Goal: Information Seeking & Learning: Learn about a topic

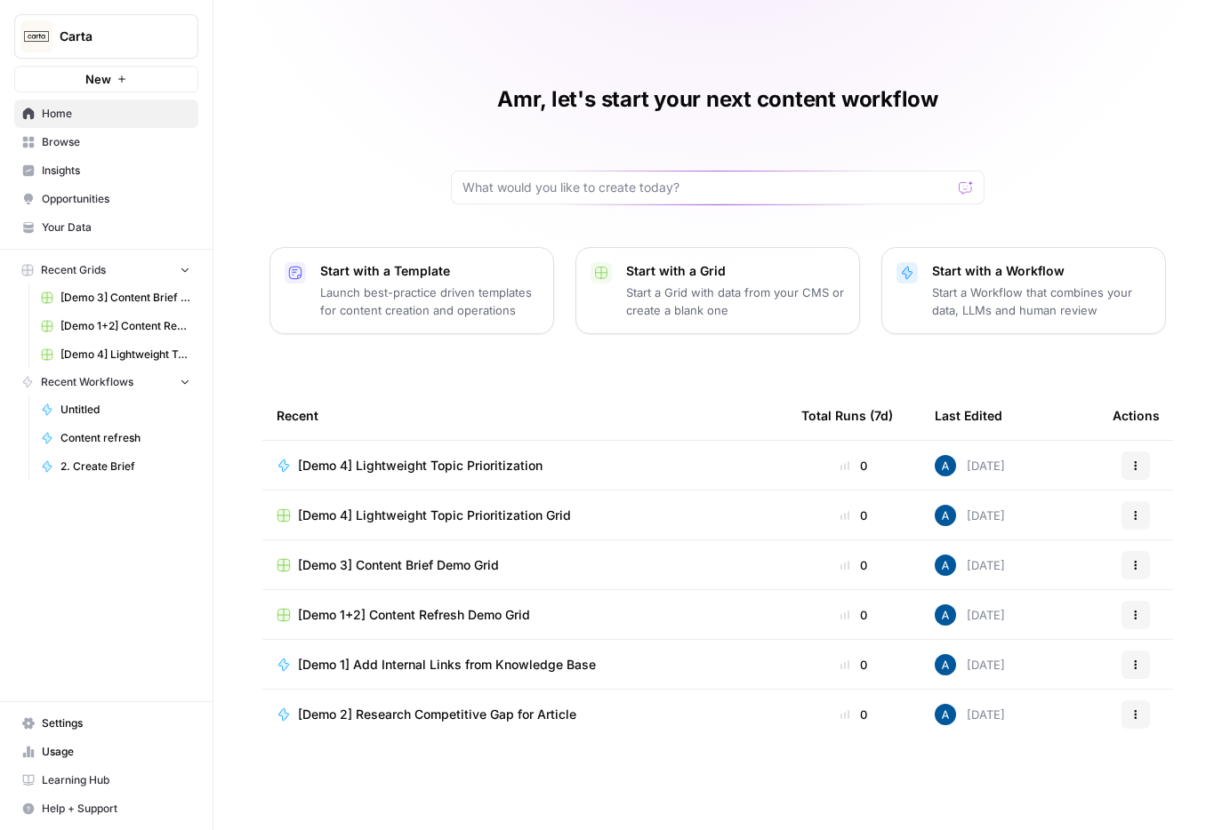
click at [70, 141] on span "Browse" at bounding box center [116, 142] width 148 height 16
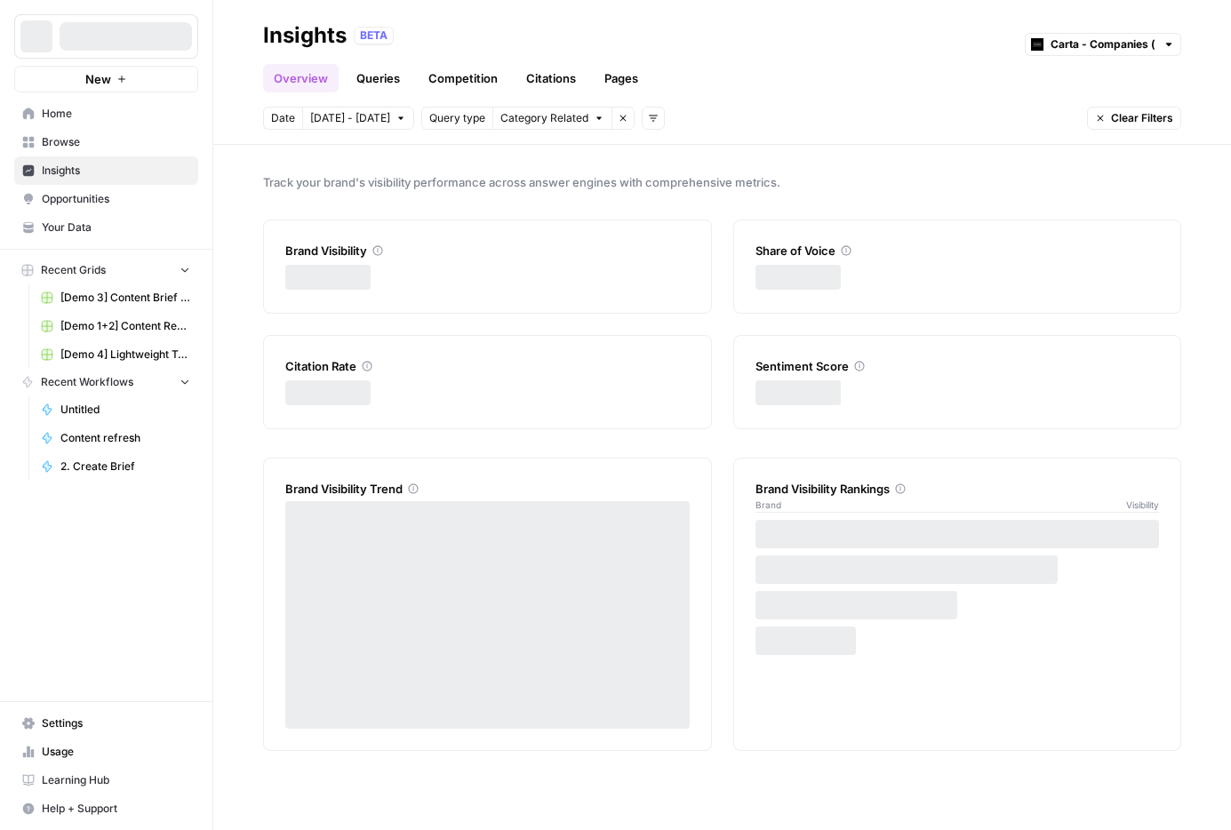
click at [648, 119] on icon "button" at bounding box center [653, 118] width 11 height 11
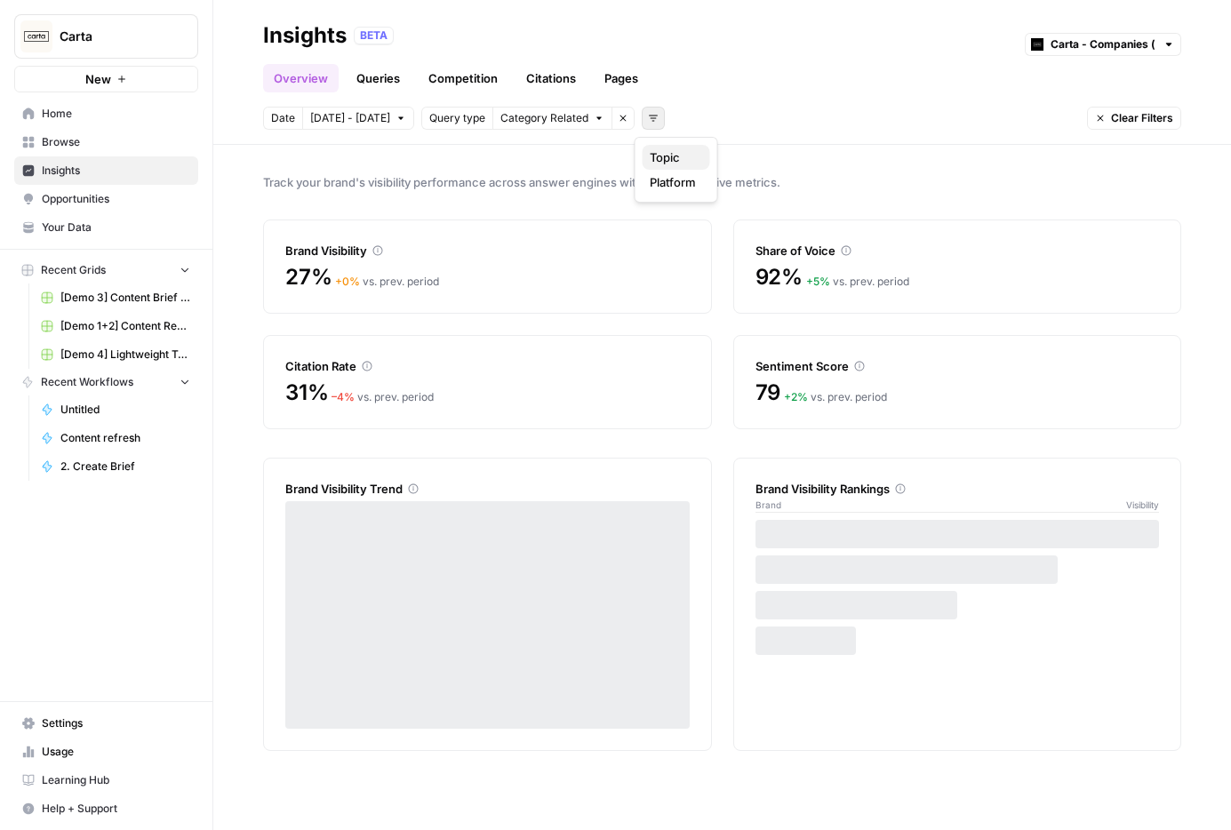
click at [658, 158] on span "Topic" at bounding box center [673, 157] width 46 height 18
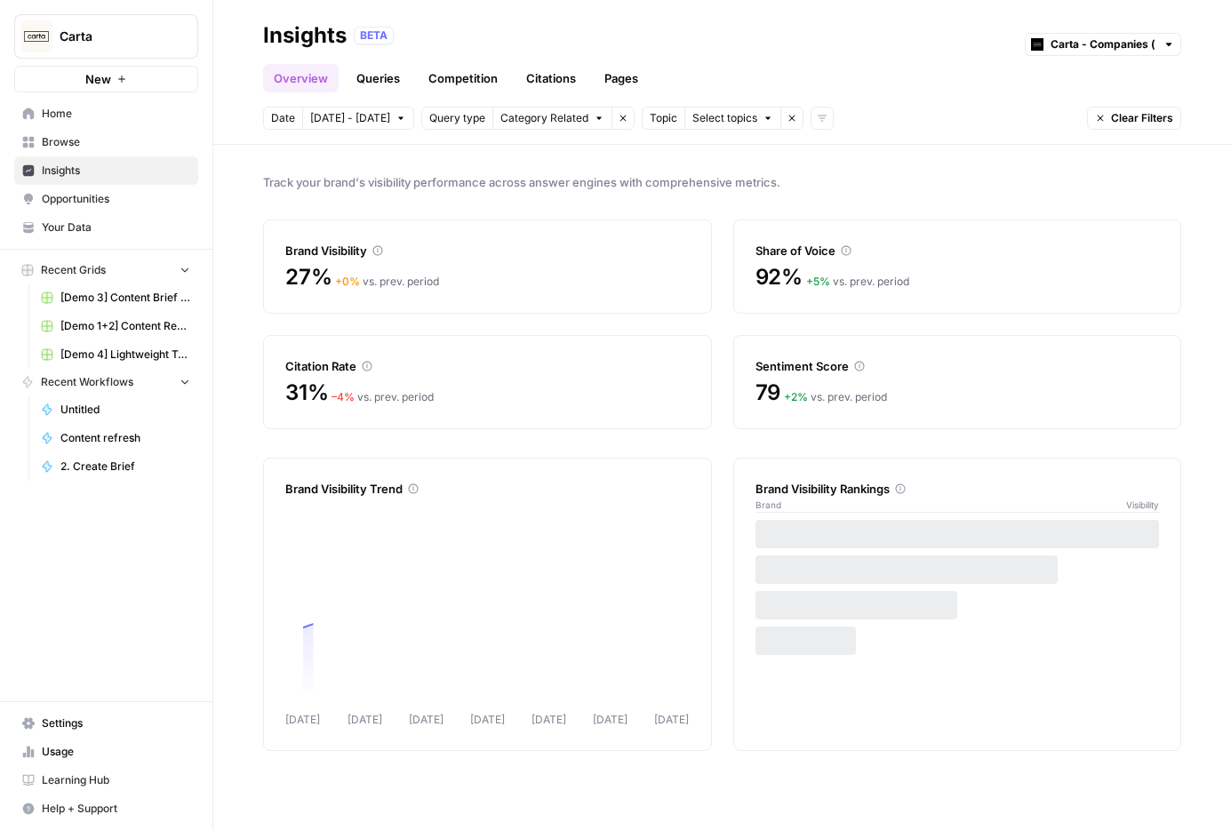
click at [693, 132] on header "Insights BETA Carta - Companies (cap table) Overview Queries Competition Citati…" at bounding box center [722, 72] width 1018 height 145
click at [698, 124] on span "Select topics" at bounding box center [725, 118] width 65 height 16
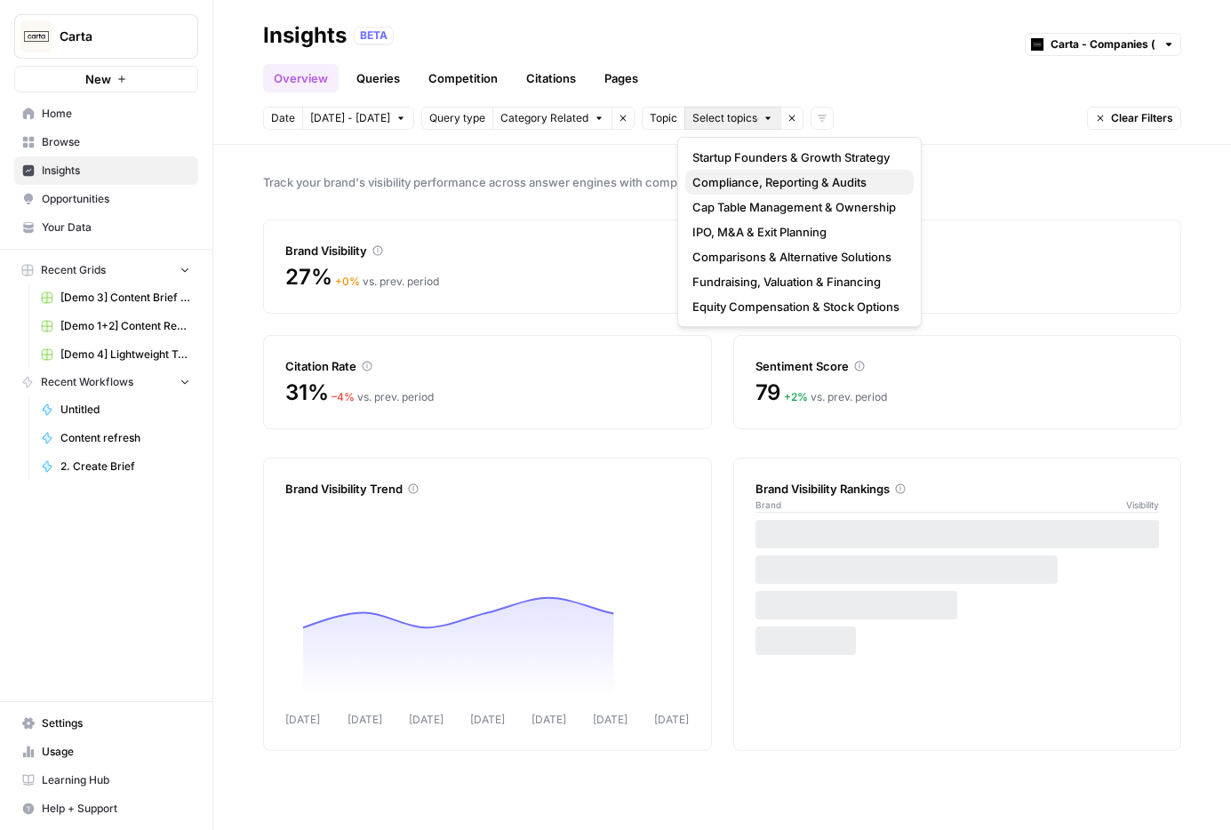
click at [712, 185] on span "Compliance, Reporting & Audits" at bounding box center [796, 182] width 207 height 18
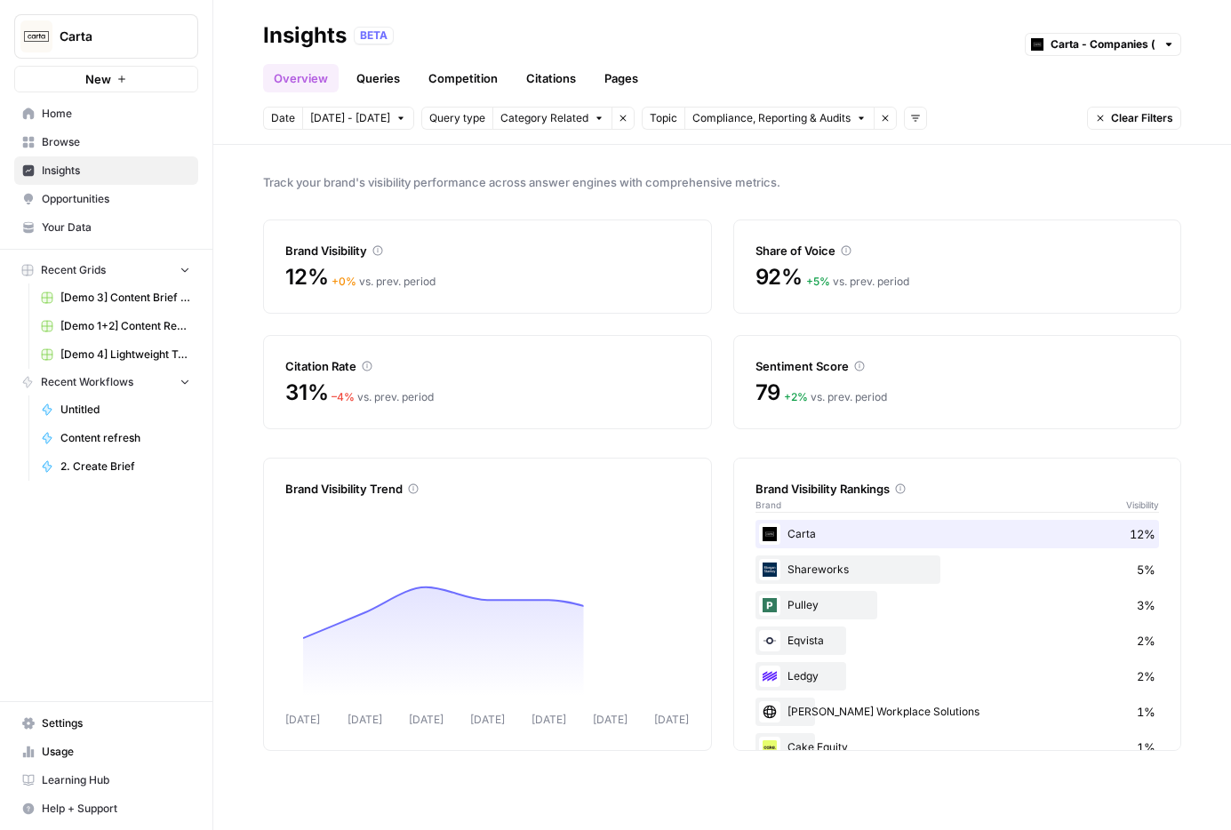
click at [880, 120] on icon "button" at bounding box center [885, 118] width 11 height 11
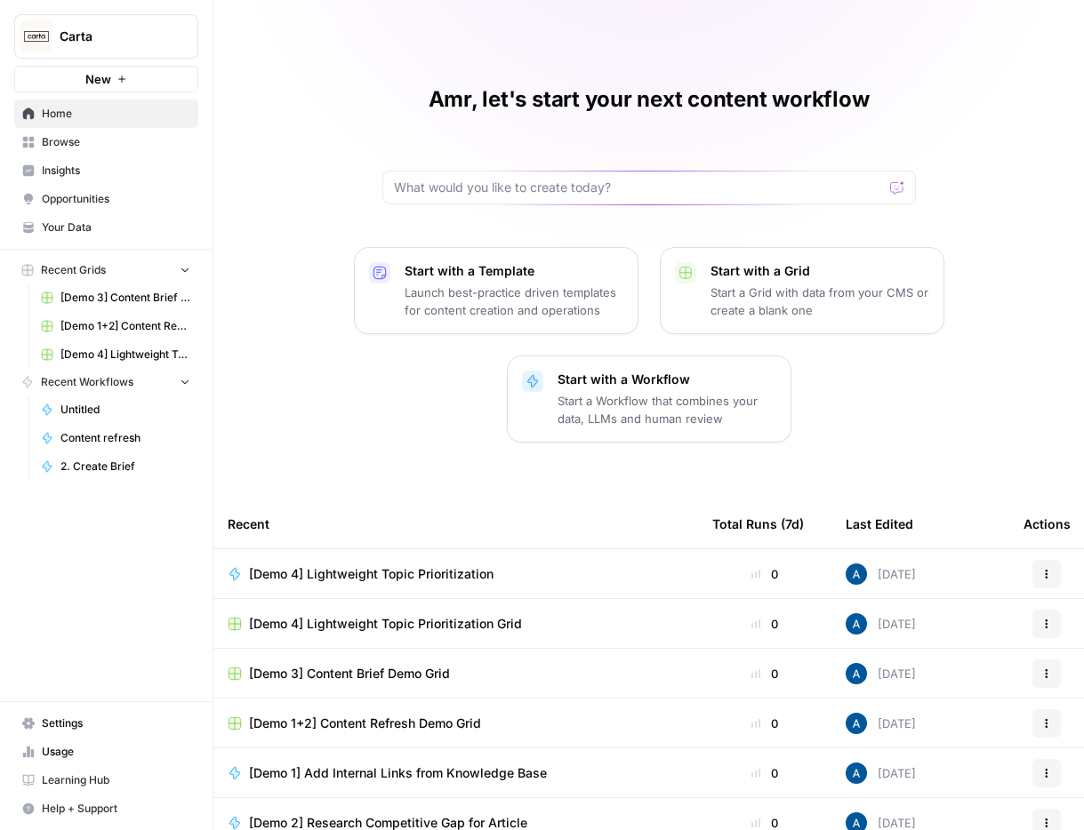
click at [80, 172] on span "Insights" at bounding box center [116, 171] width 148 height 16
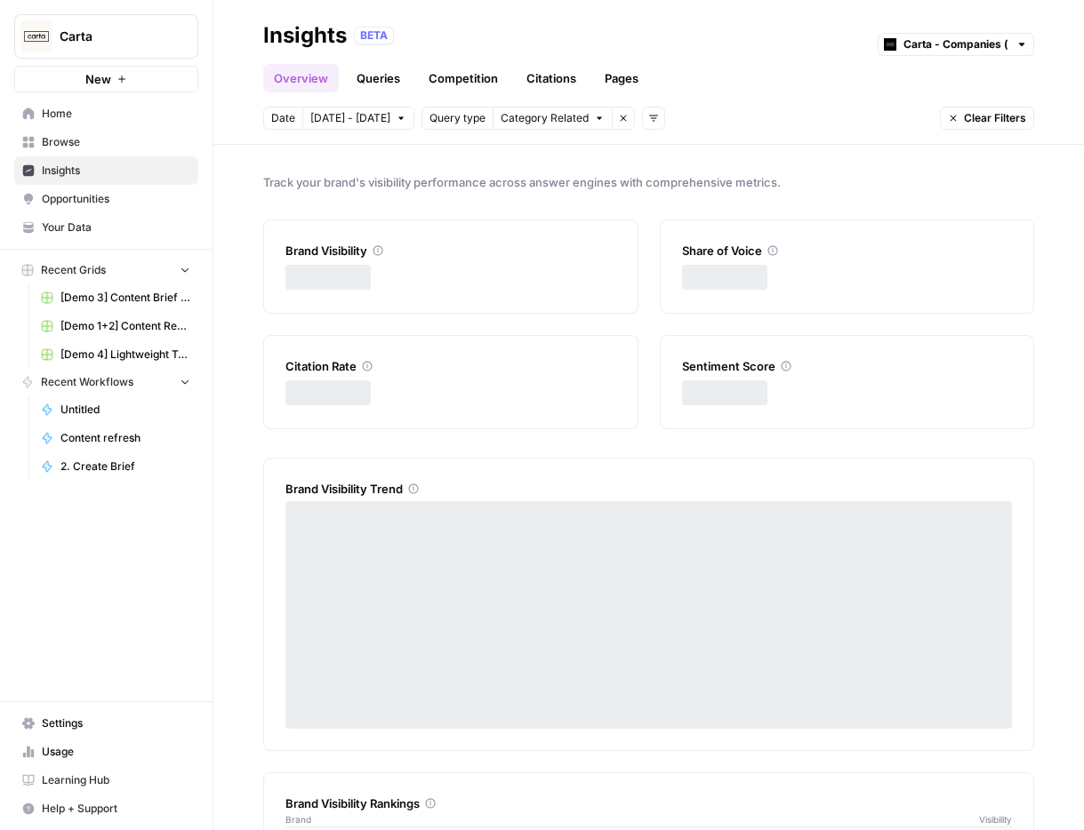
click at [365, 84] on link "Queries" at bounding box center [378, 78] width 65 height 28
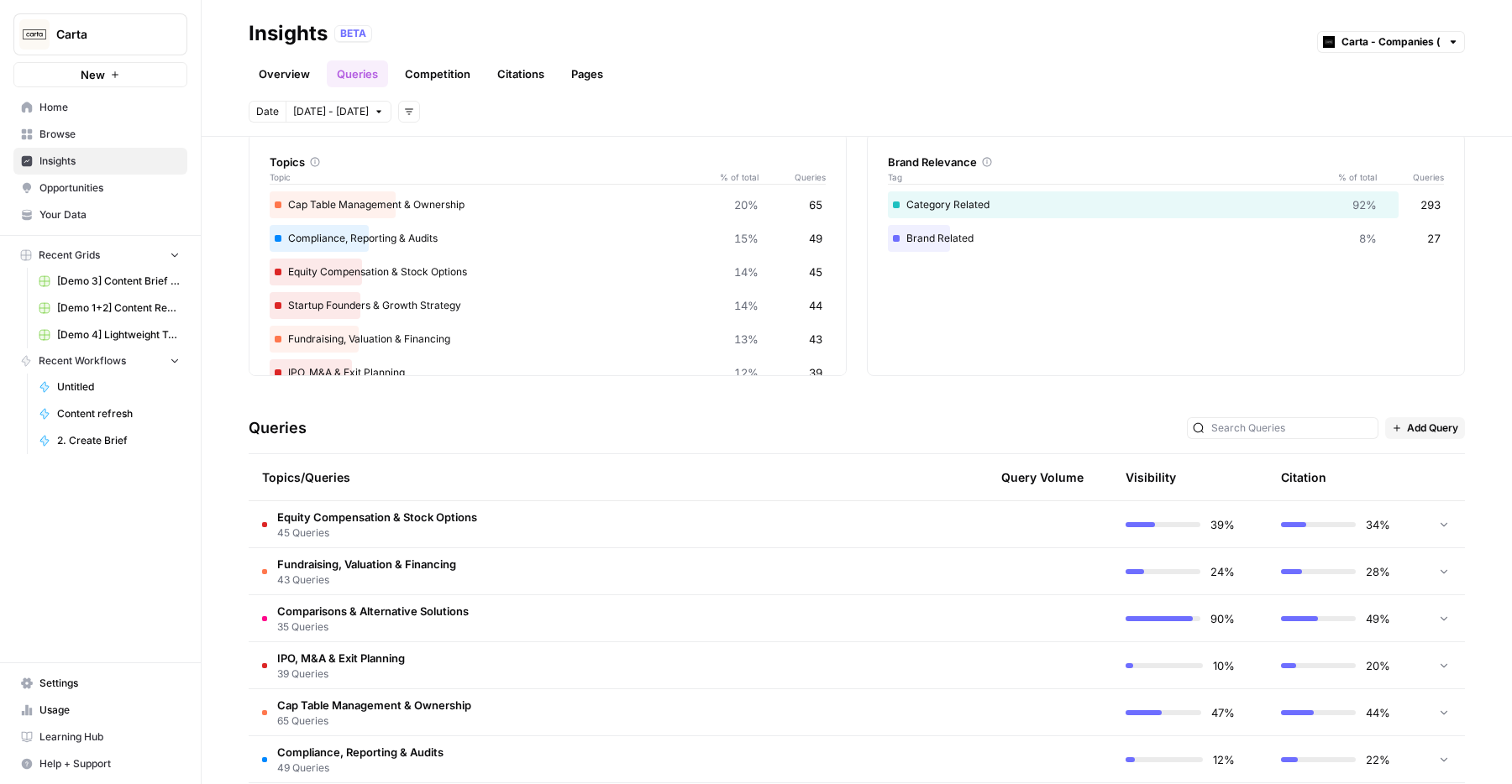
scroll to position [147, 0]
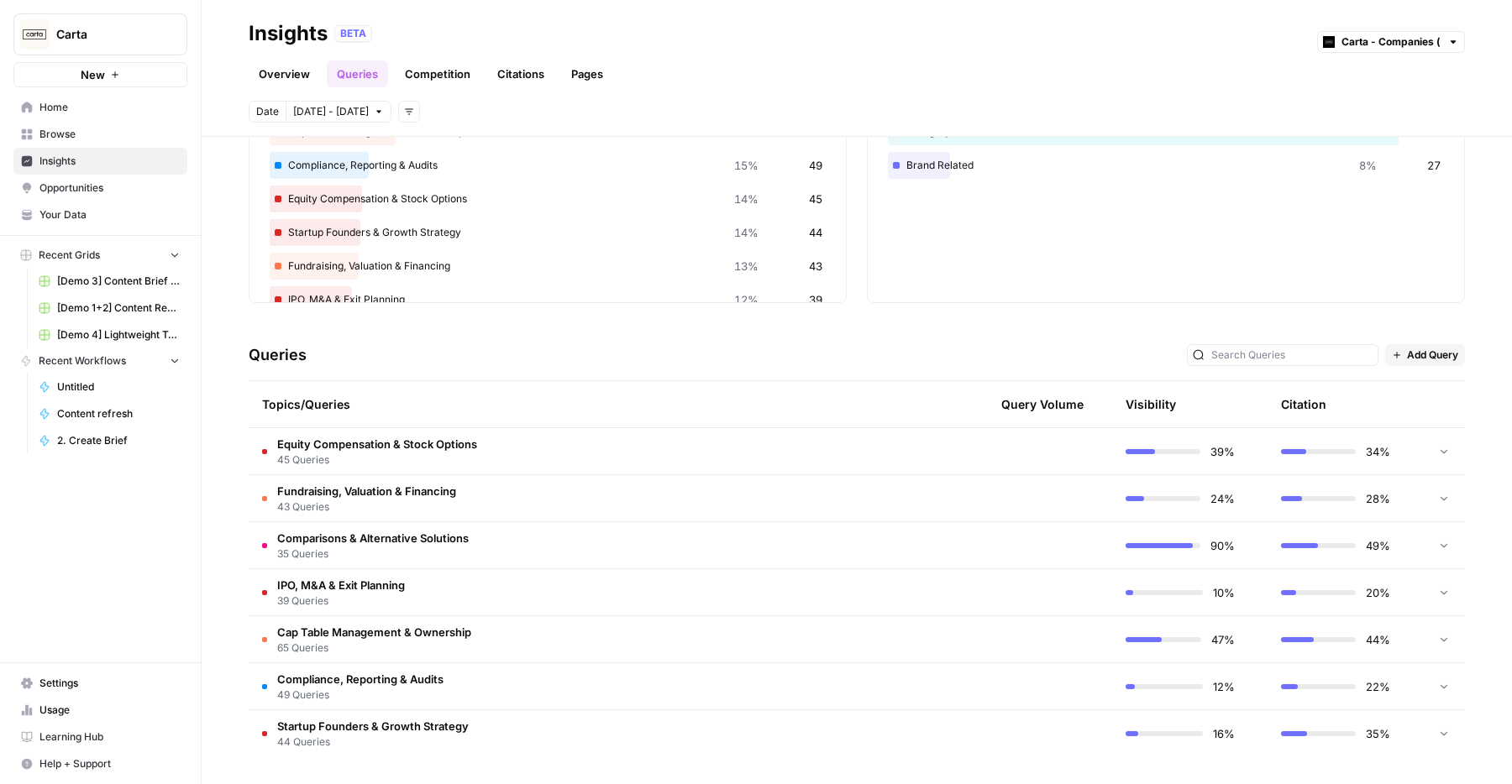
click at [859, 455] on td at bounding box center [881, 451] width 160 height 46
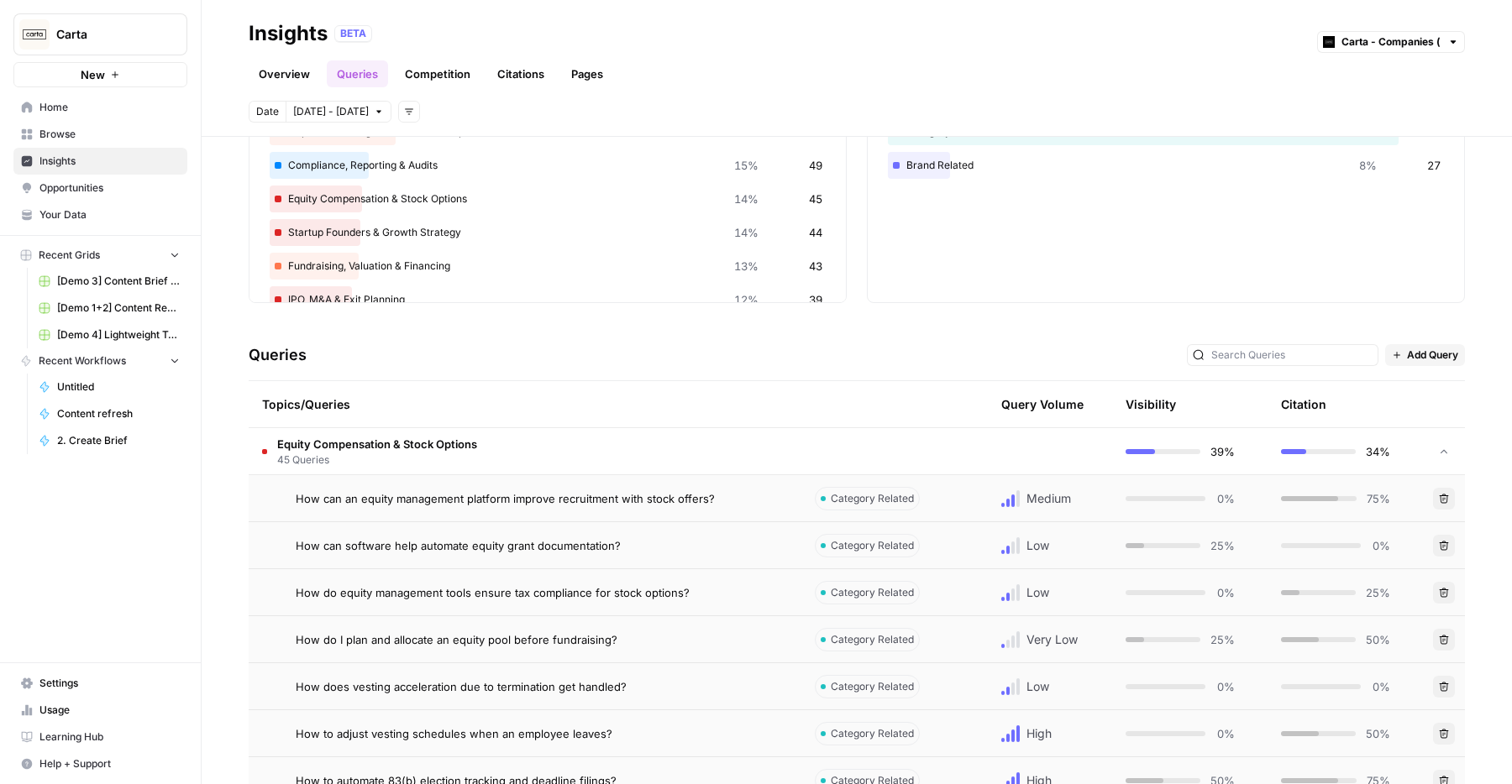
click at [844, 419] on th at bounding box center [881, 404] width 160 height 46
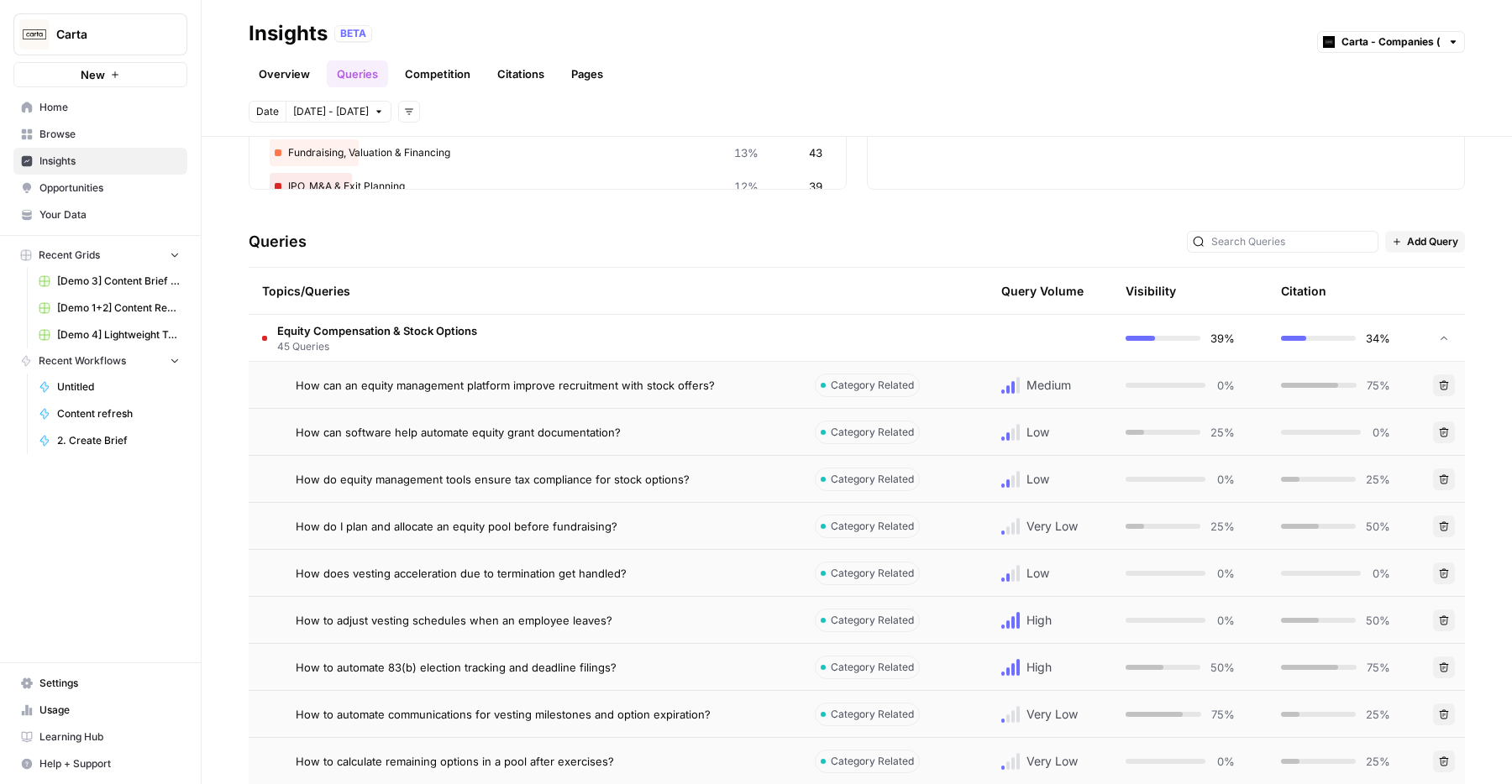
click at [667, 353] on td "Equity Compensation & Stock Options 45 Queries" at bounding box center [524, 337] width 553 height 46
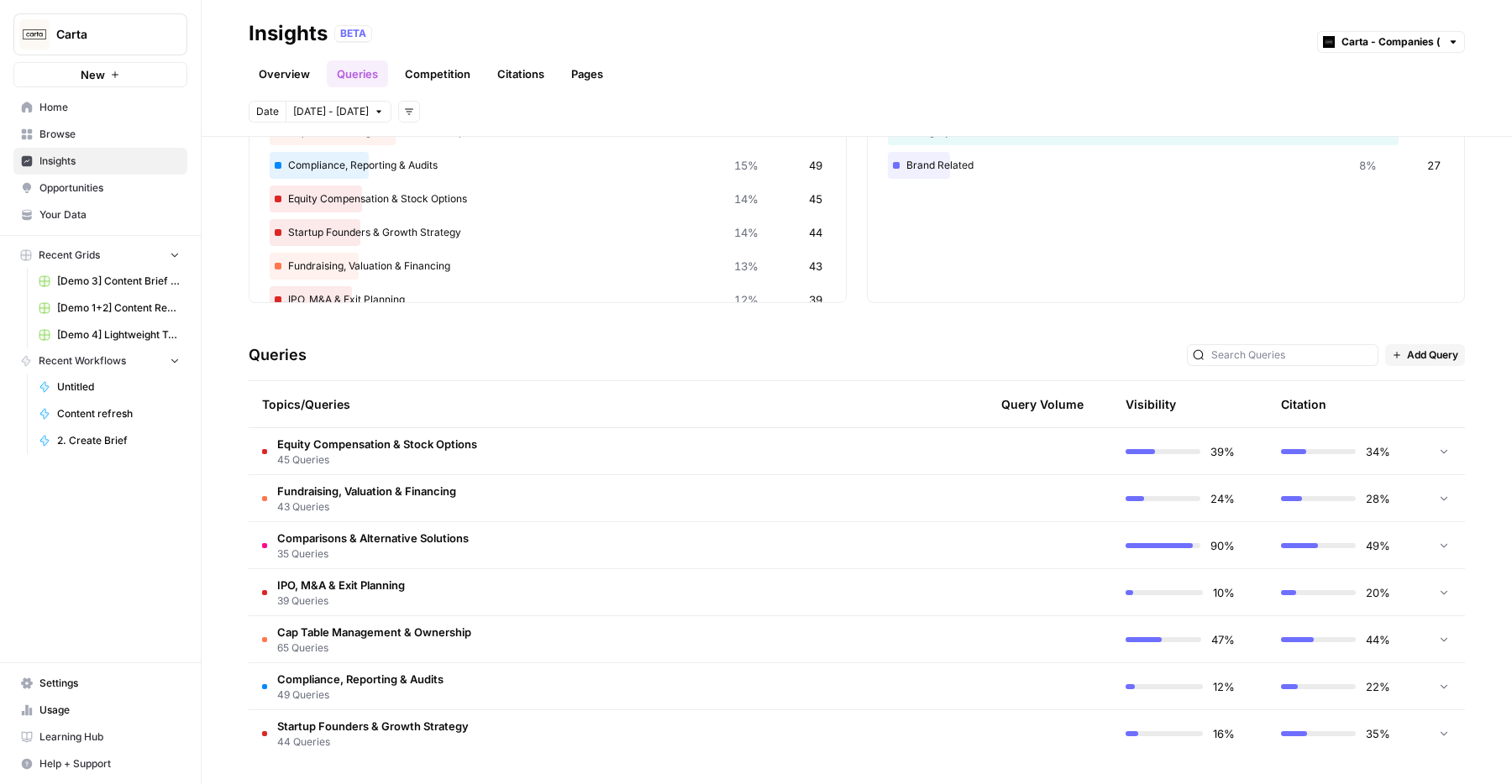
click at [708, 448] on td "Equity Compensation & Stock Options 45 Queries" at bounding box center [524, 451] width 553 height 46
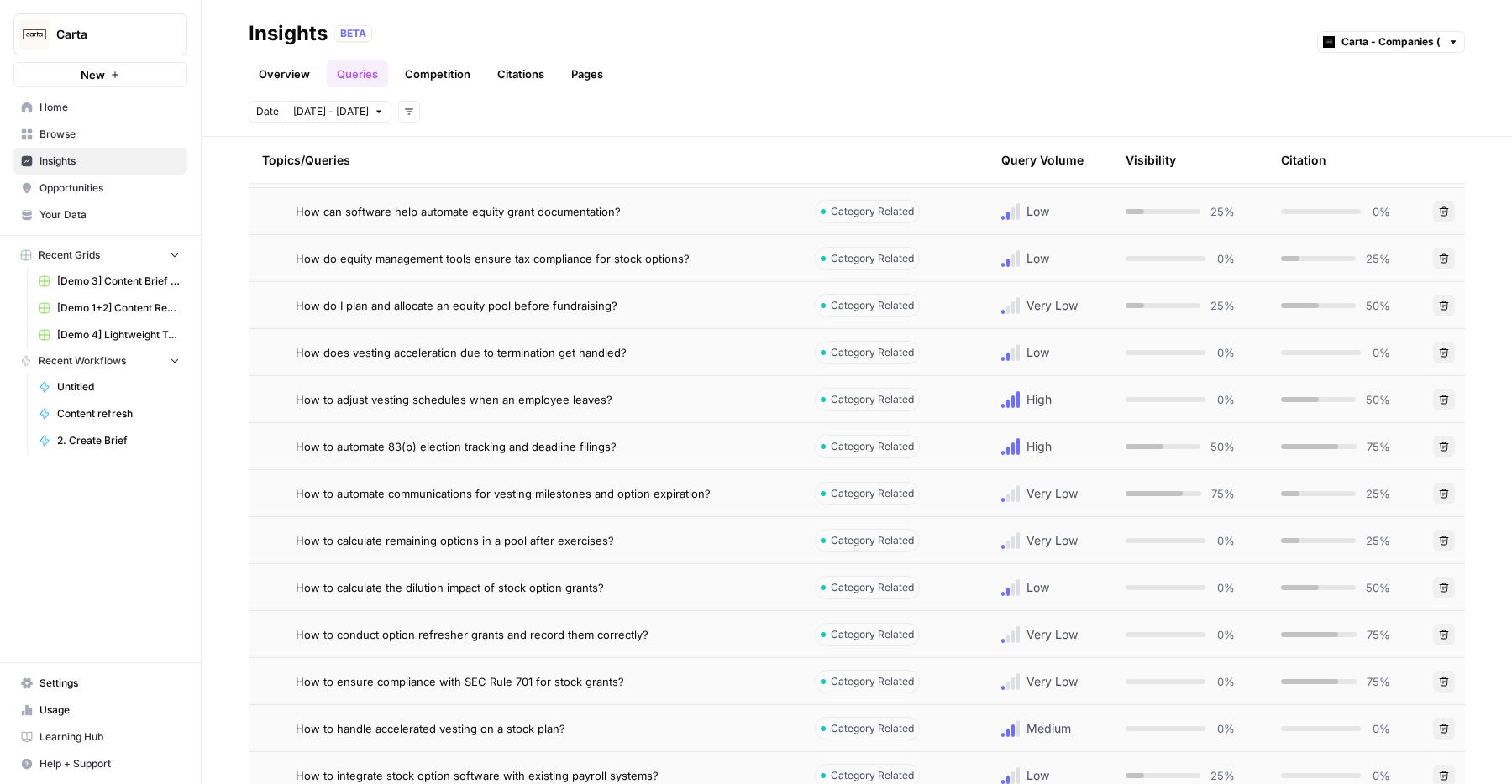
scroll to position [387, 0]
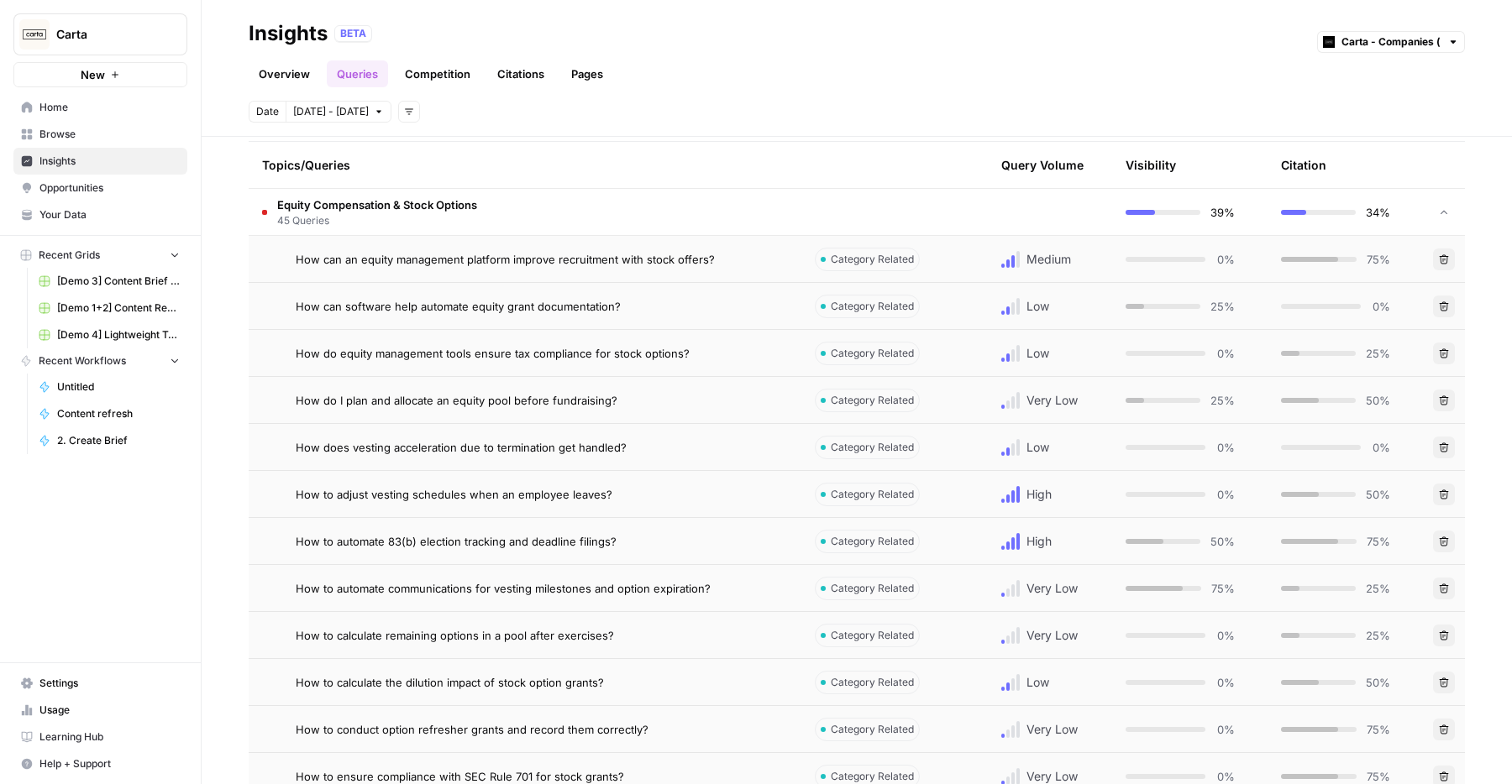
click at [705, 489] on div "How to adjust vesting schedules when an employee leaves?" at bounding box center [541, 495] width 492 height 17
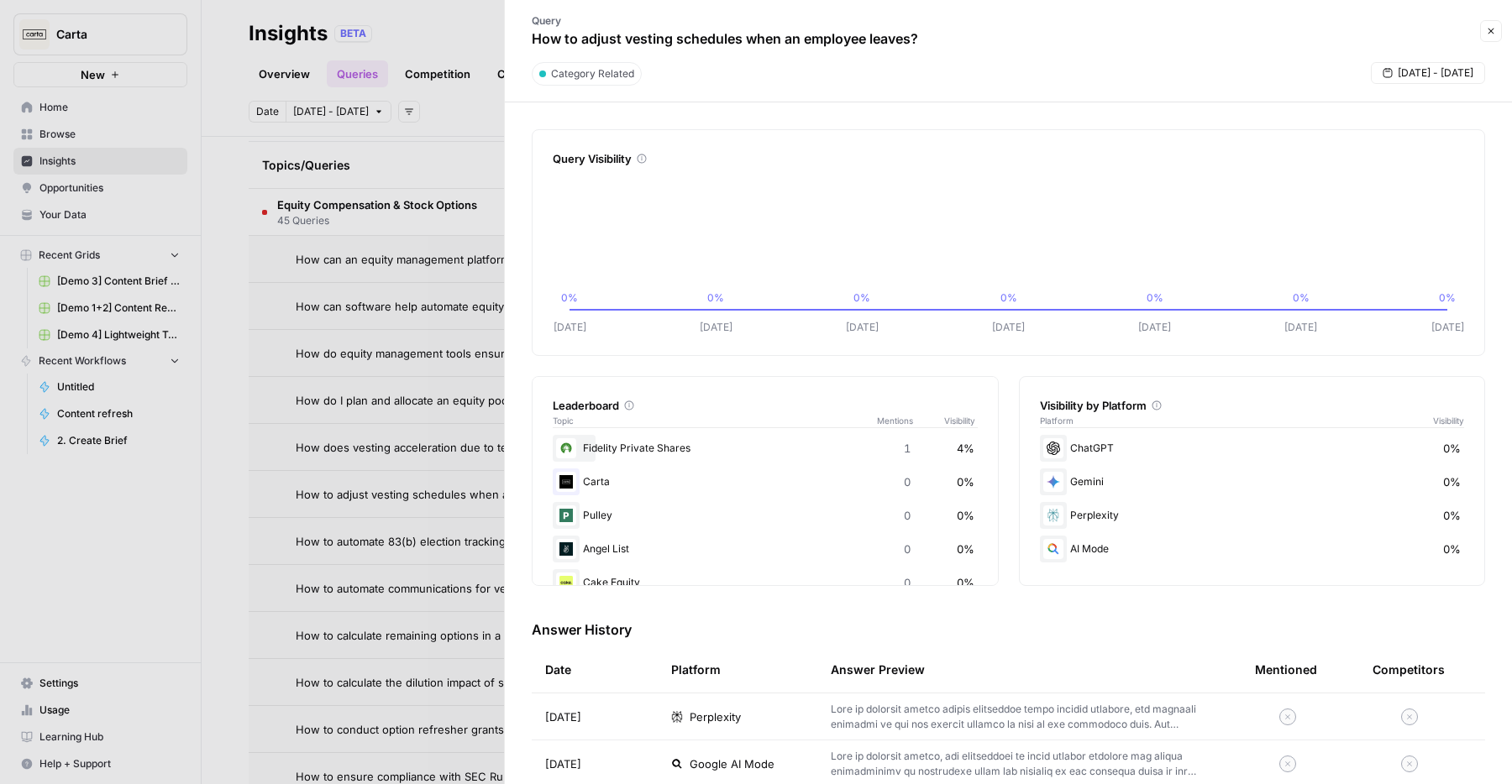
click at [1023, 29] on button "Close" at bounding box center [1490, 30] width 22 height 22
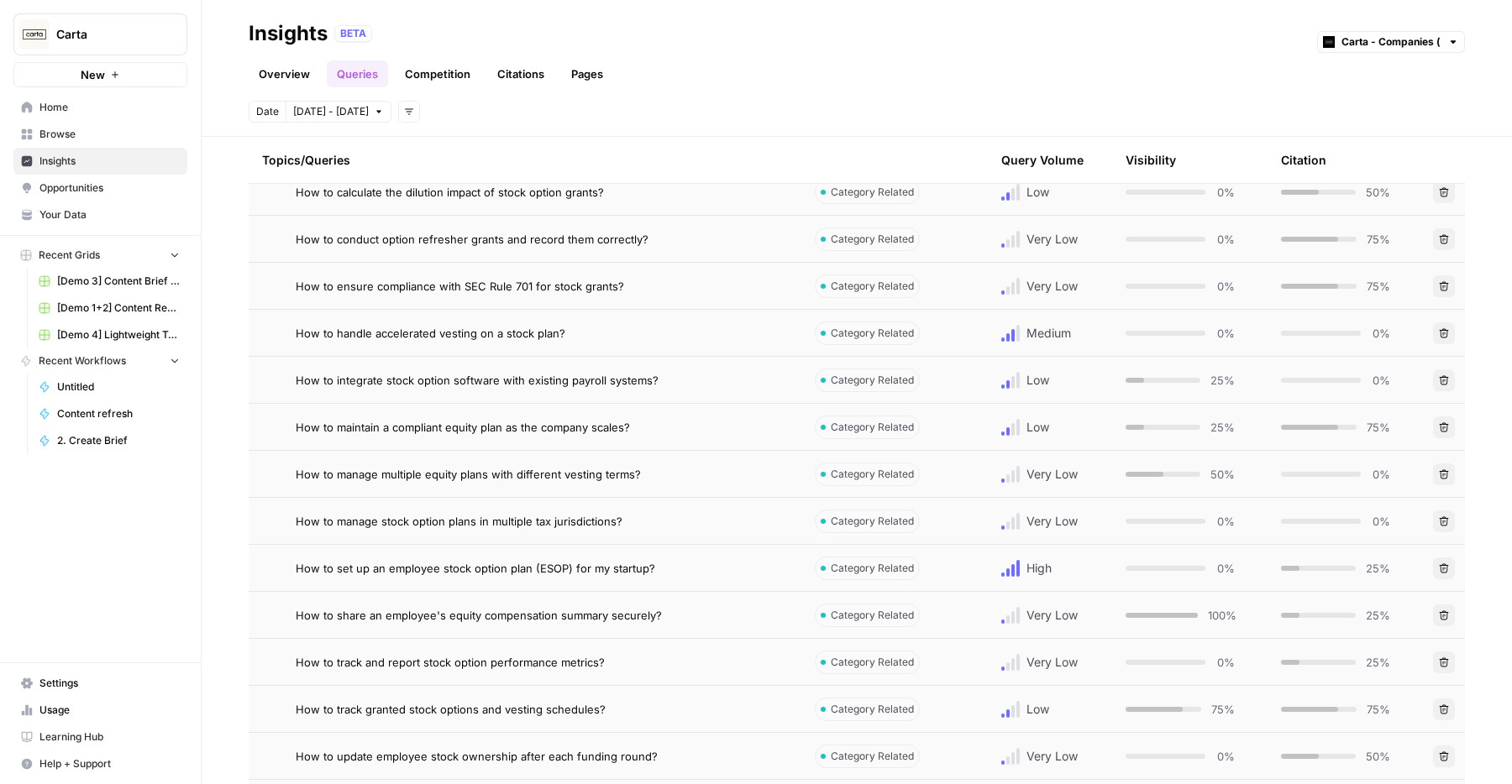
scroll to position [919, 0]
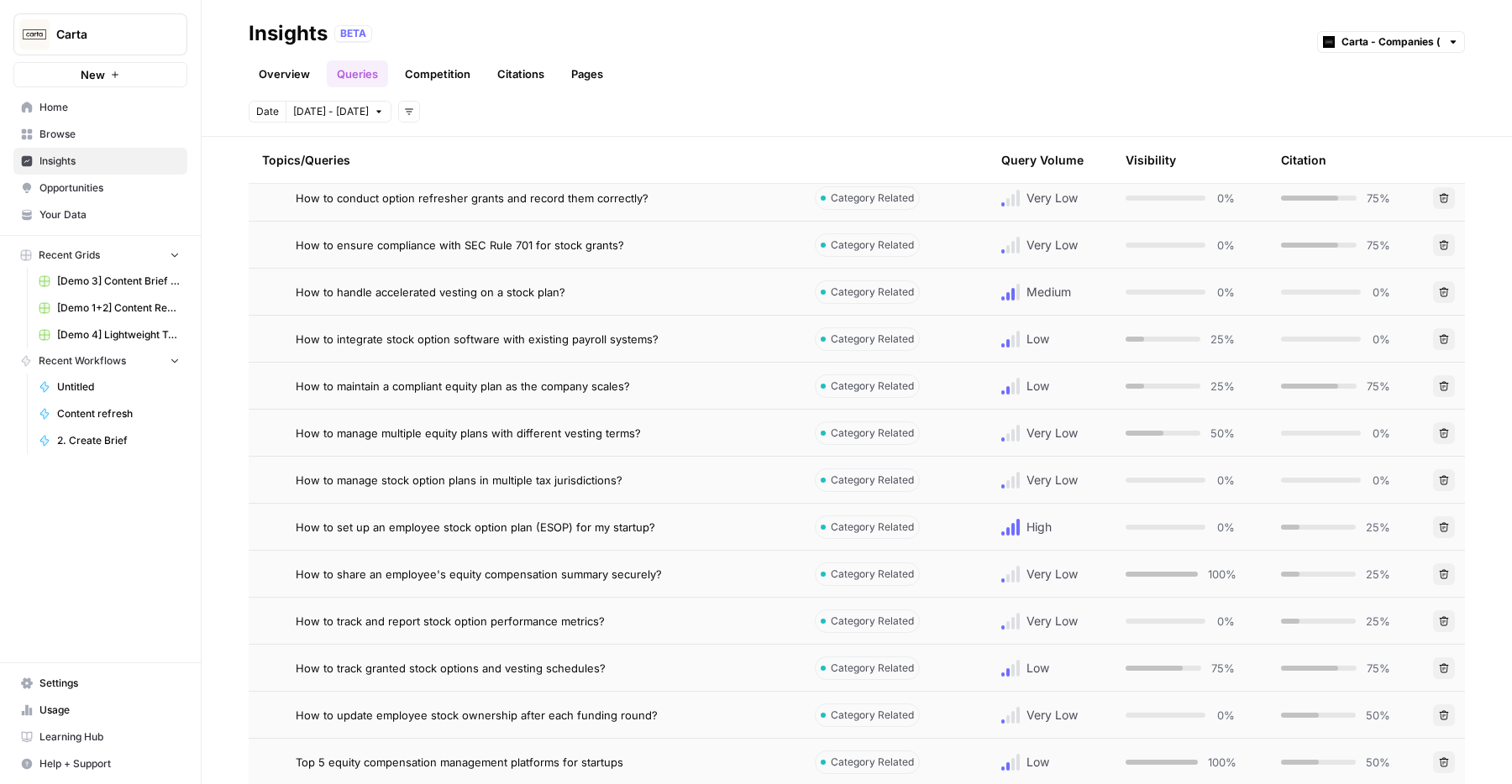
click at [674, 526] on div "How to set up an employee stock option plan (ESOP) for my startup?" at bounding box center [541, 527] width 492 height 17
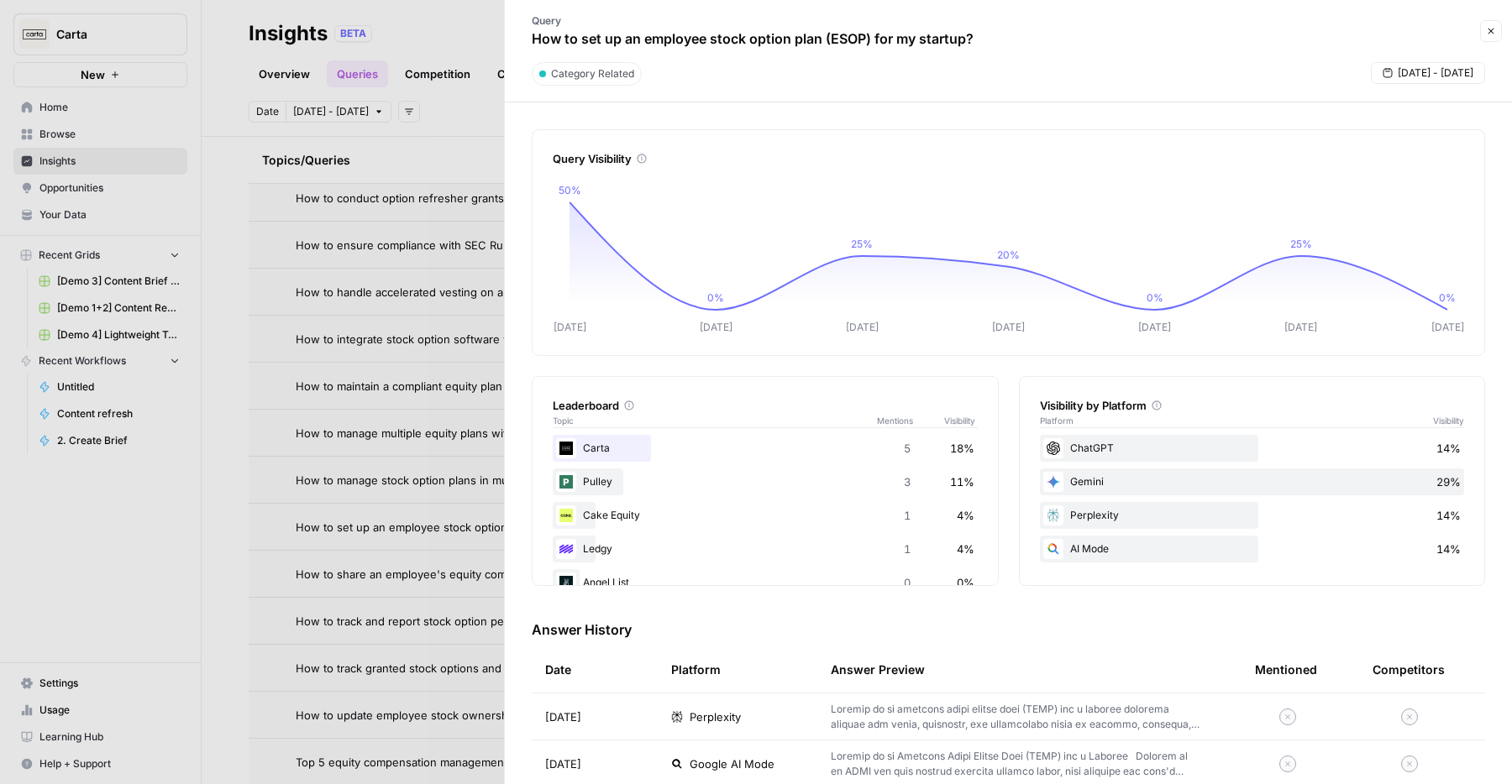
click at [397, 339] on div at bounding box center [756, 392] width 1512 height 784
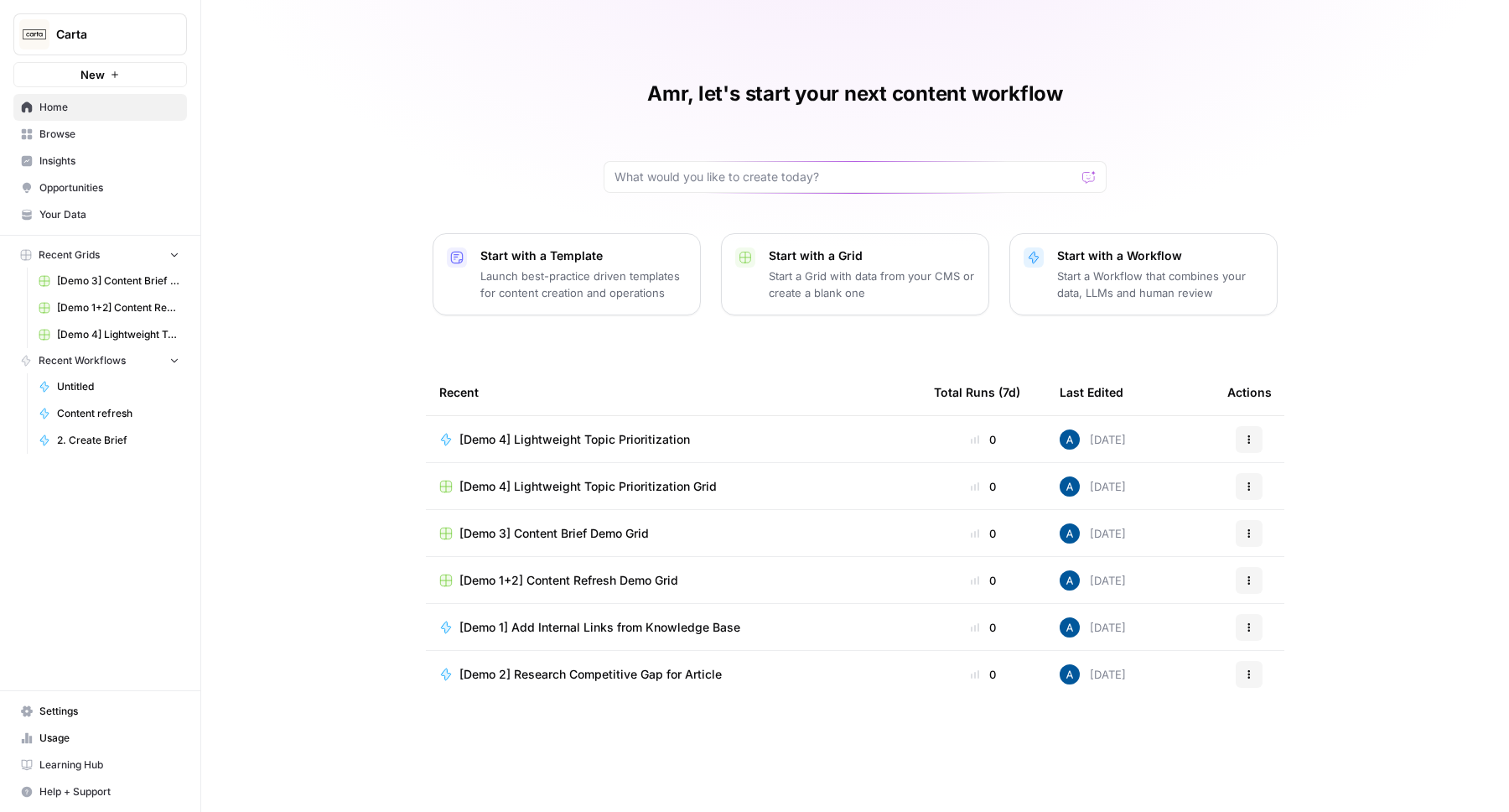
click at [82, 177] on link "Opportunities" at bounding box center [100, 188] width 174 height 26
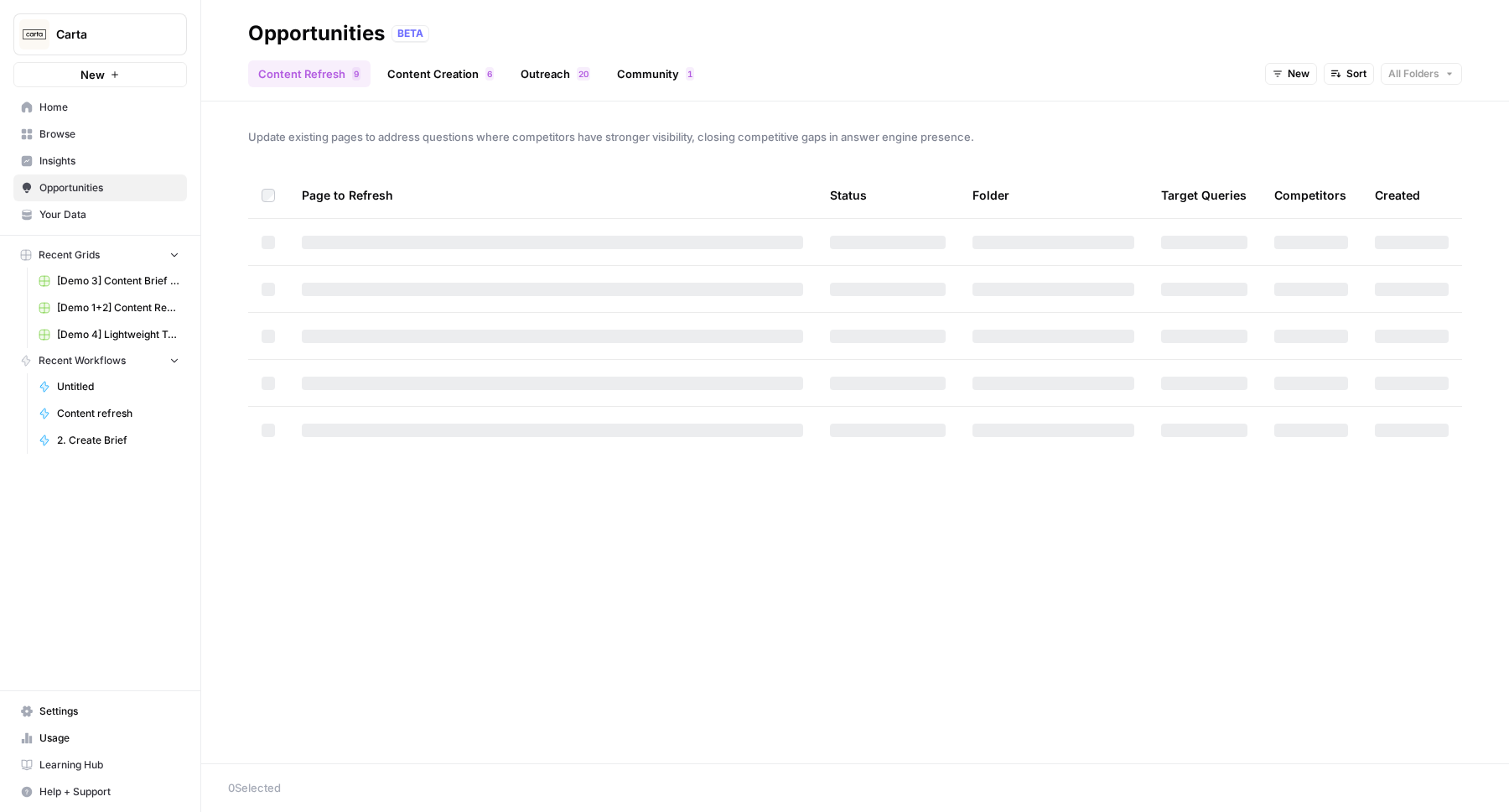
click at [82, 165] on span "Insights" at bounding box center [109, 161] width 140 height 15
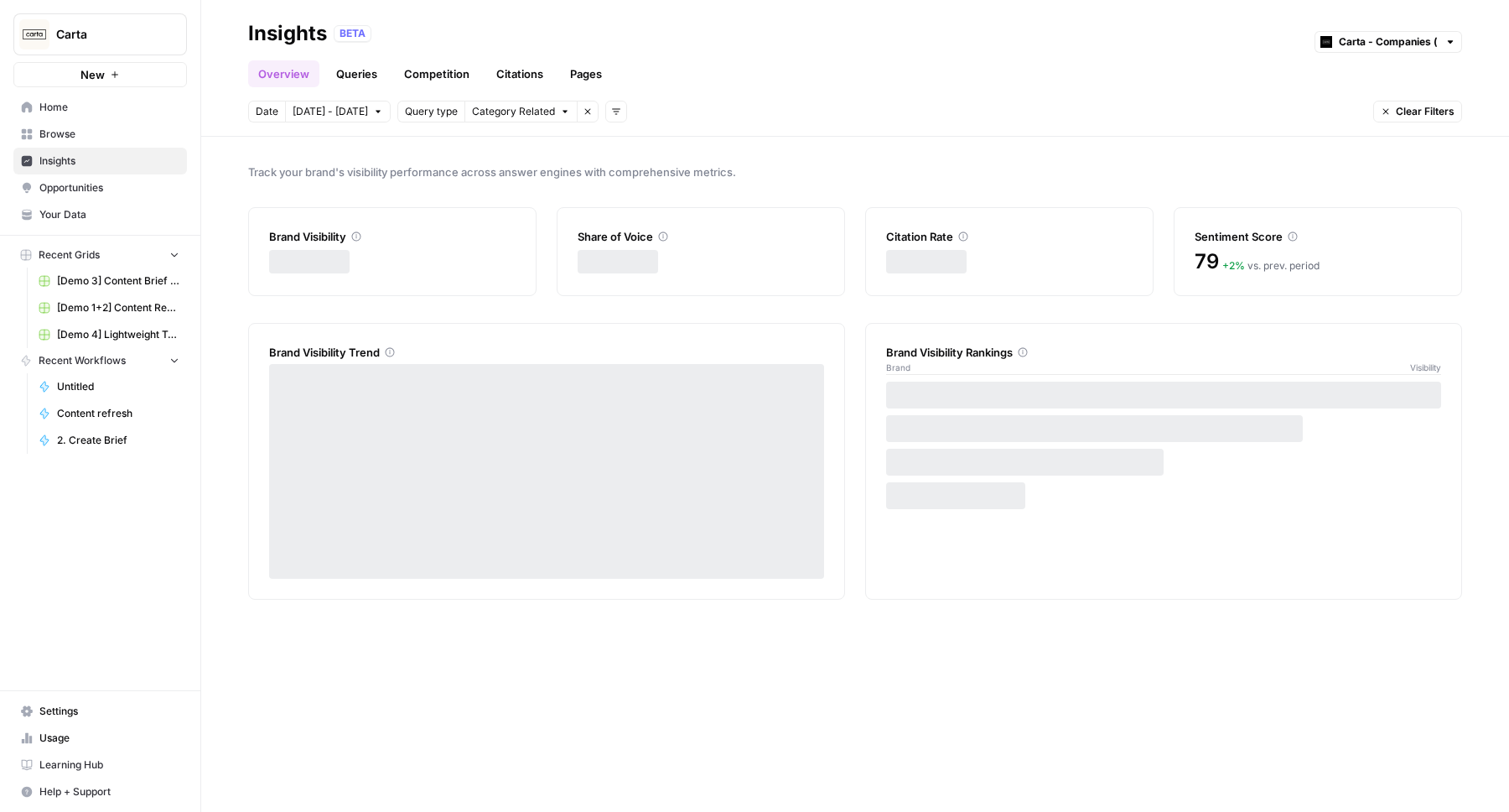
click at [589, 73] on link "Pages" at bounding box center [586, 74] width 52 height 26
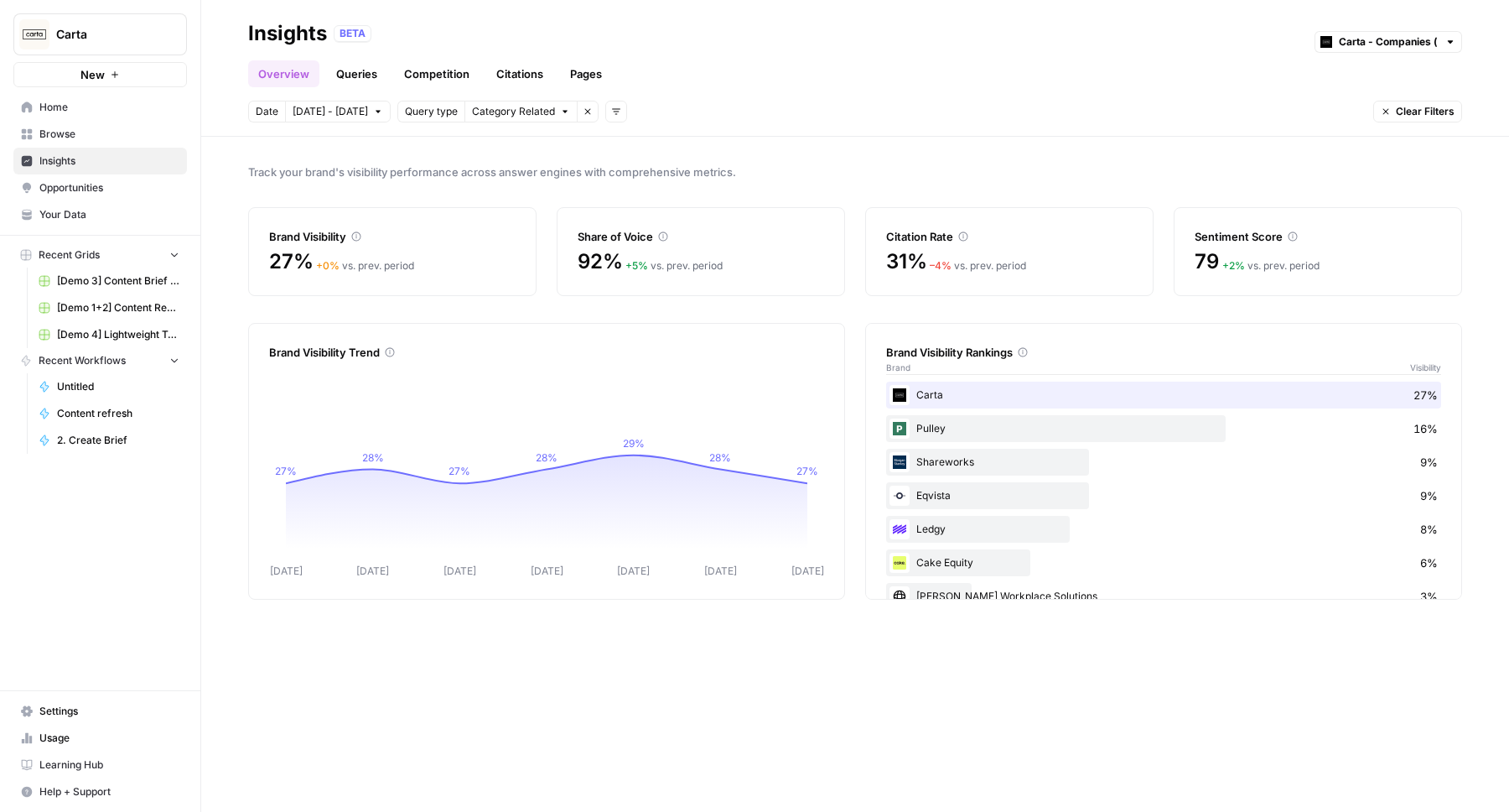
click at [617, 114] on button "Add filters" at bounding box center [616, 111] width 22 height 22
click at [626, 145] on span "Topic" at bounding box center [635, 148] width 43 height 17
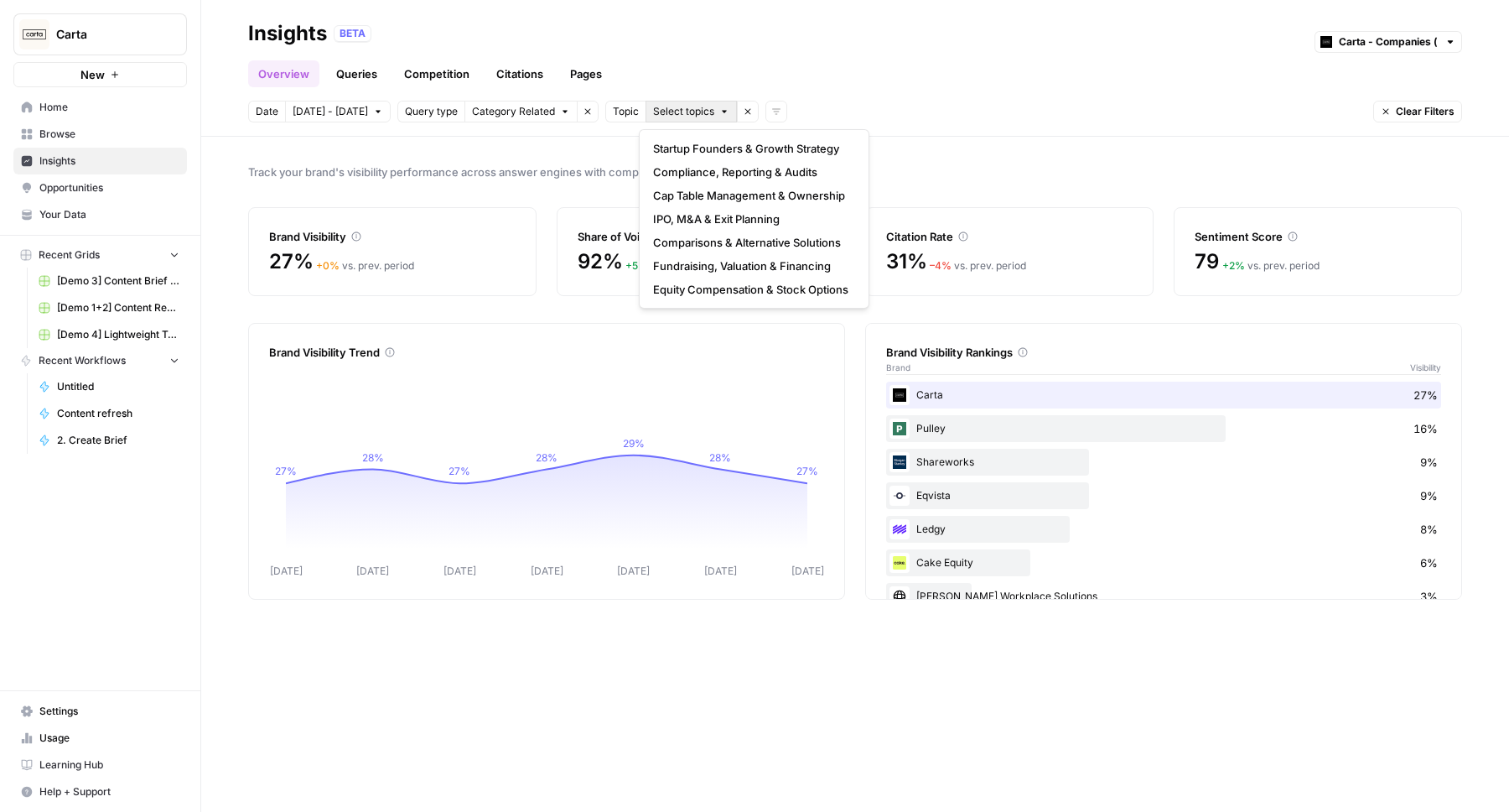
click at [684, 119] on button "Select topics" at bounding box center [691, 111] width 91 height 22
click at [693, 167] on span "Compliance, Reporting & Audits" at bounding box center [751, 172] width 195 height 17
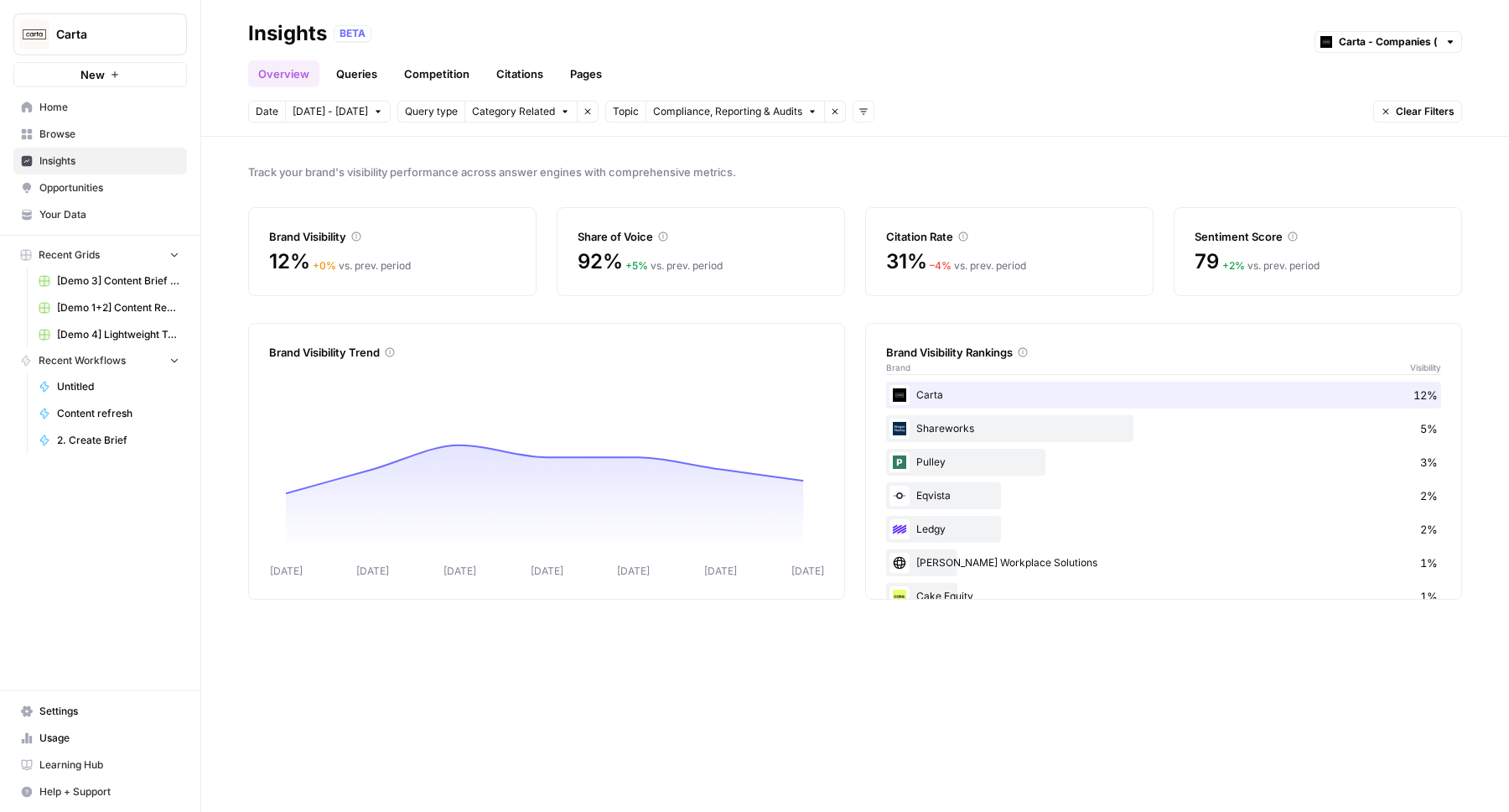
click at [709, 118] on span "Compliance, Reporting & Audits" at bounding box center [728, 111] width 149 height 15
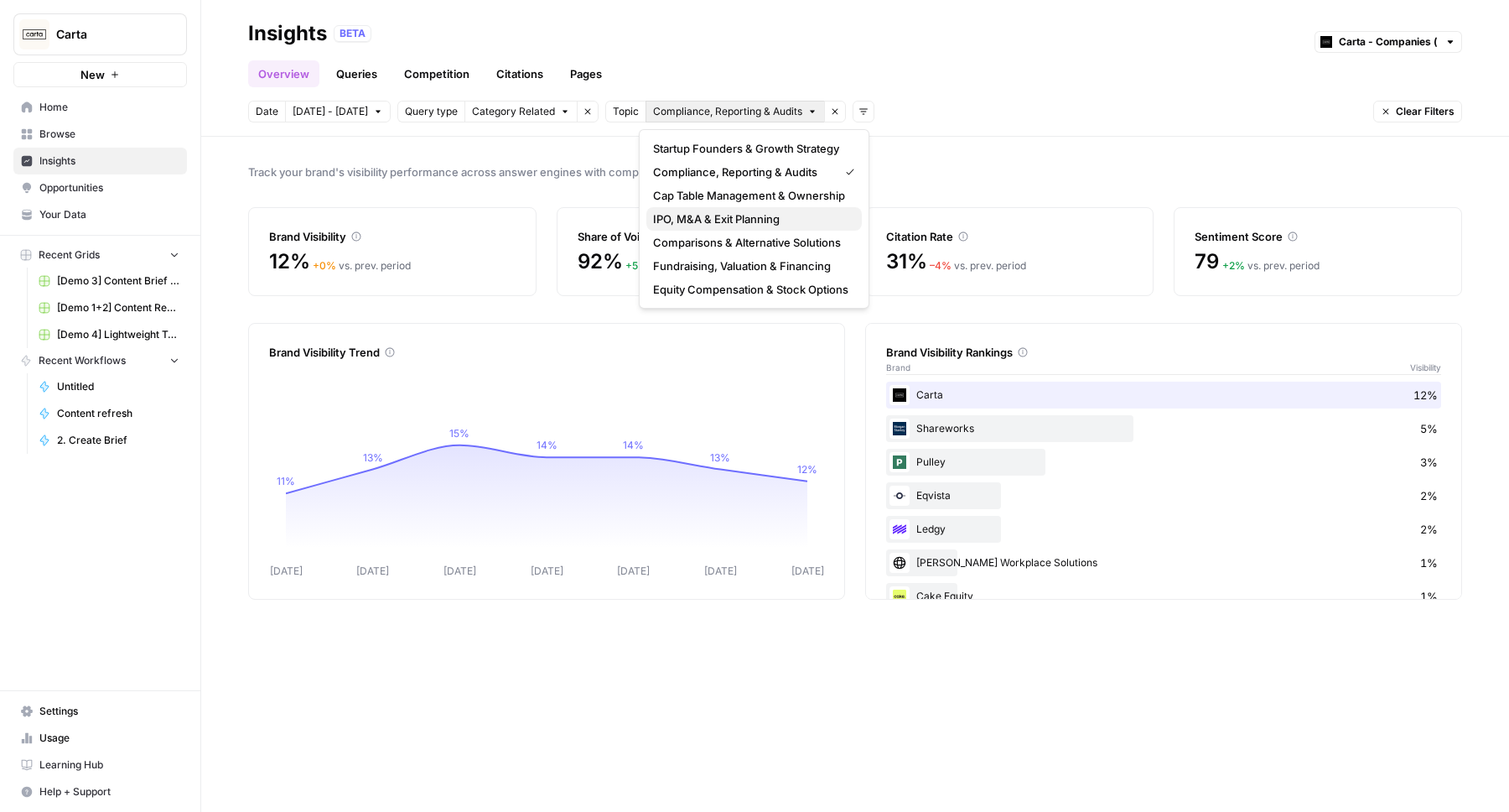
click at [706, 219] on span "IPO, M&A & Exit Planning" at bounding box center [751, 219] width 195 height 17
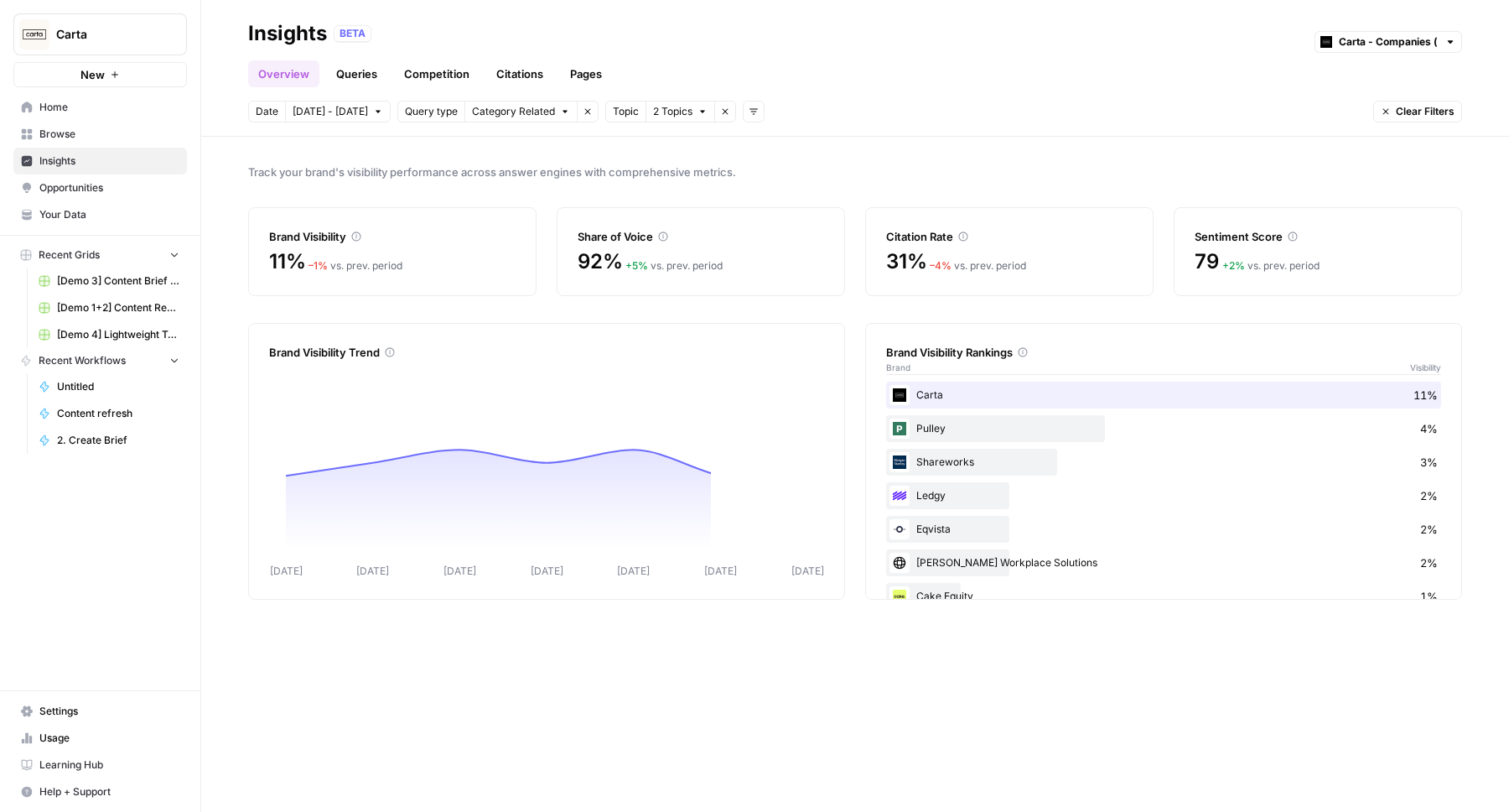
click at [721, 112] on icon "button" at bounding box center [725, 111] width 10 height 10
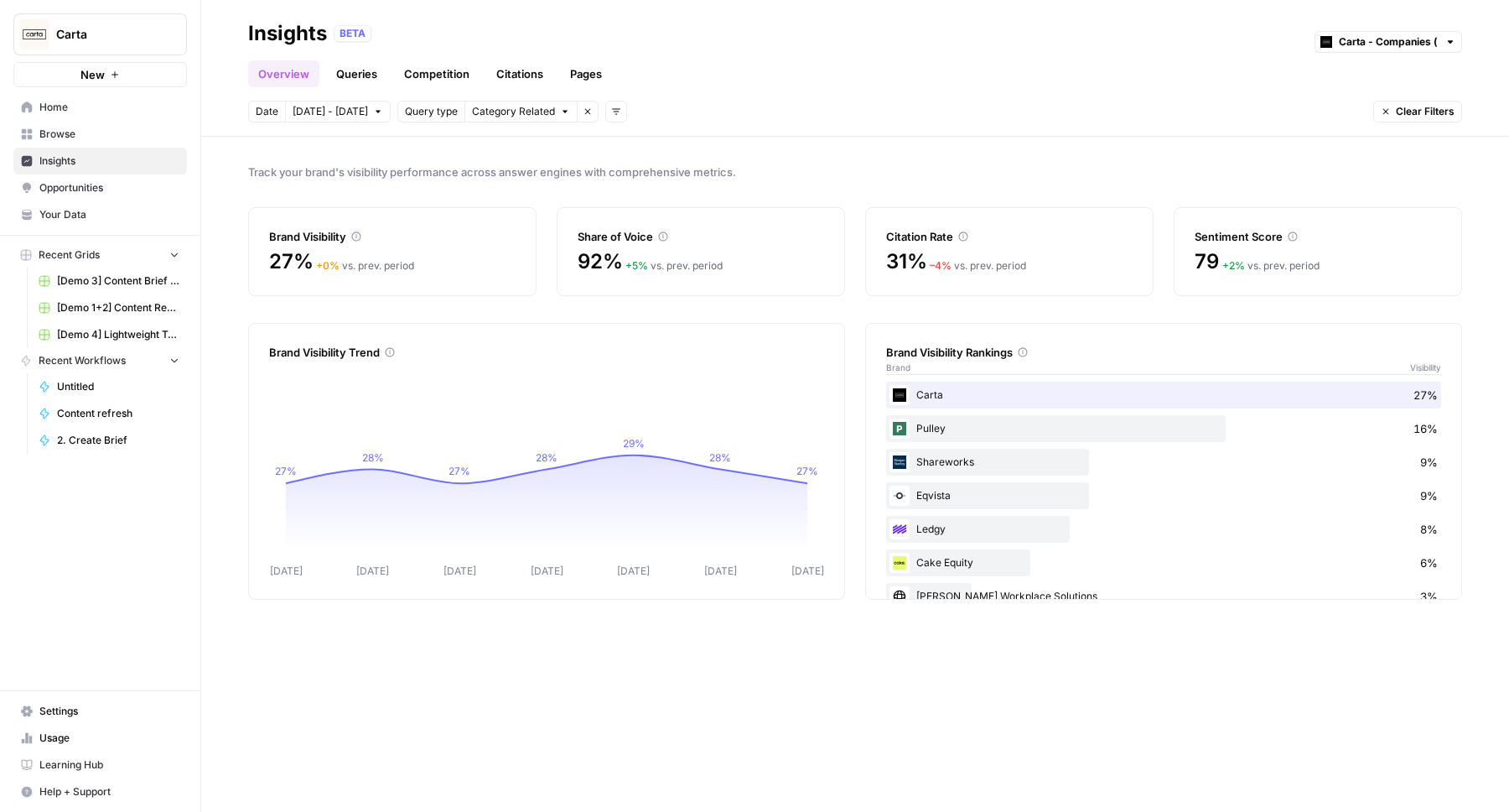
click at [351, 83] on link "Queries" at bounding box center [357, 74] width 61 height 26
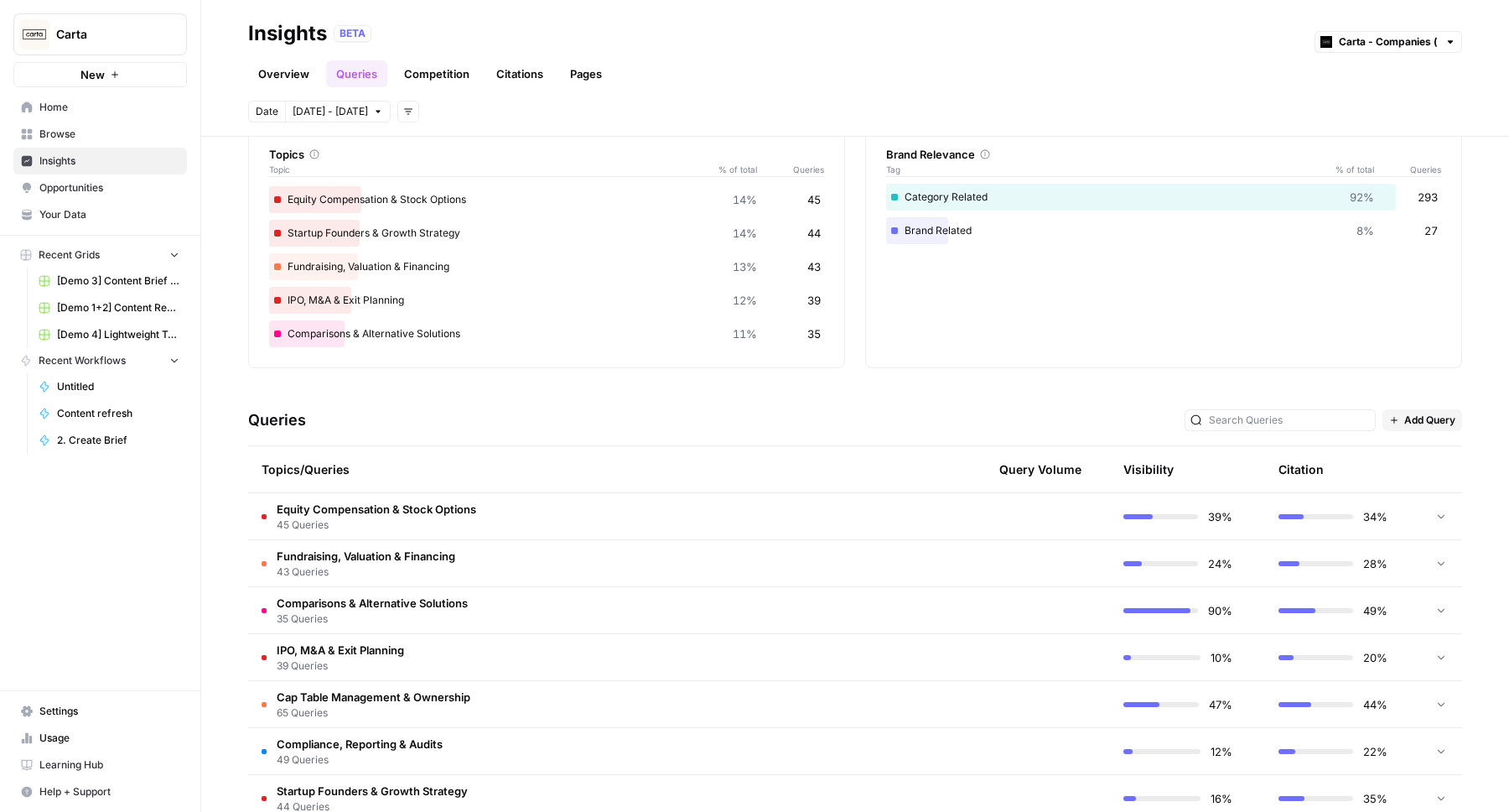
scroll to position [102, 0]
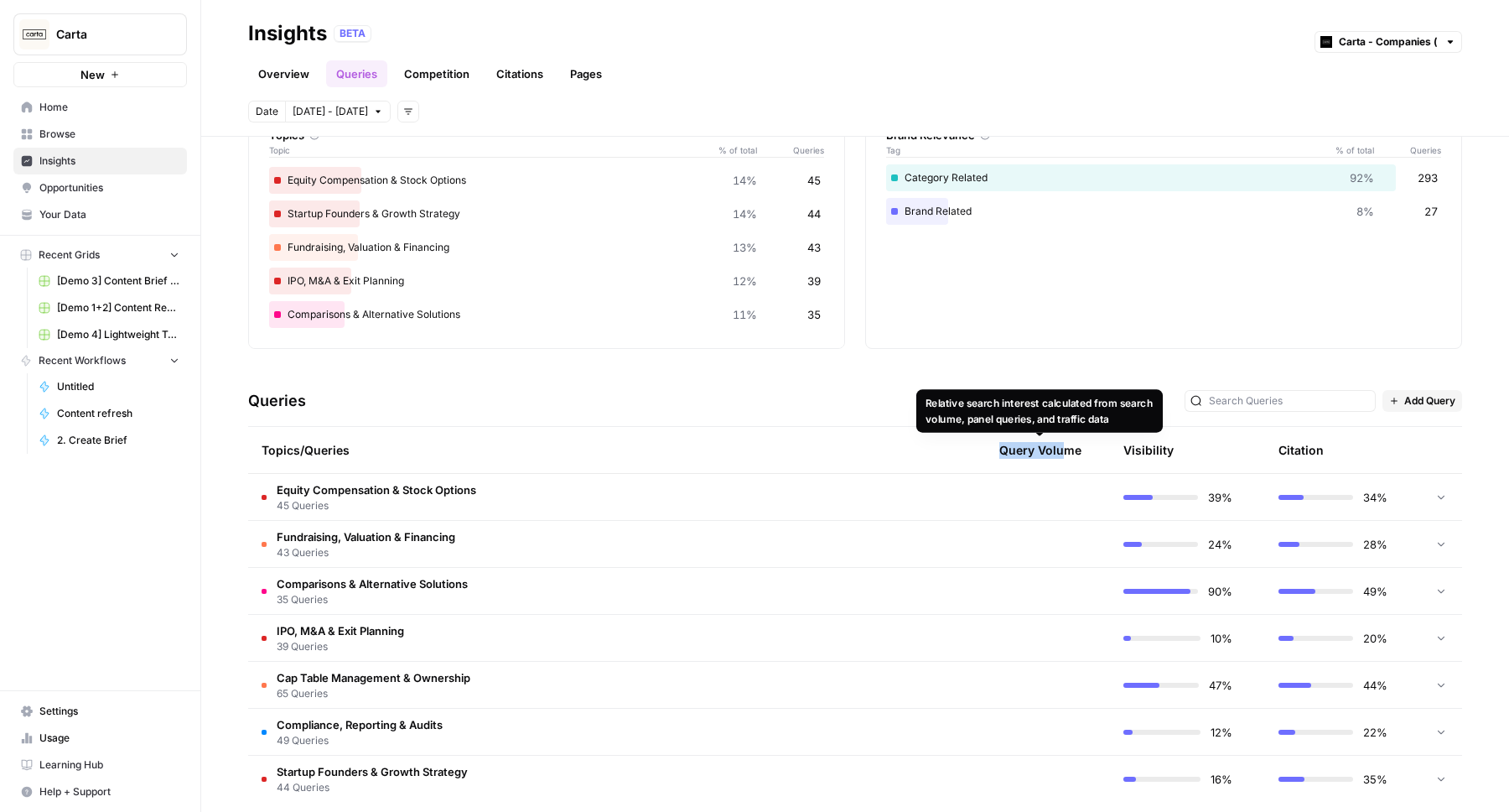
drag, startPoint x: 992, startPoint y: 441, endPoint x: 1068, endPoint y: 446, distance: 76.2
click at [1068, 446] on div "Query Volume" at bounding box center [1027, 450] width 109 height 46
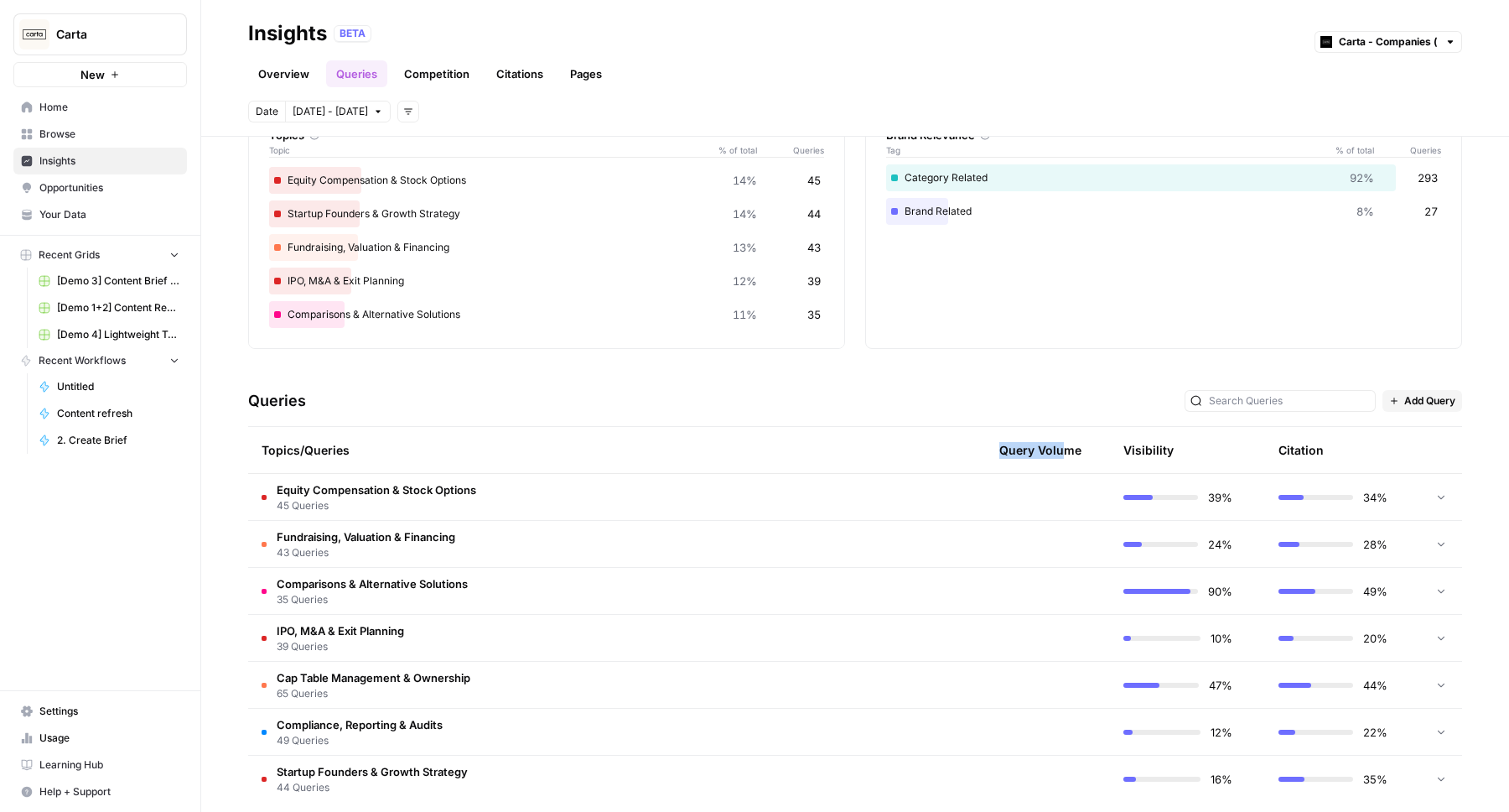
click at [1034, 448] on span "Query Volume" at bounding box center [1040, 451] width 82 height 17
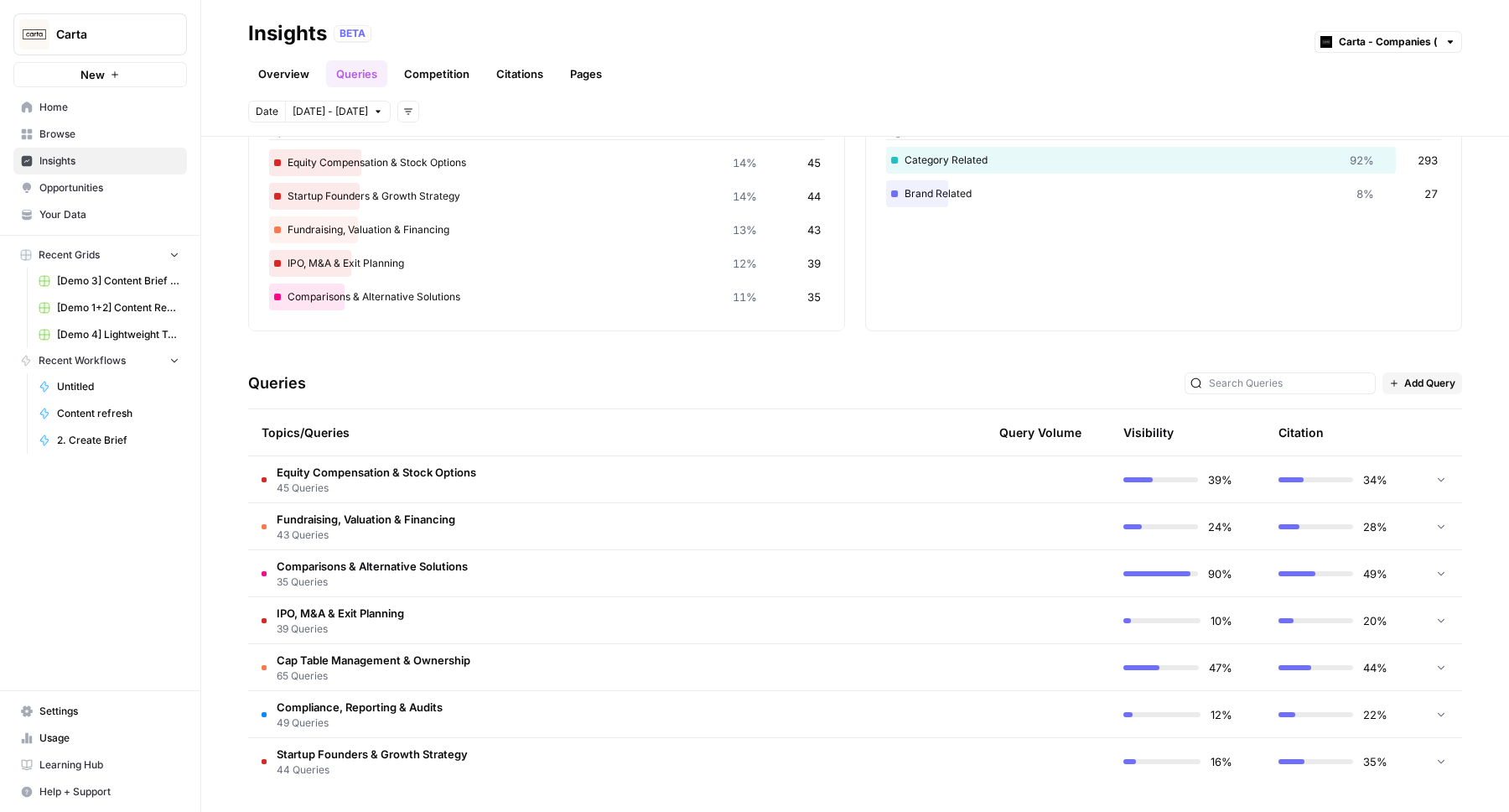
click at [804, 518] on td at bounding box center [879, 525] width 159 height 46
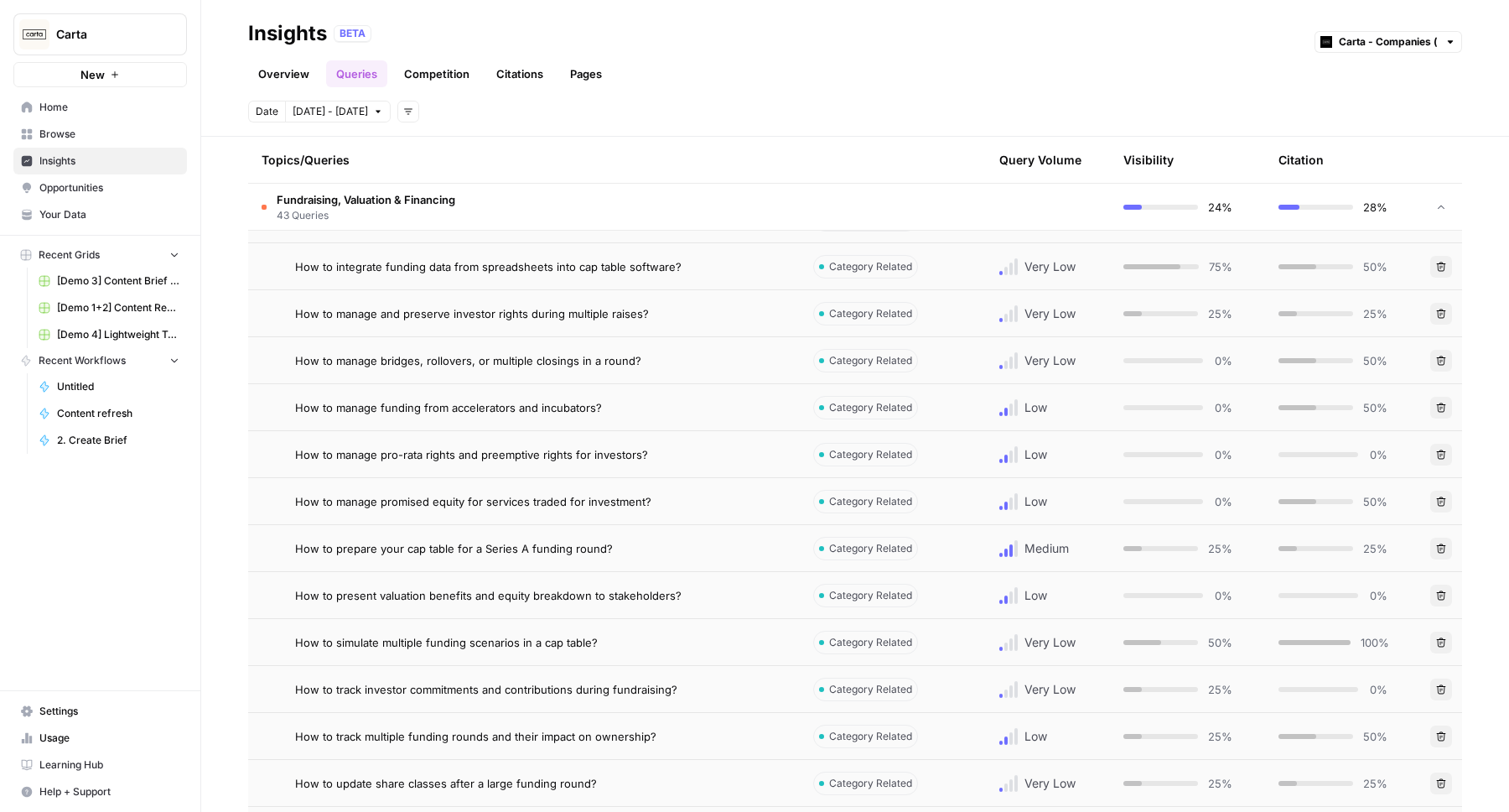
scroll to position [937, 0]
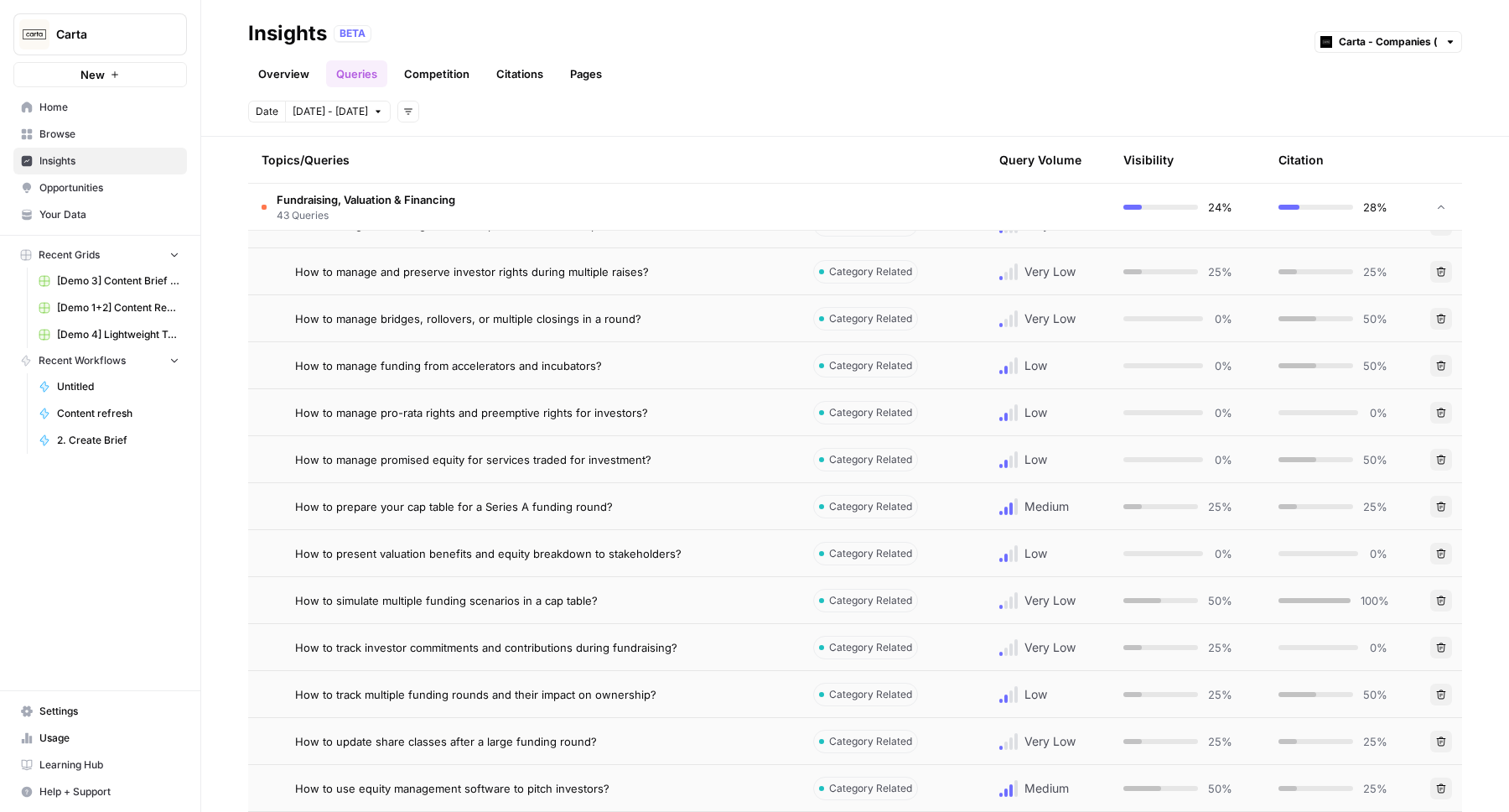
click at [539, 509] on span "How to prepare your cap table for a Series A funding round?" at bounding box center [454, 506] width 318 height 17
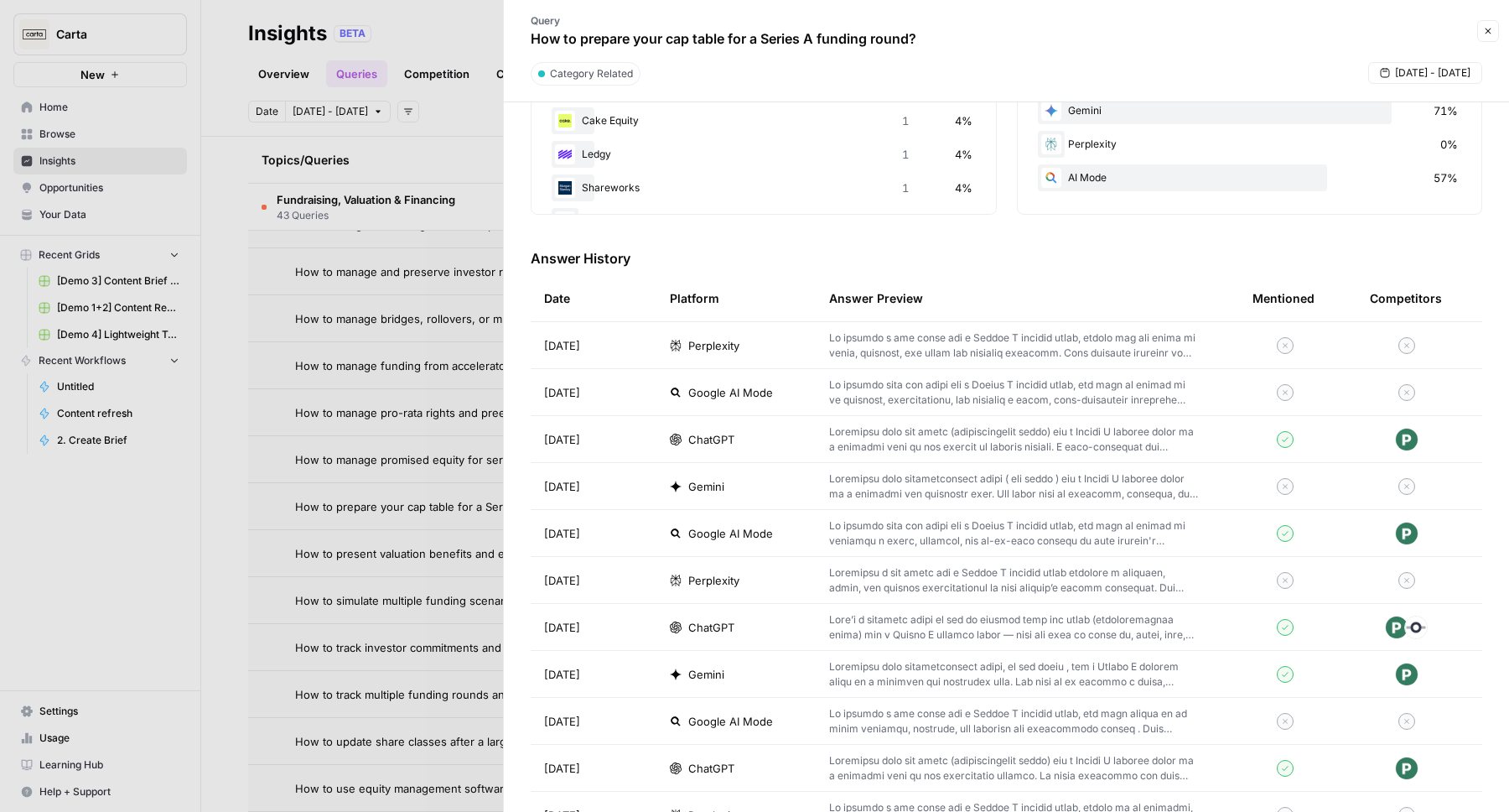
scroll to position [381, 0]
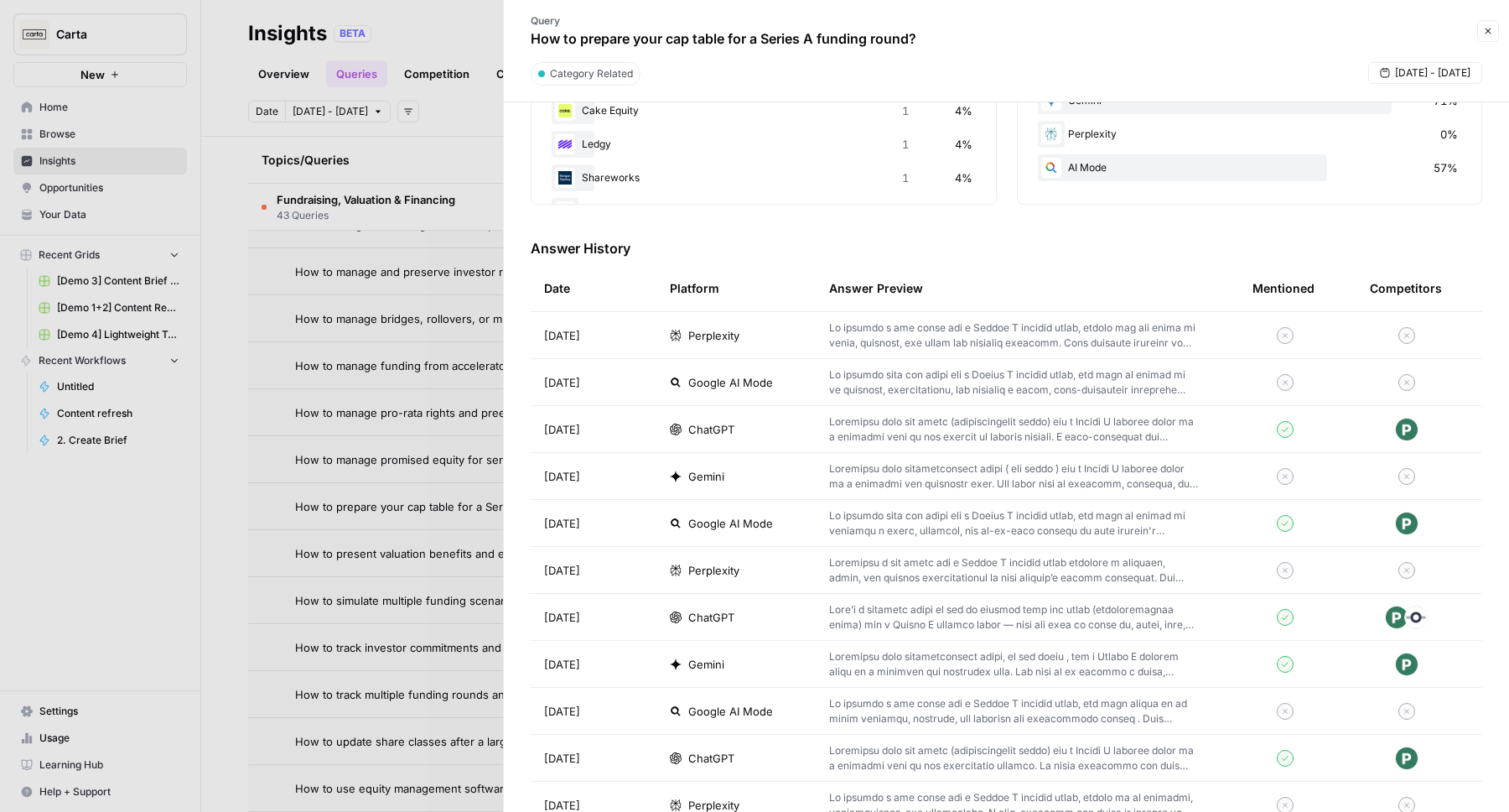
click at [1119, 610] on p at bounding box center [1014, 617] width 370 height 30
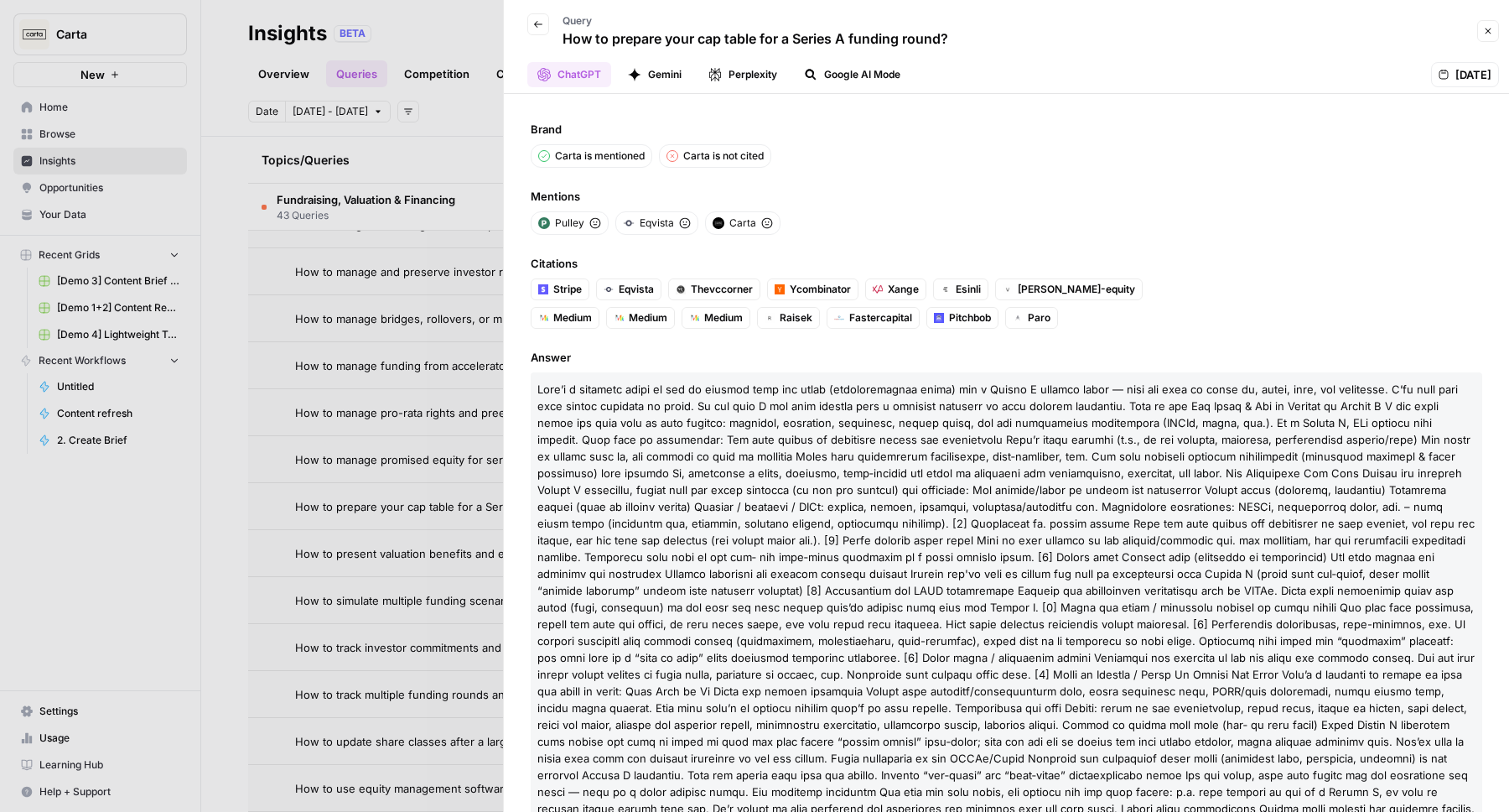
click at [648, 85] on button "Gemini" at bounding box center [655, 75] width 74 height 25
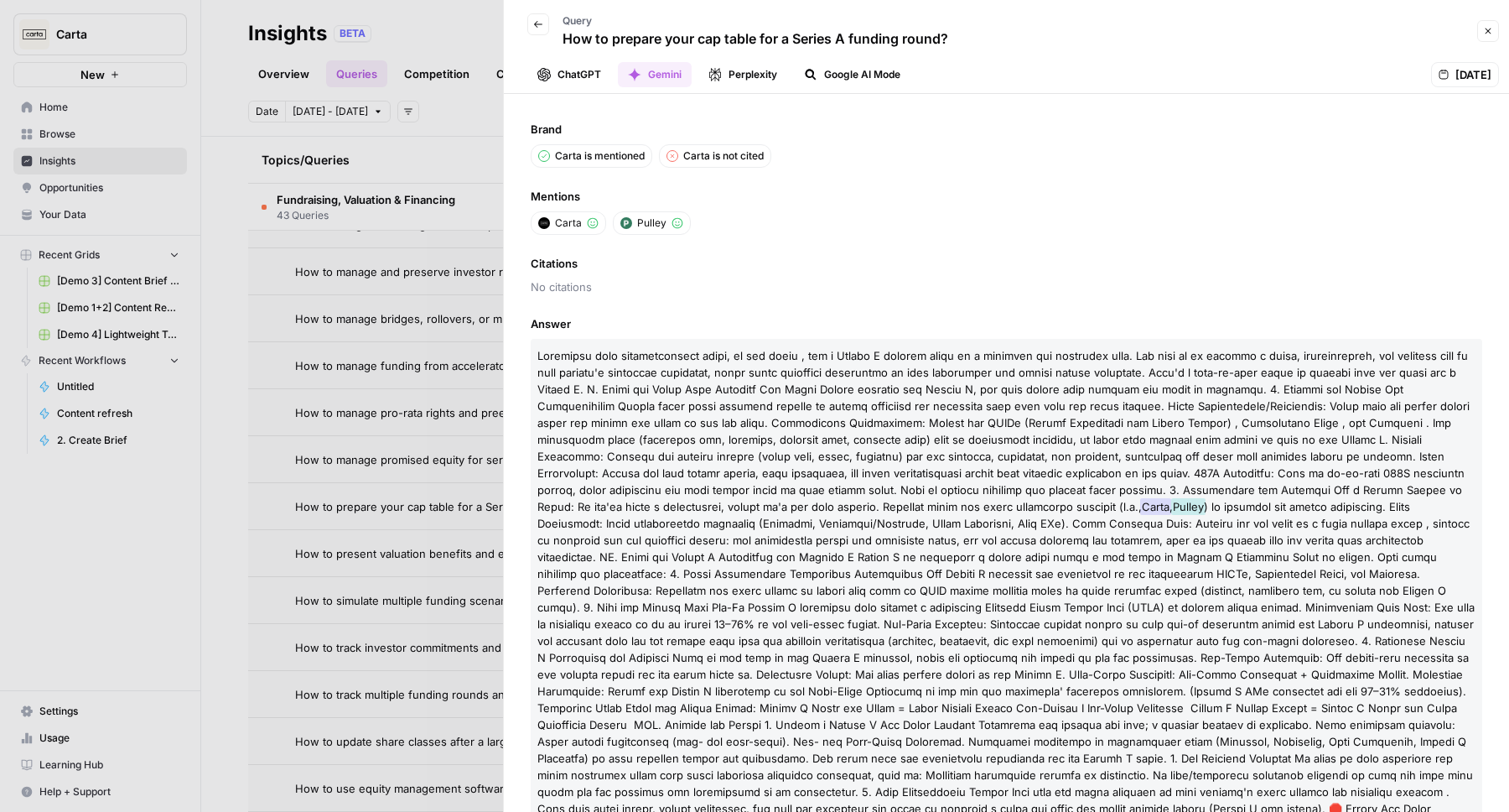
click at [721, 79] on icon "button" at bounding box center [715, 75] width 13 height 13
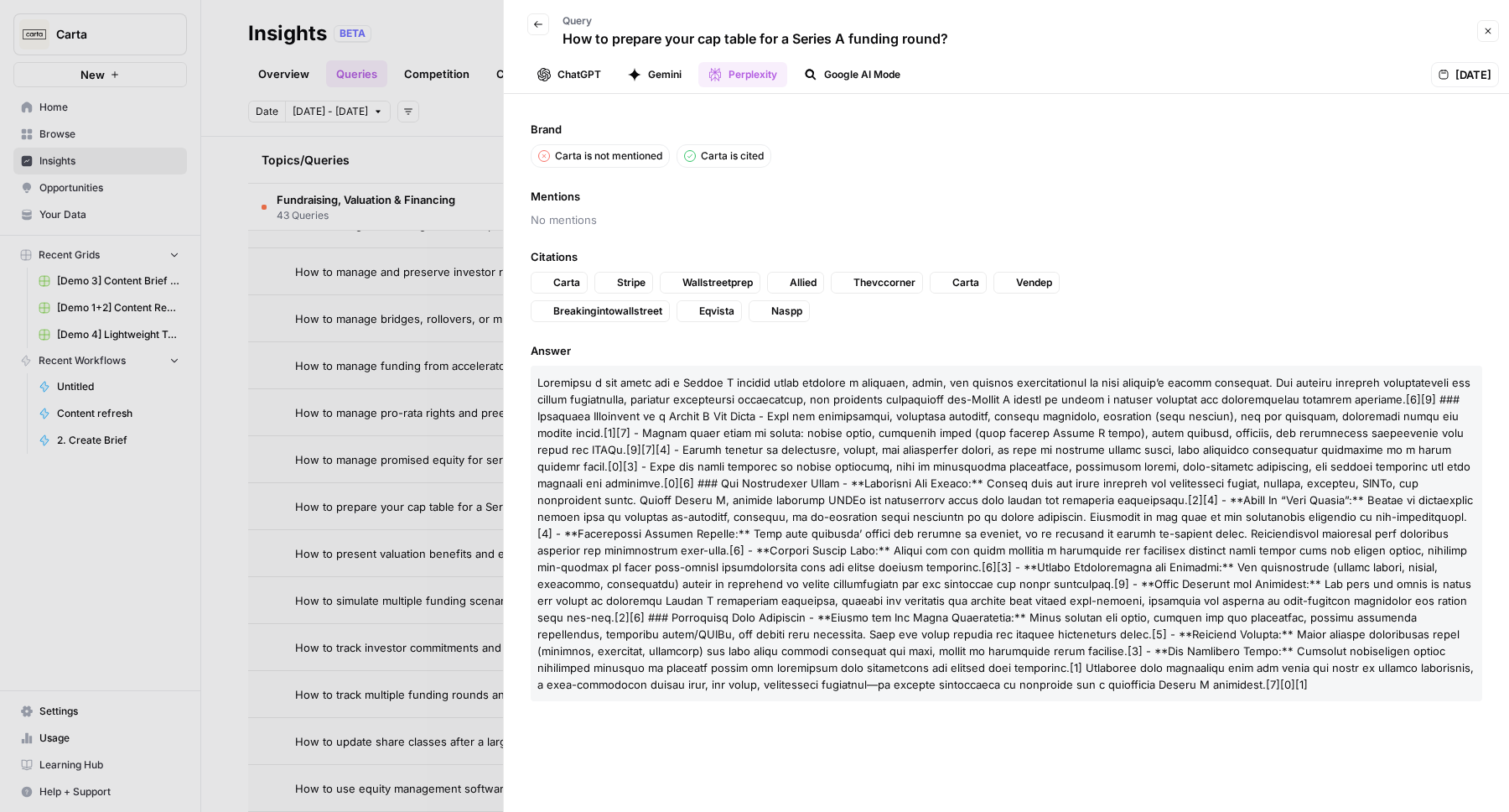
click at [813, 75] on icon "button" at bounding box center [811, 75] width 11 height 11
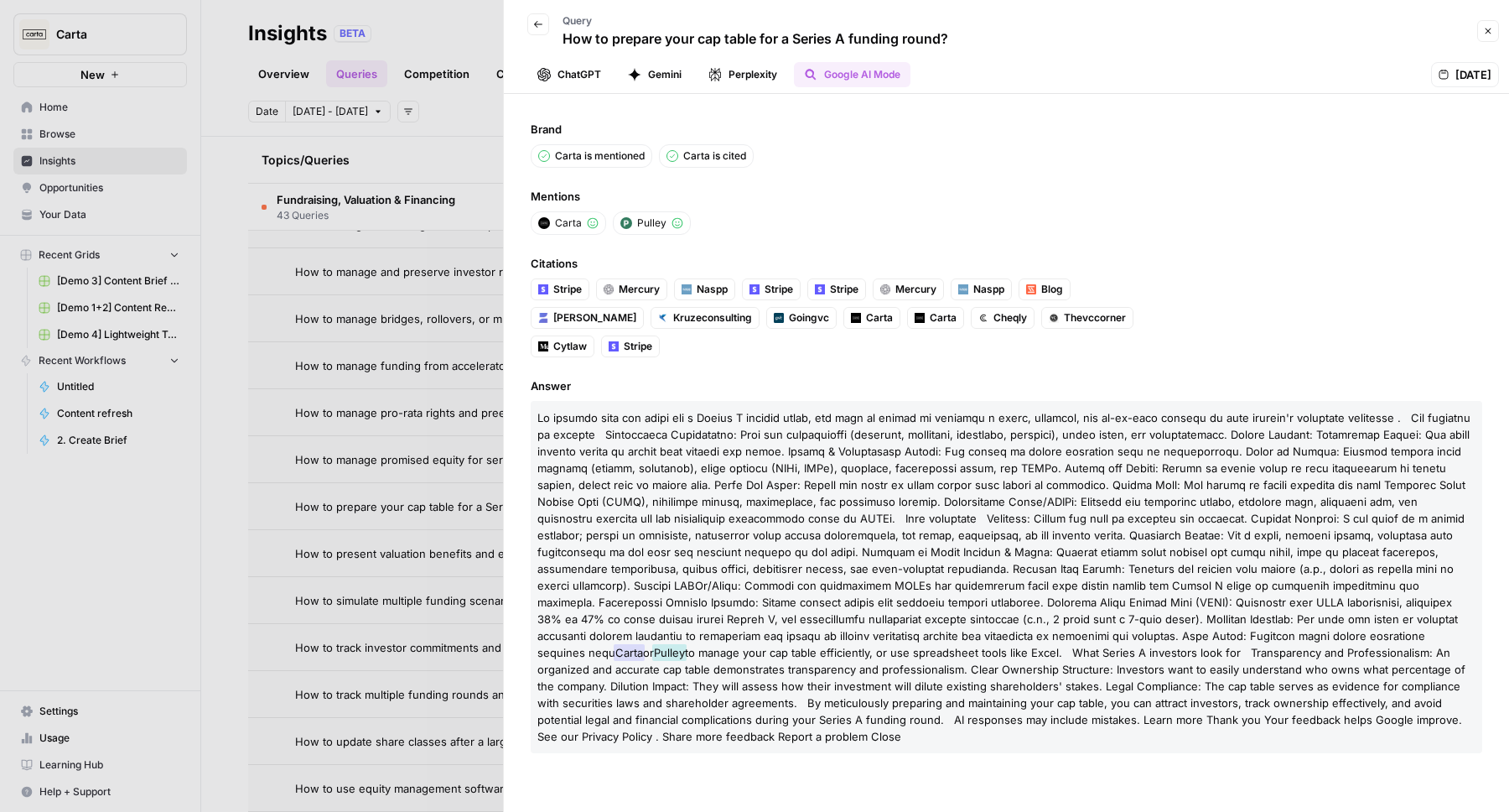
click at [676, 77] on button "Gemini" at bounding box center [655, 75] width 74 height 25
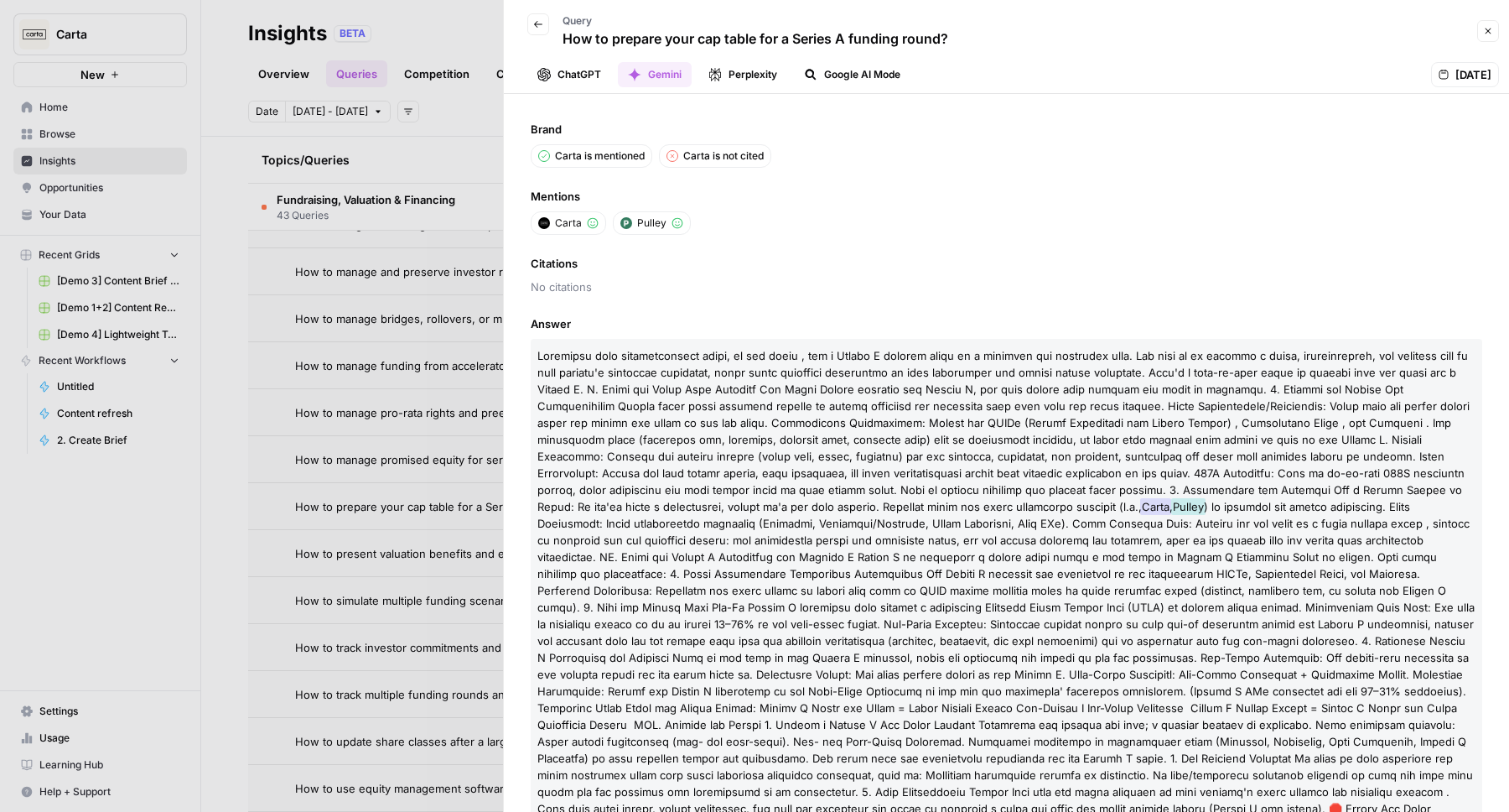
click at [539, 23] on icon "button" at bounding box center [538, 24] width 10 height 10
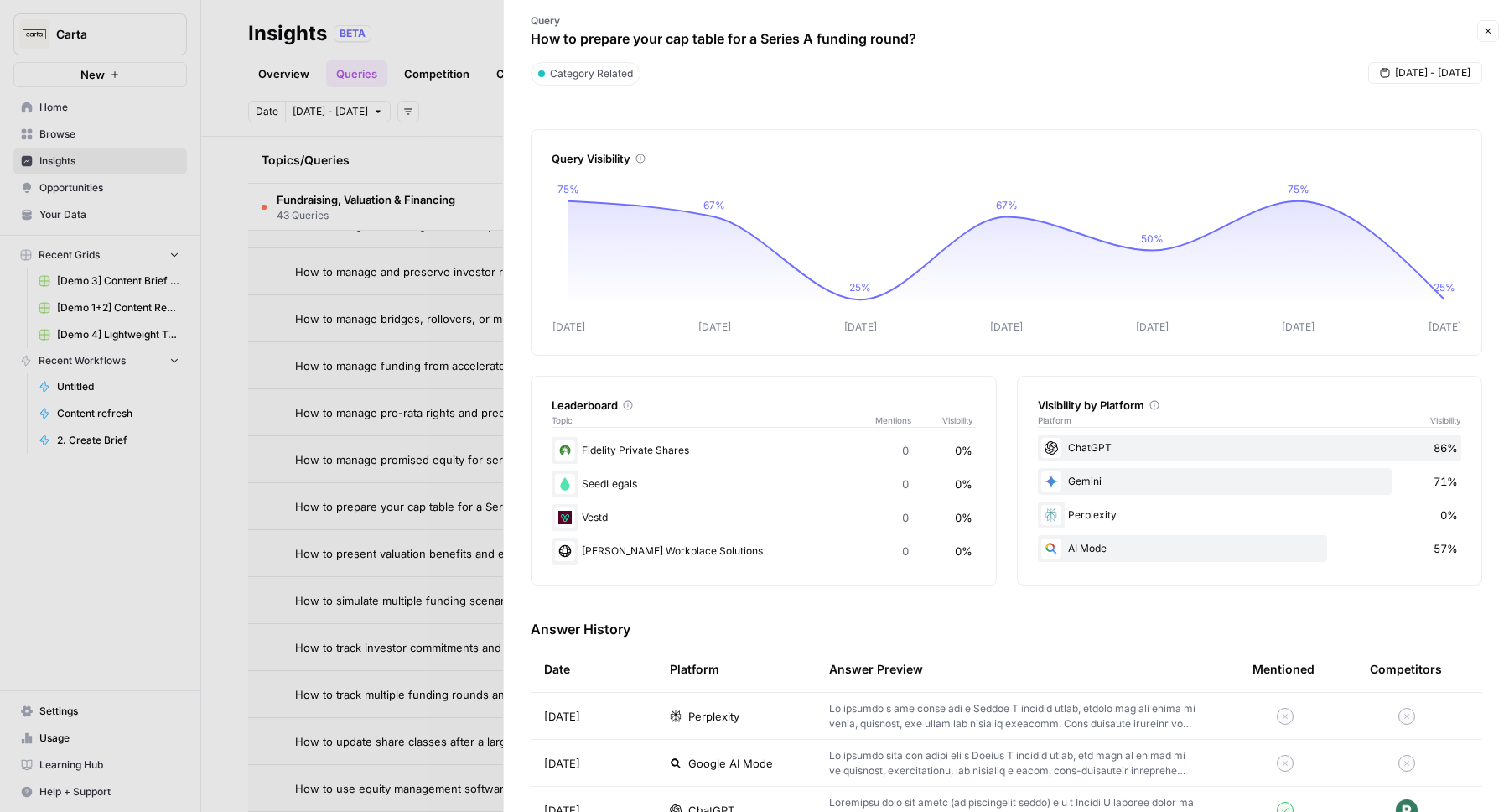
click at [473, 41] on div at bounding box center [754, 406] width 1509 height 812
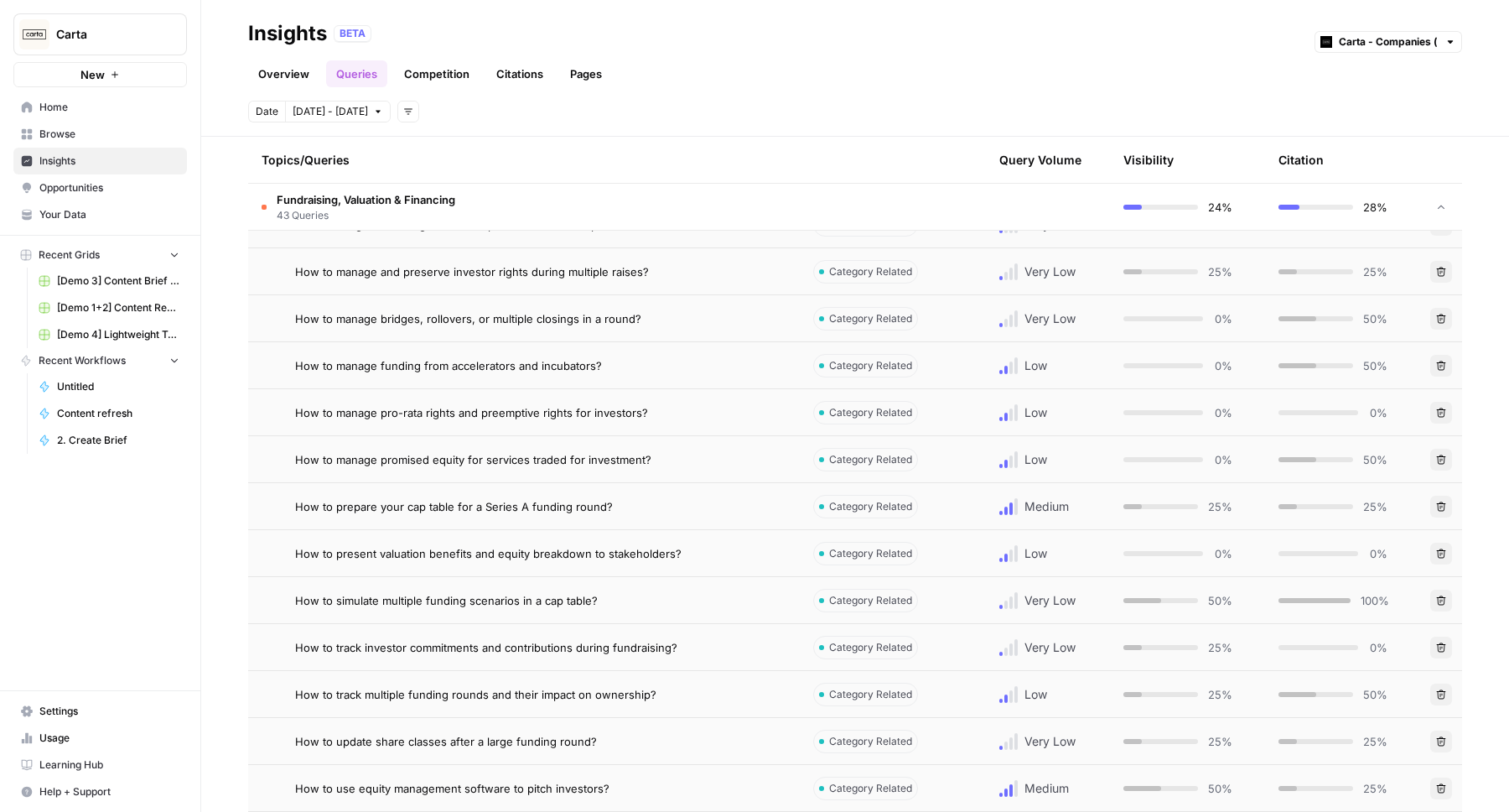
click at [443, 66] on link "Competition" at bounding box center [437, 74] width 86 height 26
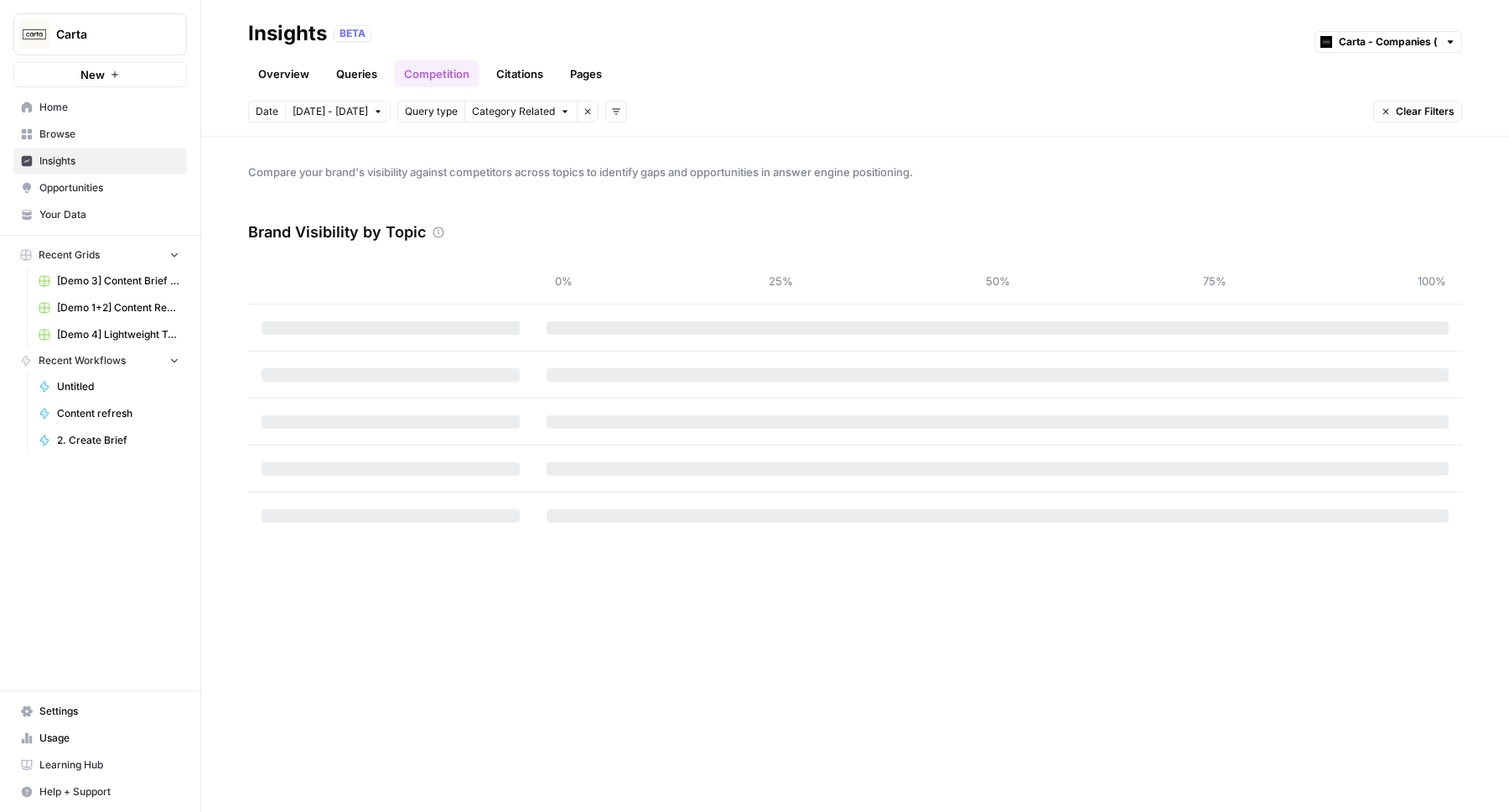
click at [504, 72] on link "Citations" at bounding box center [520, 74] width 67 height 26
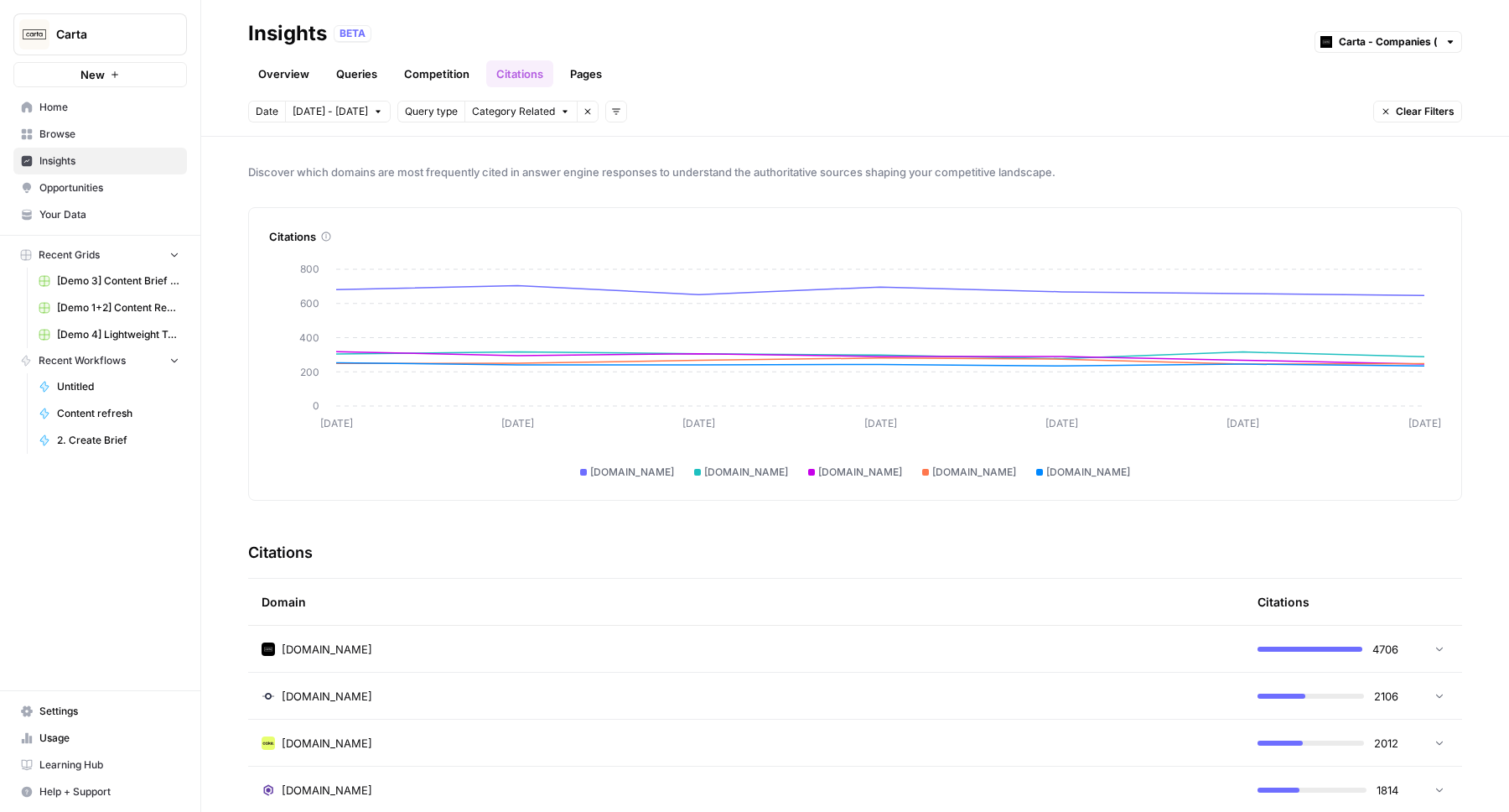
click at [578, 73] on link "Pages" at bounding box center [586, 74] width 52 height 26
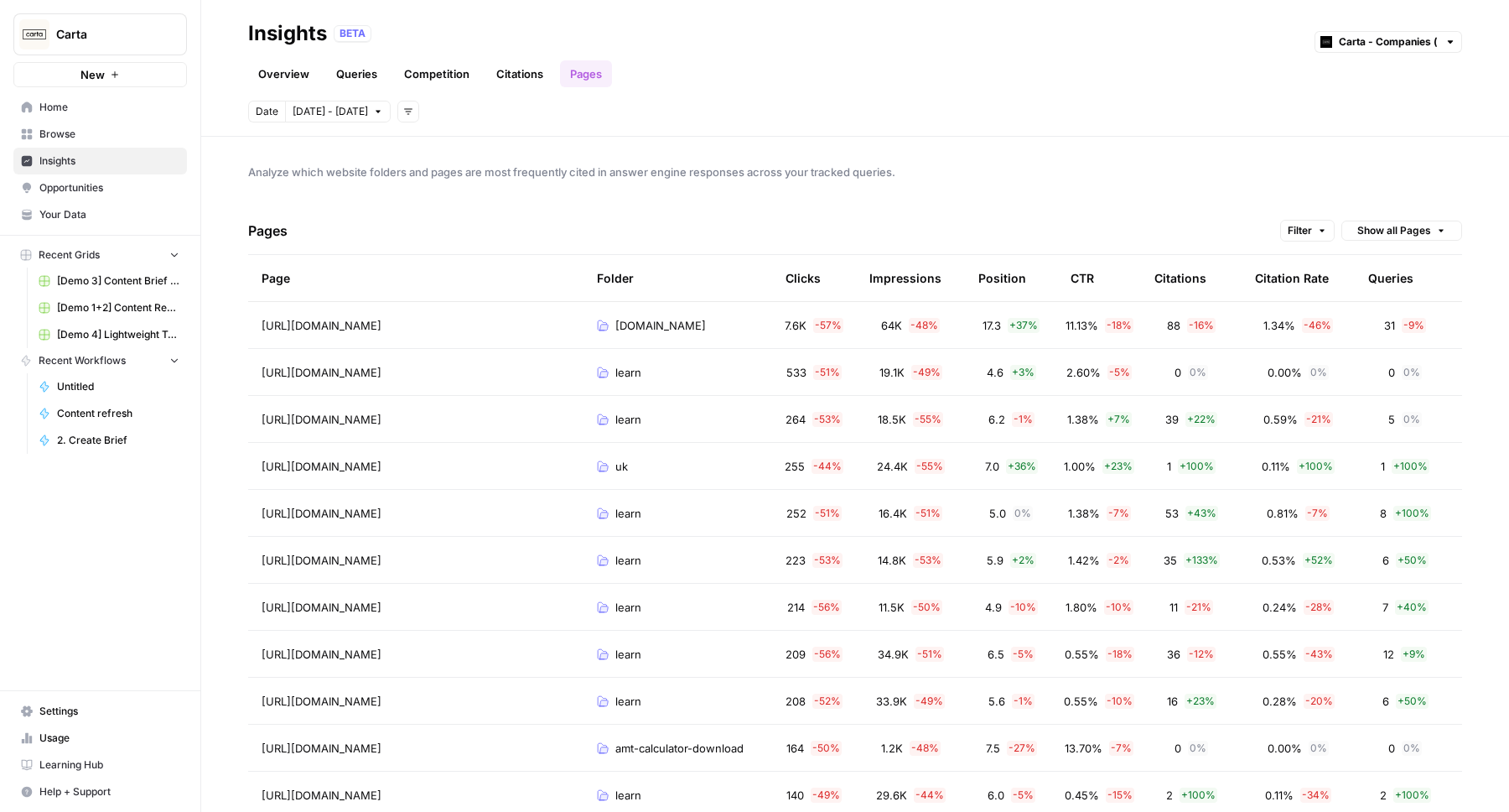
click at [1303, 231] on span "Filter" at bounding box center [1301, 230] width 25 height 15
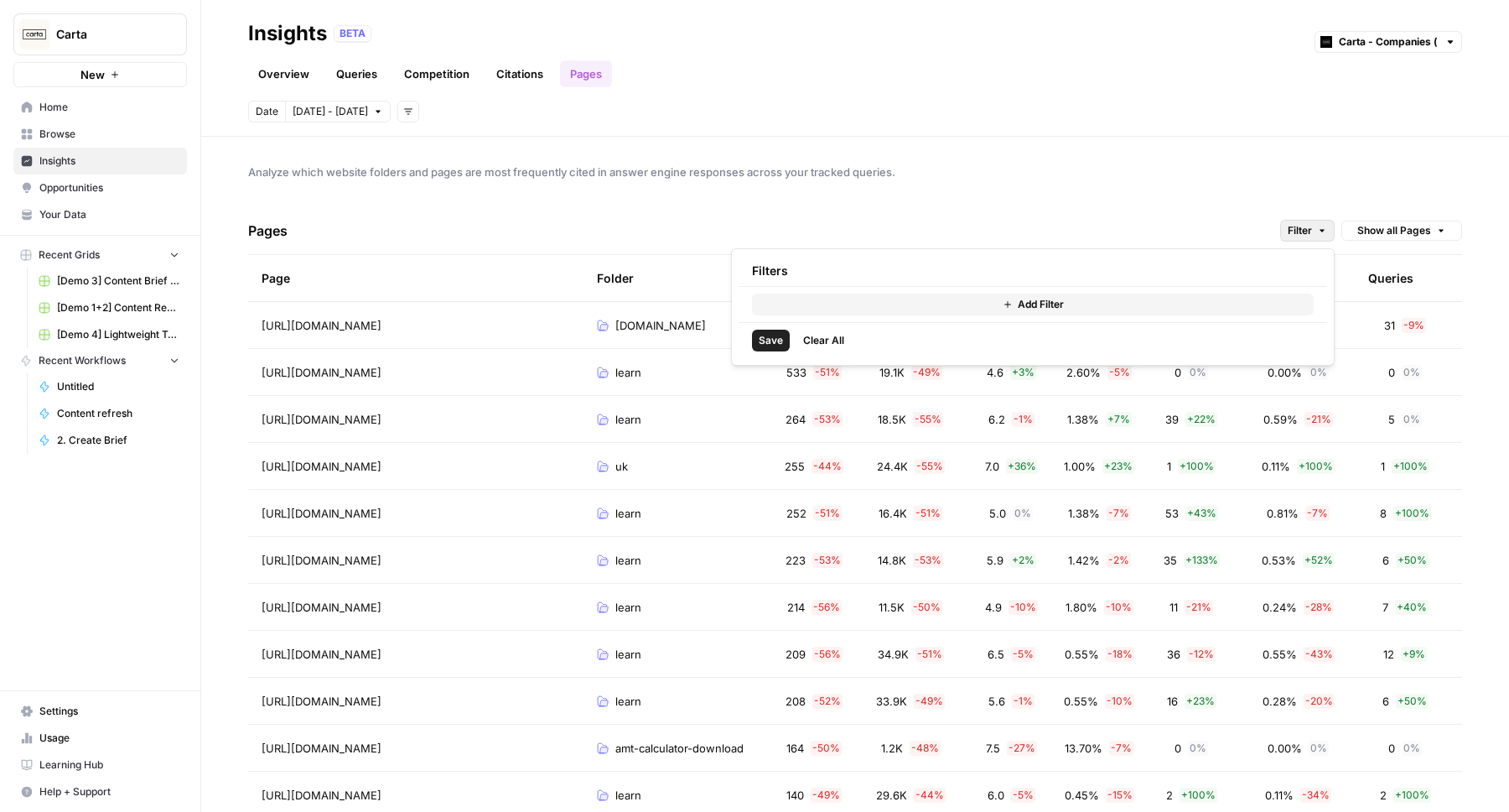
click at [1228, 216] on div "Pages Filter Show all Pages" at bounding box center [854, 231] width 1214 height 48
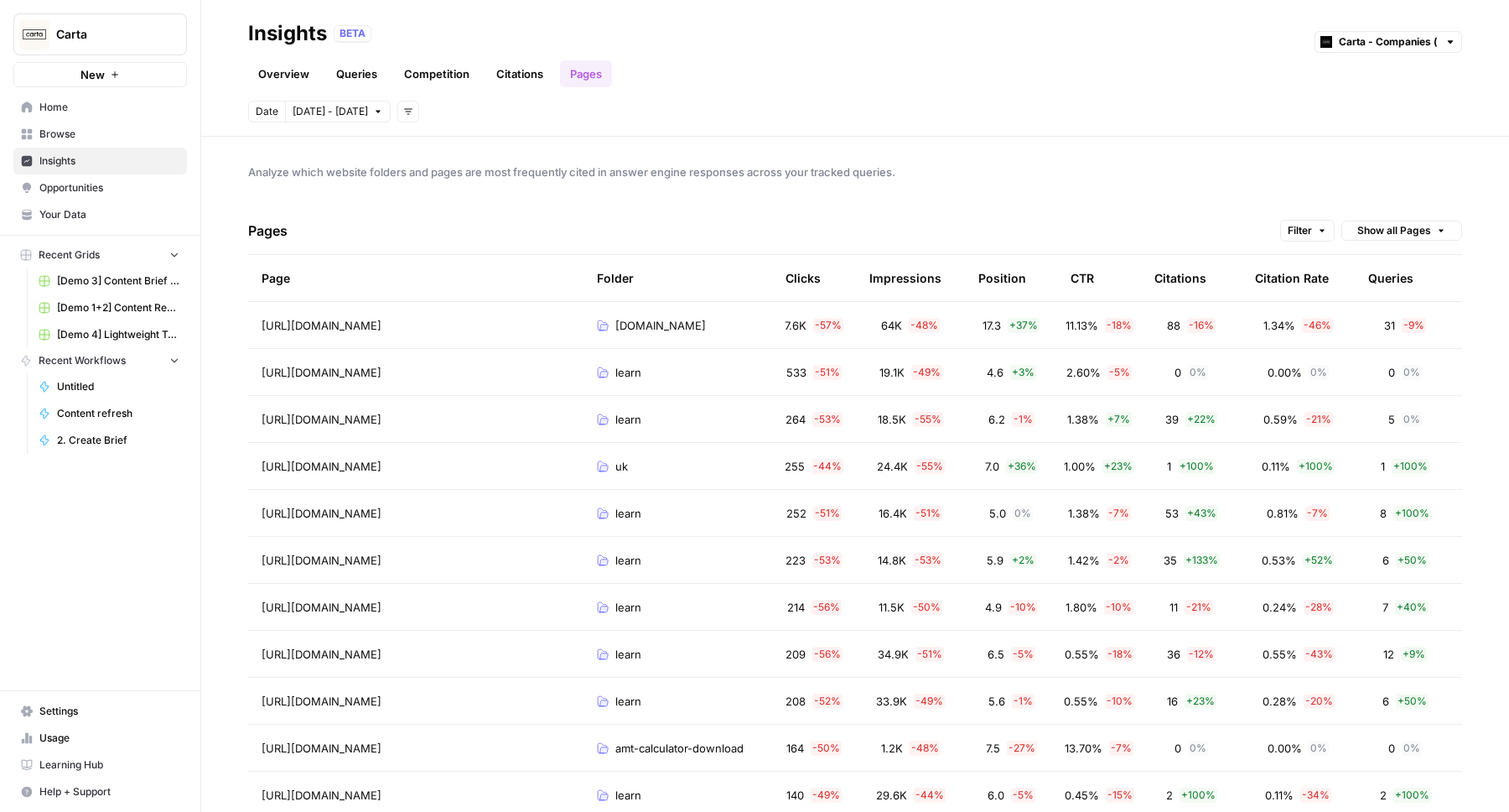
click at [1384, 238] on button "Show all Pages" at bounding box center [1401, 230] width 121 height 20
click at [1326, 186] on div "Analyze which website folders and pages are most frequently cited in answer eng…" at bounding box center [854, 474] width 1308 height 675
click at [1290, 235] on span "Filter" at bounding box center [1301, 230] width 25 height 15
click at [1274, 218] on div "Pages Filter Show all Pages" at bounding box center [854, 231] width 1214 height 48
click at [1298, 233] on span "Filter" at bounding box center [1301, 230] width 25 height 15
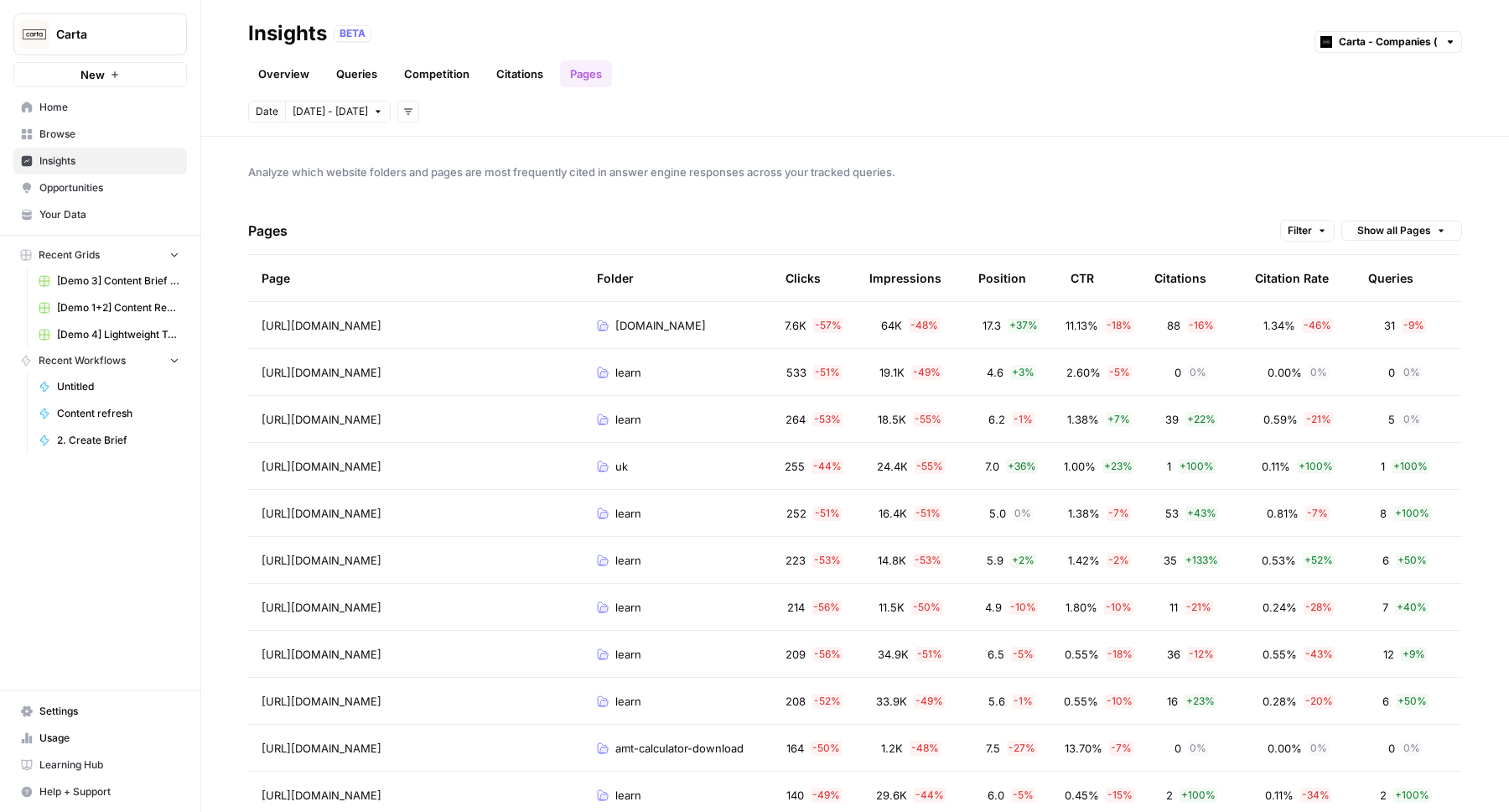
click at [1086, 201] on div "Analyze which website folders and pages are most frequently cited in answer eng…" at bounding box center [854, 474] width 1308 height 675
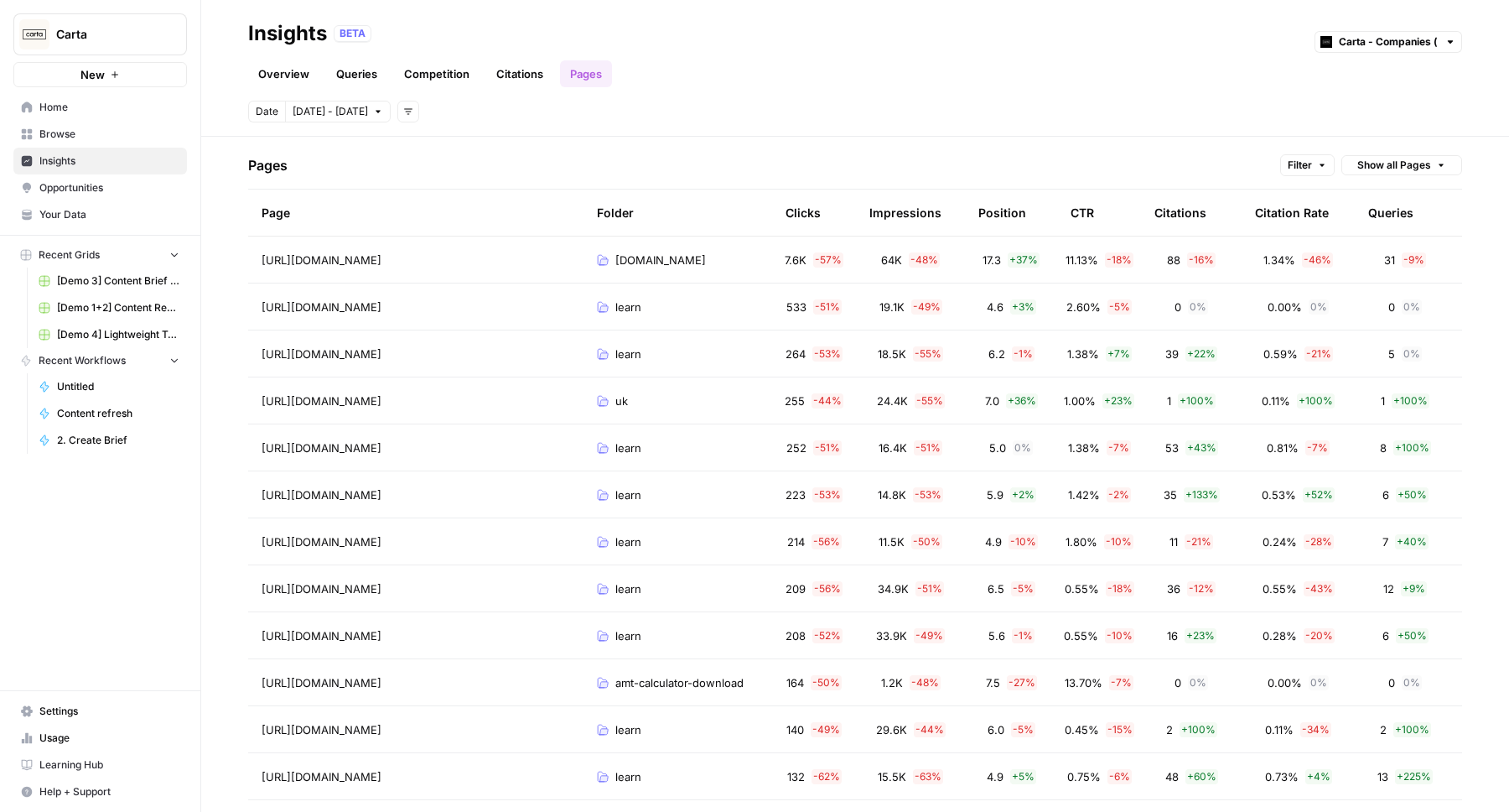
scroll to position [75, 0]
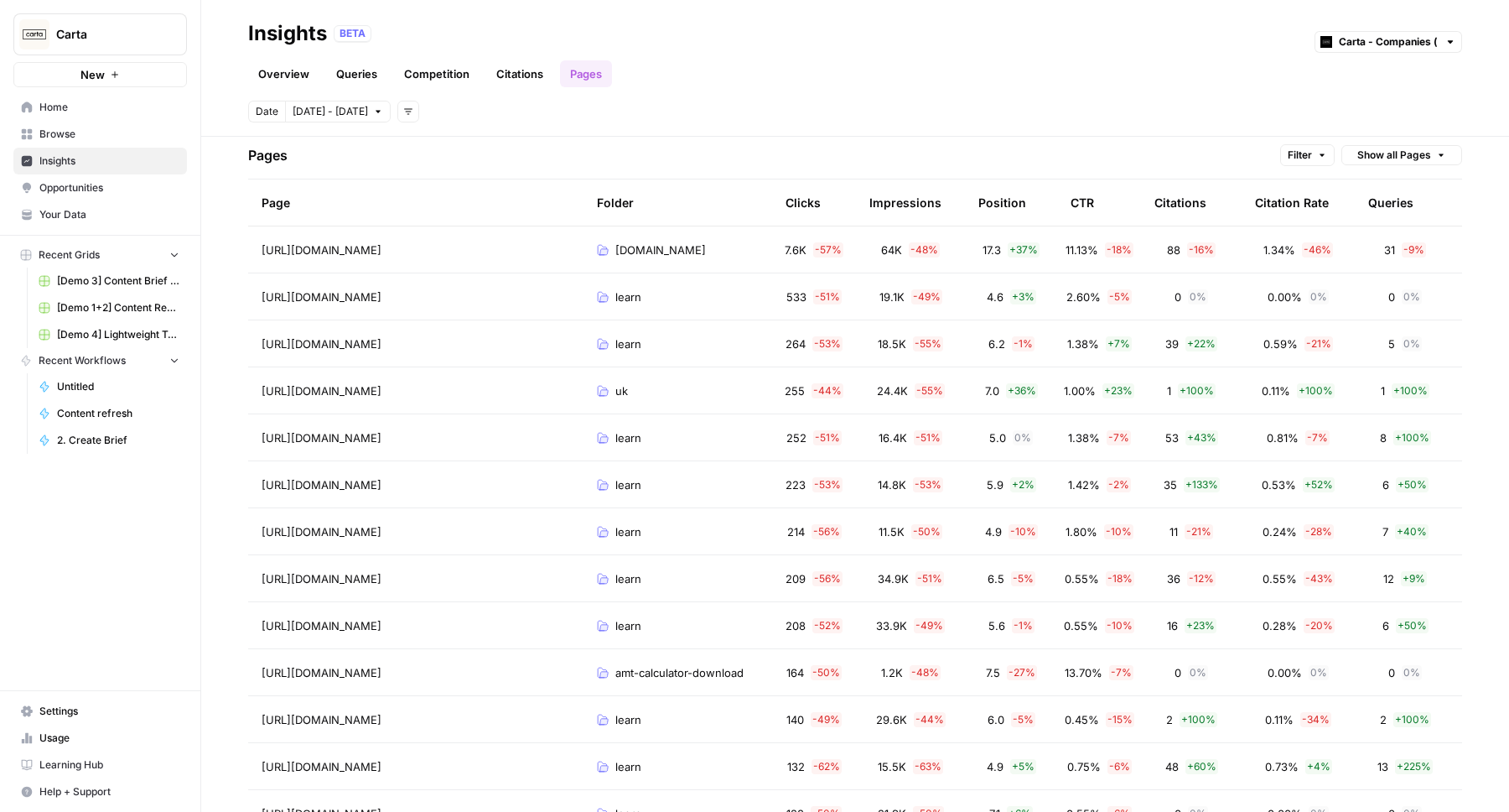
click at [1317, 155] on button "Filter" at bounding box center [1308, 155] width 55 height 22
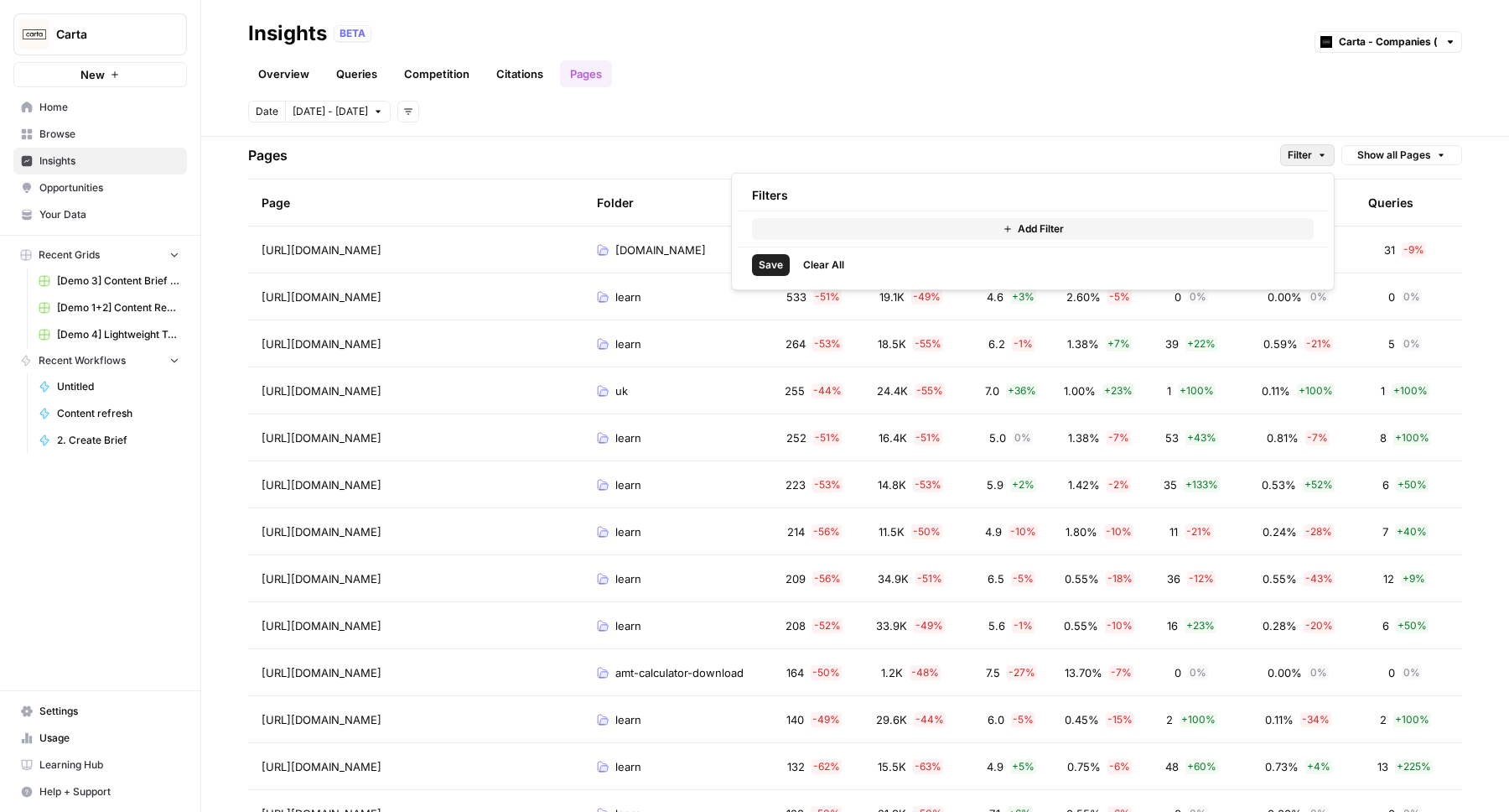
click at [1000, 234] on button "Add Filter" at bounding box center [1033, 228] width 562 height 22
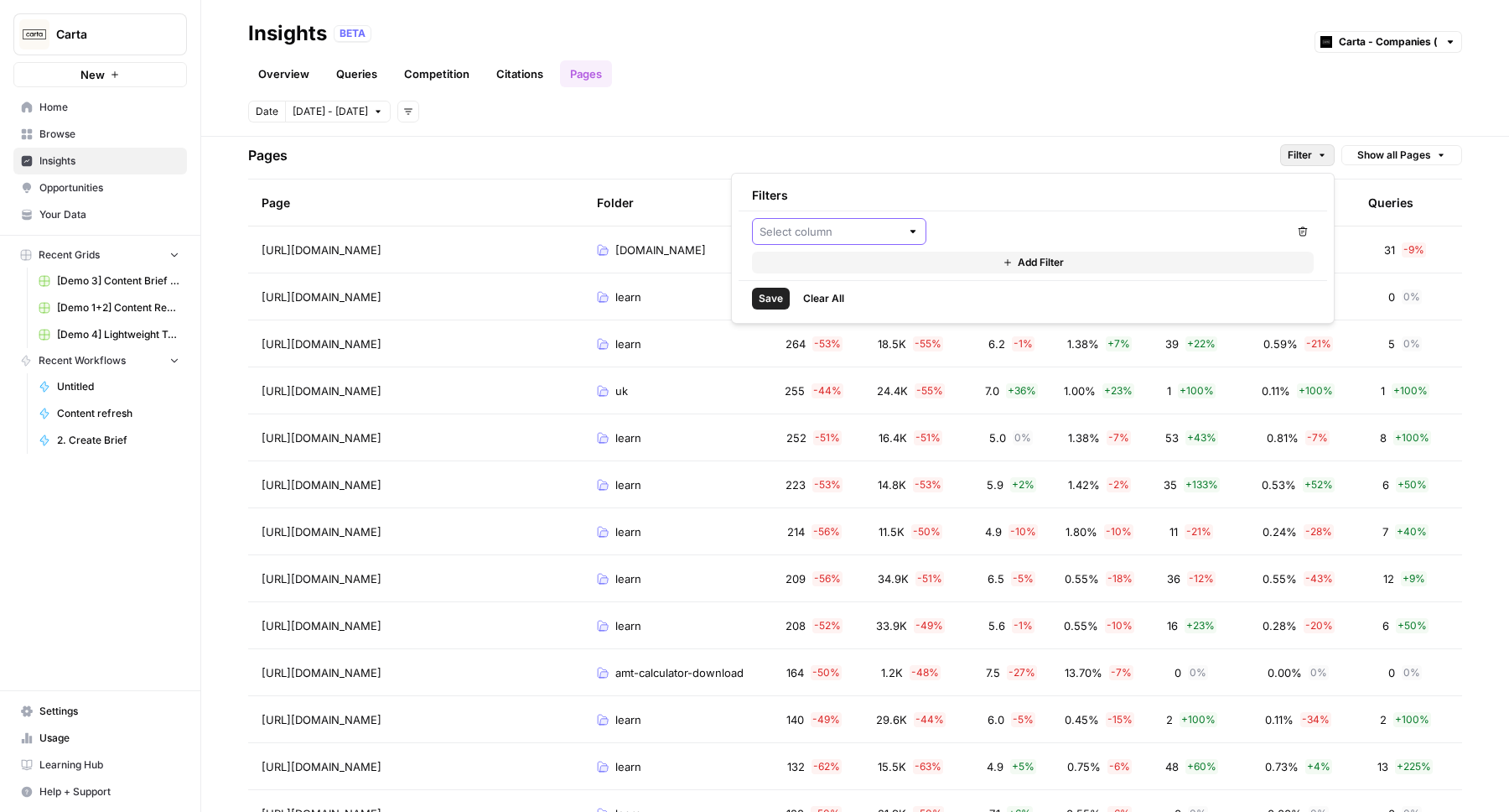
click at [837, 229] on input "text" at bounding box center [829, 231] width 141 height 17
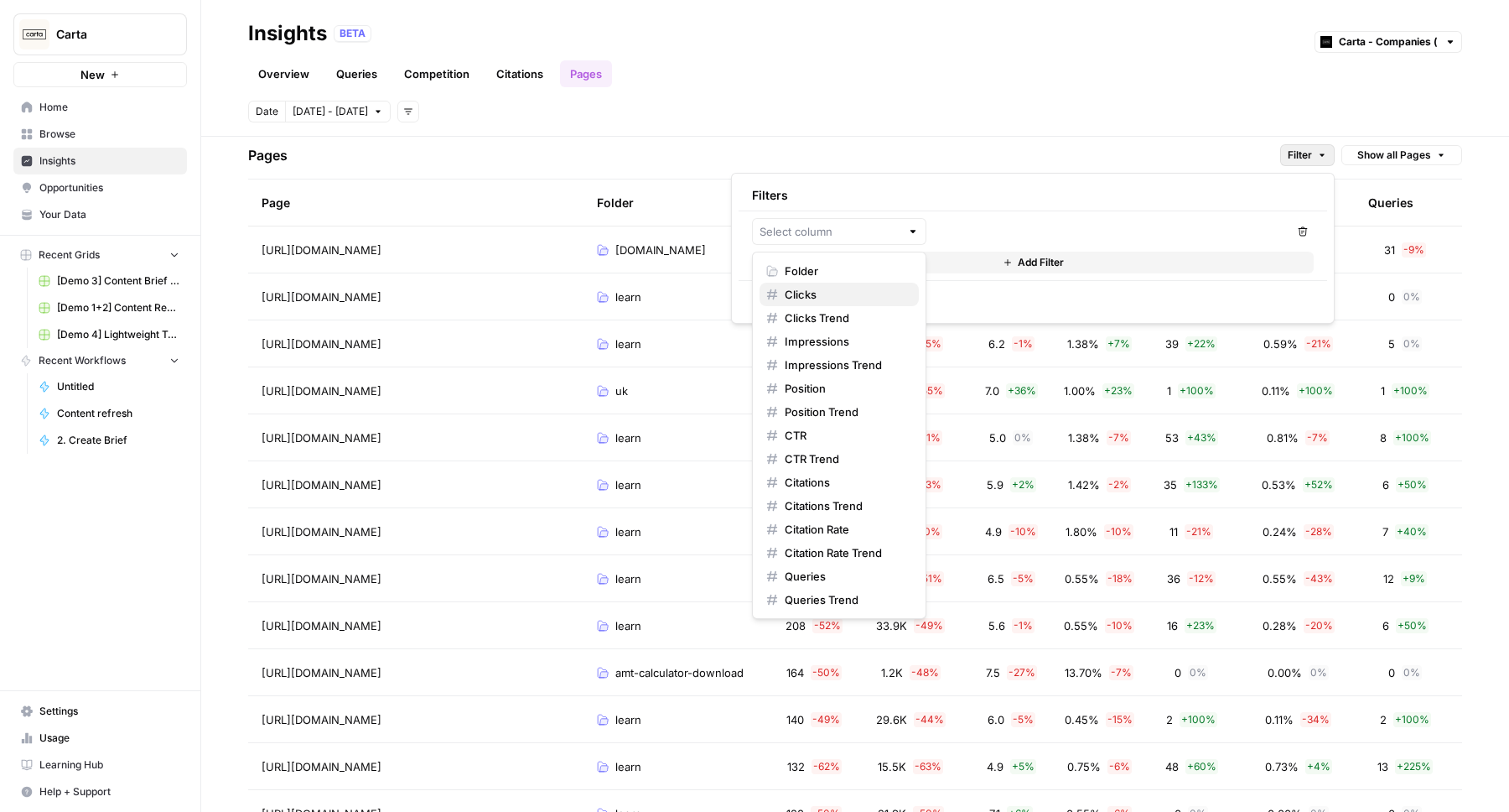
click at [820, 291] on span "Clicks" at bounding box center [845, 294] width 121 height 17
type input "Clicks"
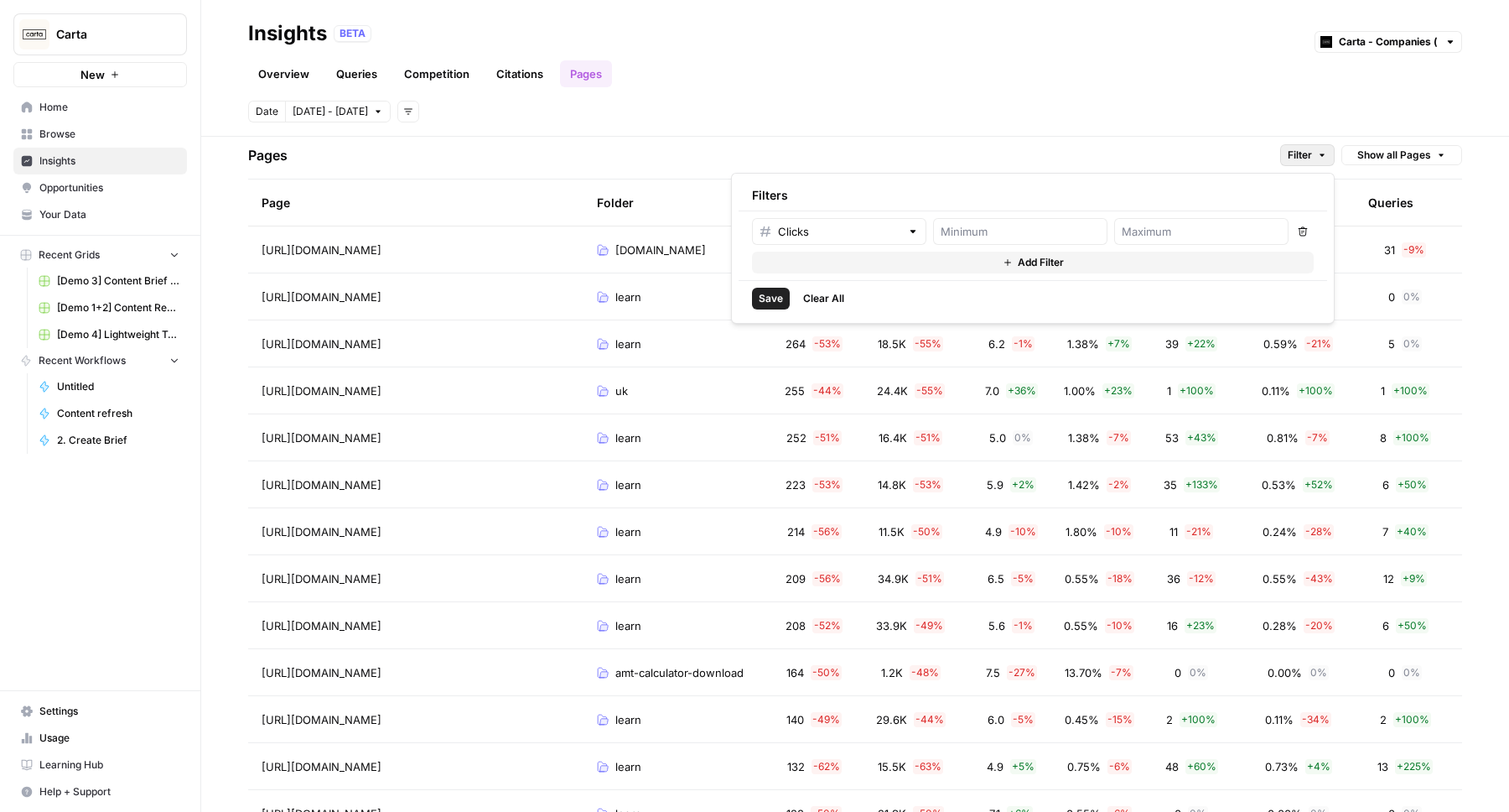
click at [1301, 230] on icon "button" at bounding box center [1302, 231] width 10 height 10
click at [817, 293] on span "Clear All" at bounding box center [824, 298] width 41 height 15
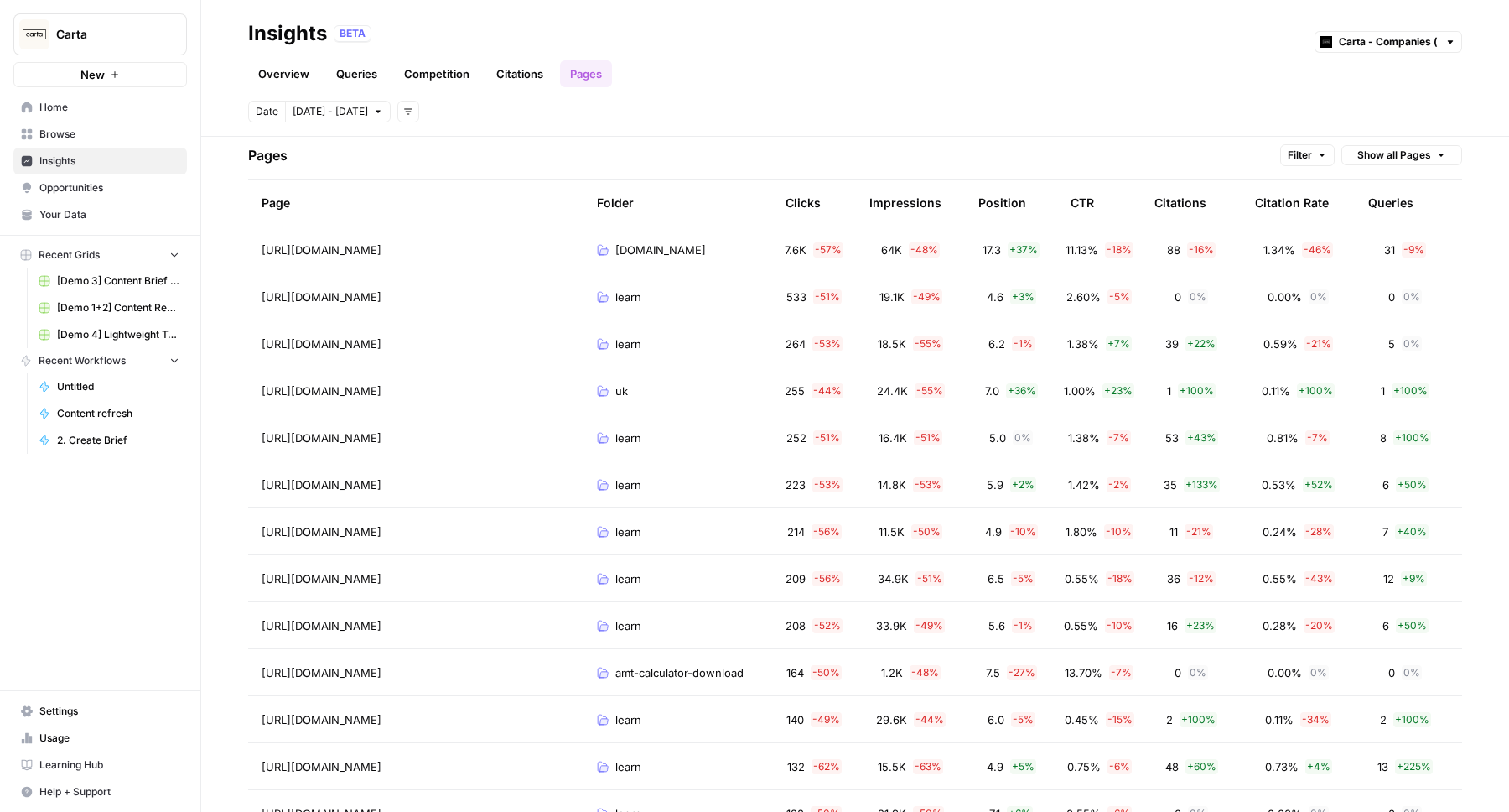
click at [858, 142] on div "Pages Filter Show all Pages" at bounding box center [854, 156] width 1214 height 48
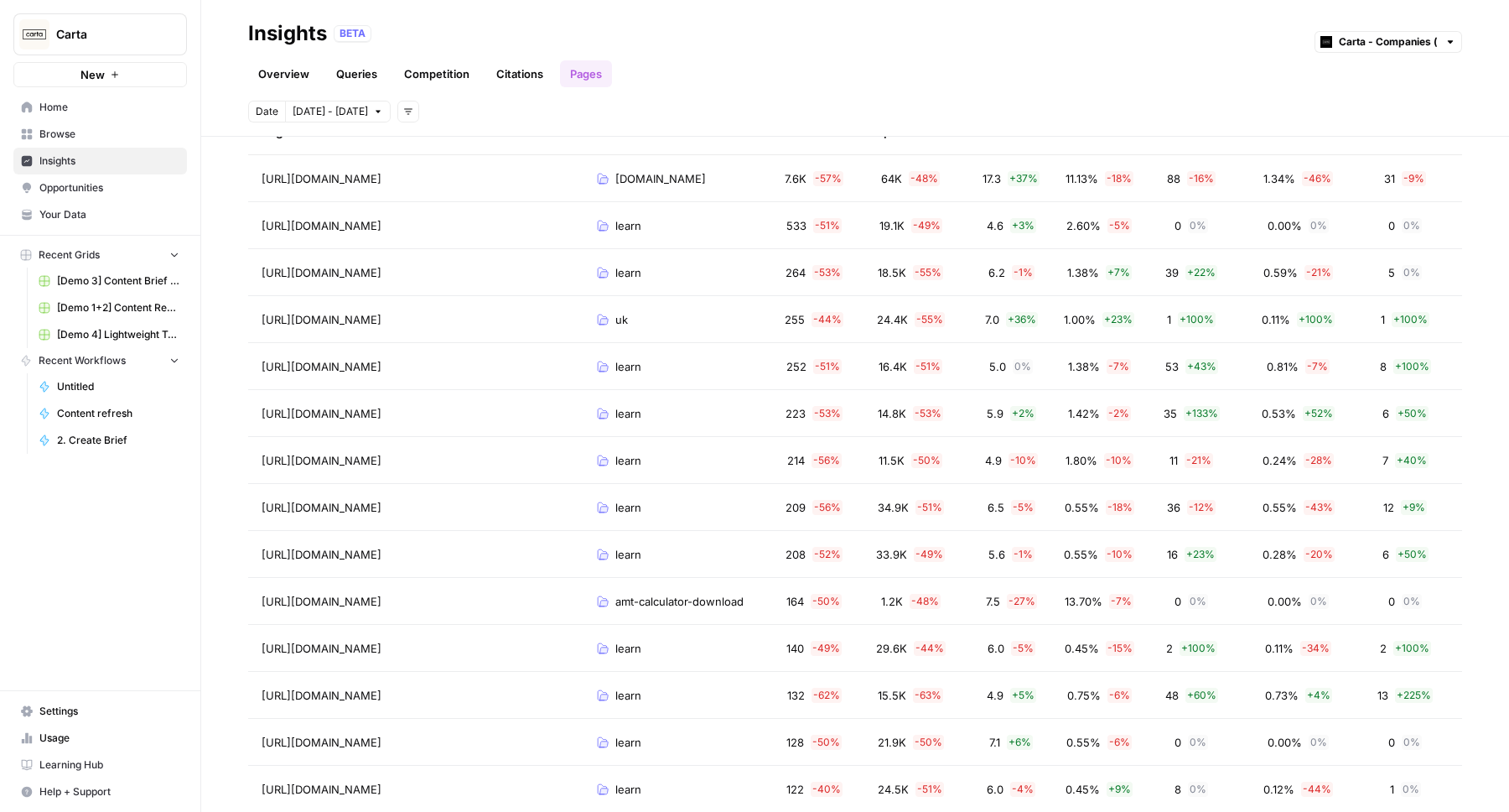
scroll to position [0, 0]
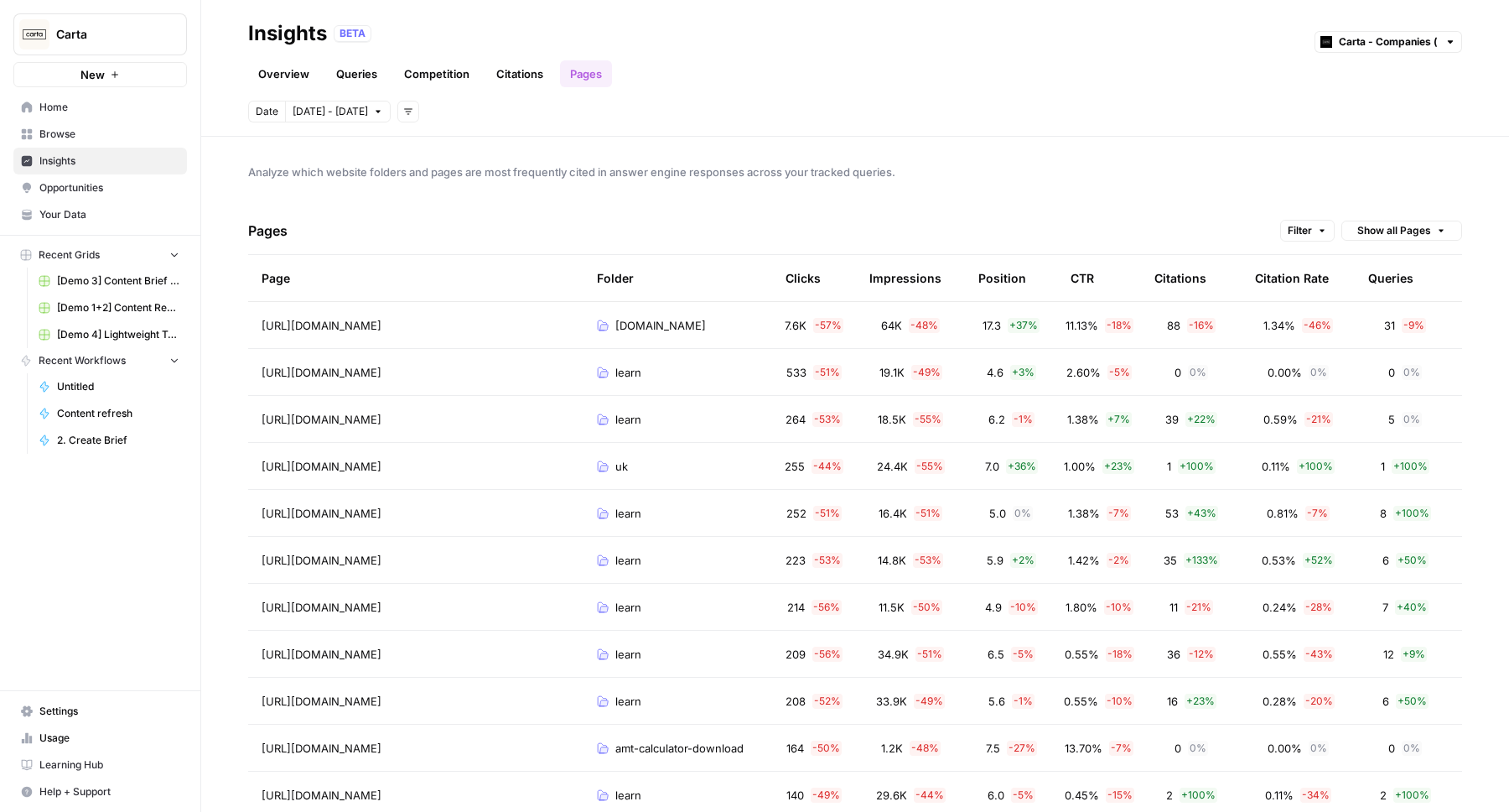
click at [1277, 225] on div "Pages Filter Show all Pages" at bounding box center [854, 231] width 1214 height 48
click at [1285, 226] on button "Filter" at bounding box center [1308, 230] width 55 height 22
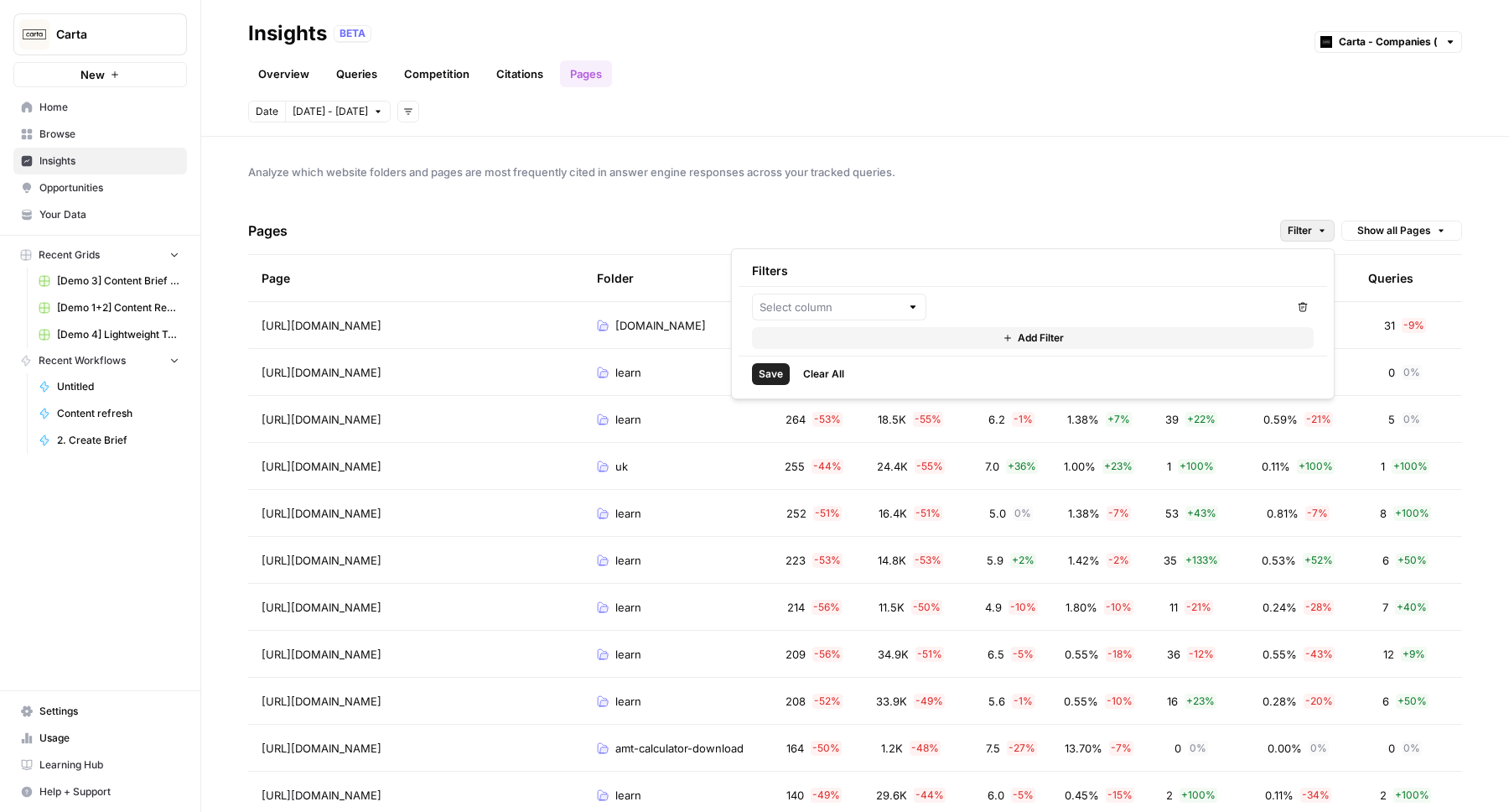
click at [894, 319] on div at bounding box center [838, 307] width 174 height 26
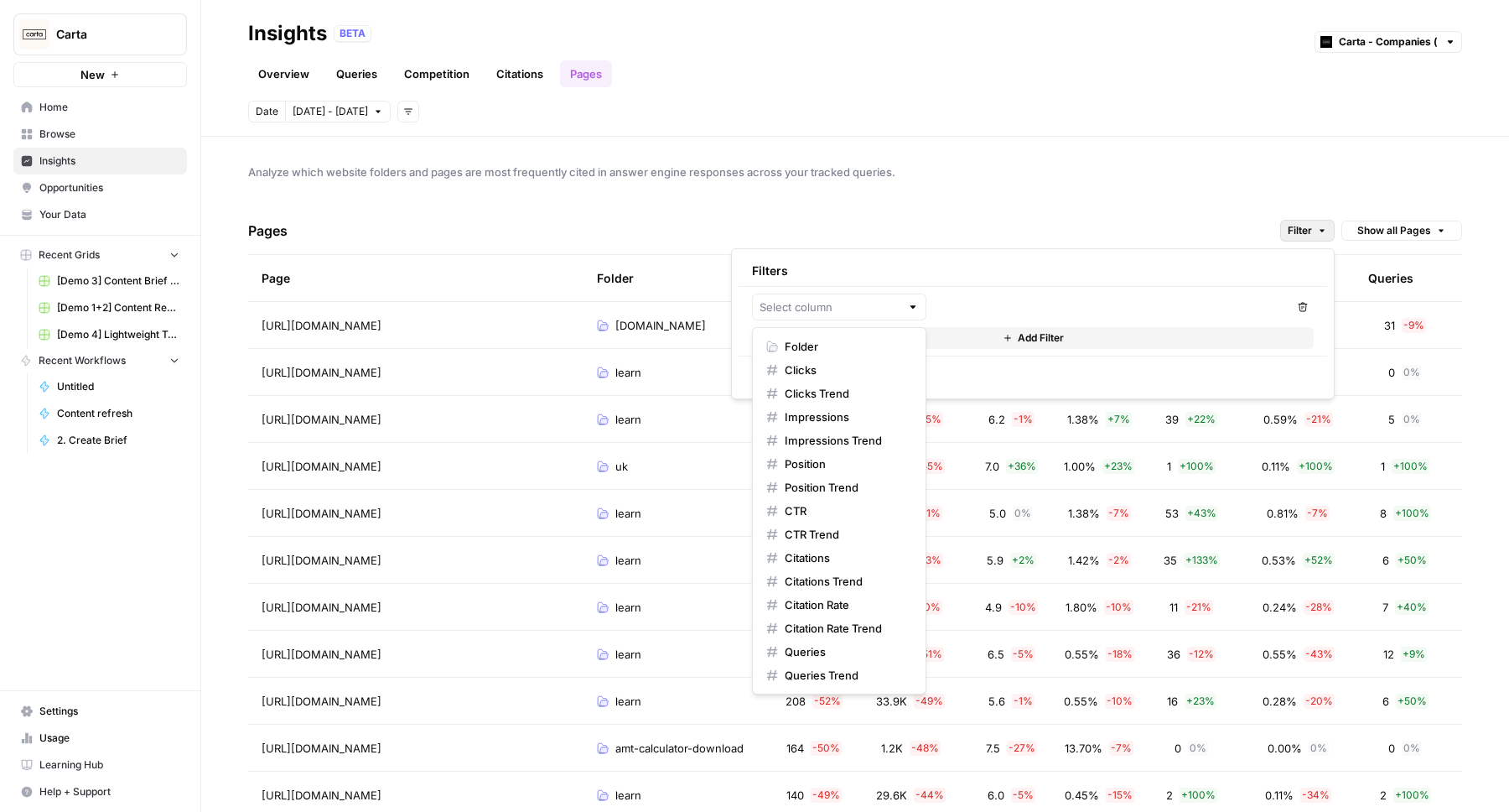
click at [842, 346] on span "Folder" at bounding box center [845, 346] width 121 height 17
type input "Folder"
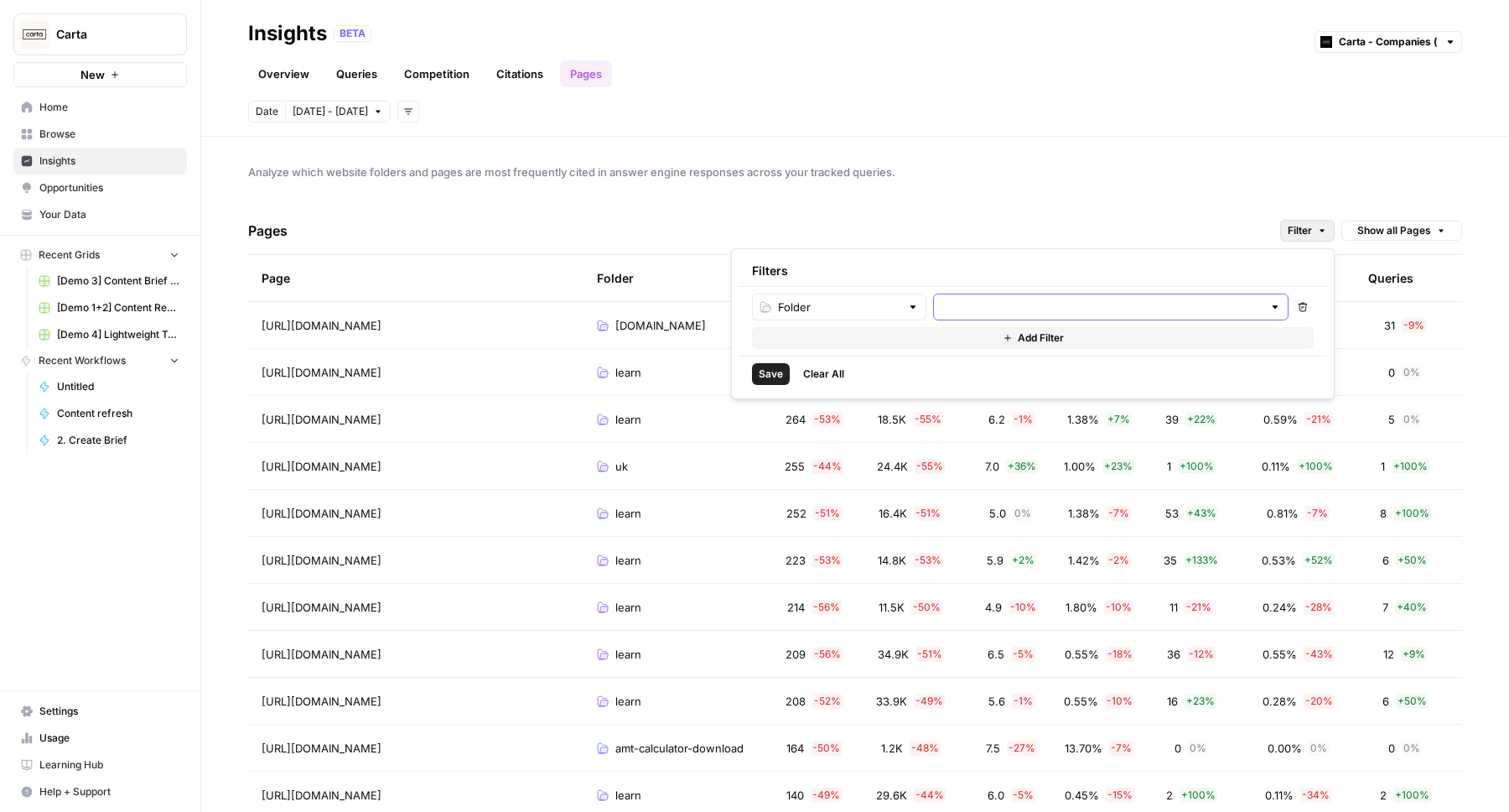
click at [992, 300] on input "text" at bounding box center [1102, 307] width 322 height 17
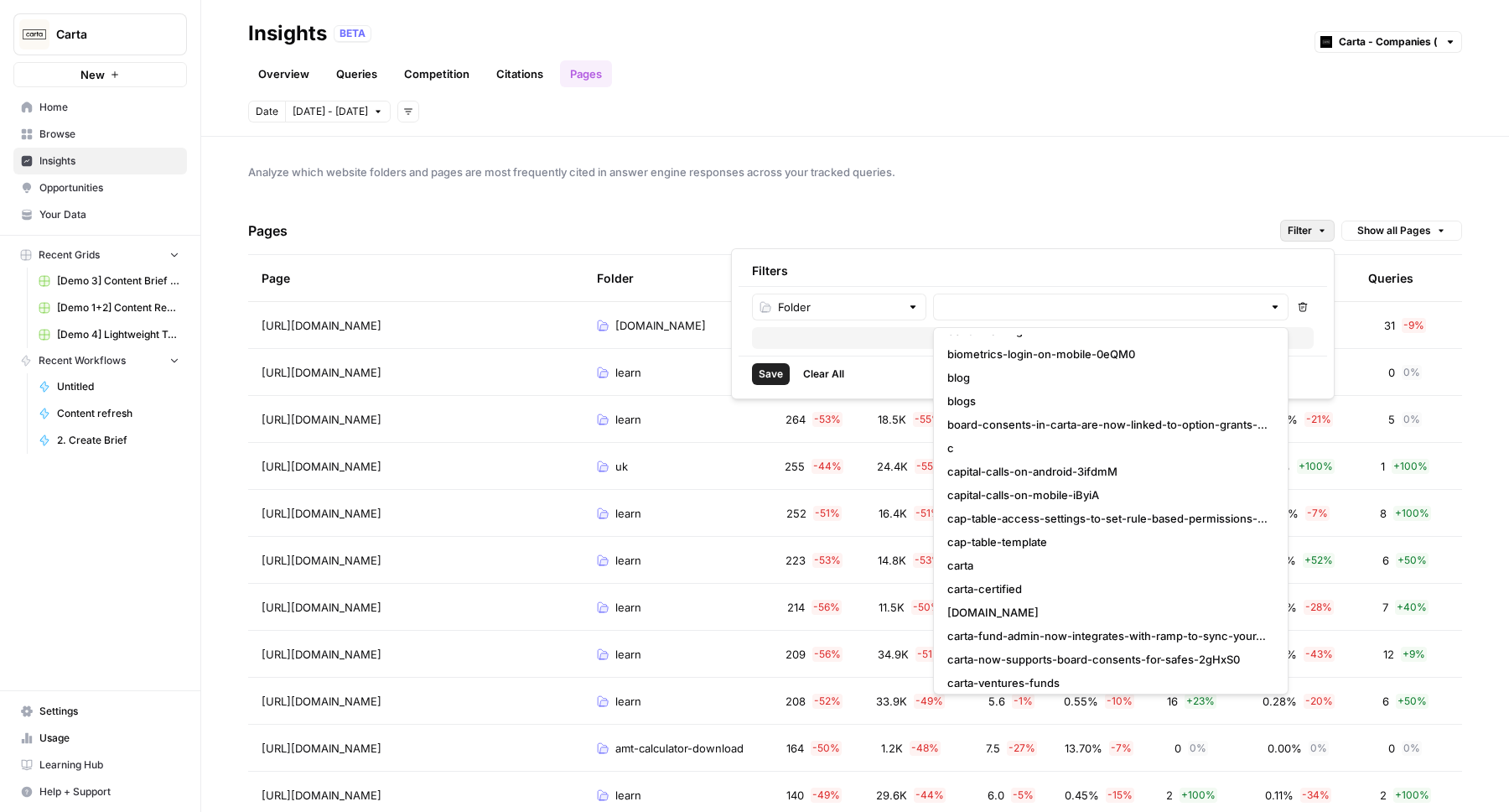
scroll to position [220, 0]
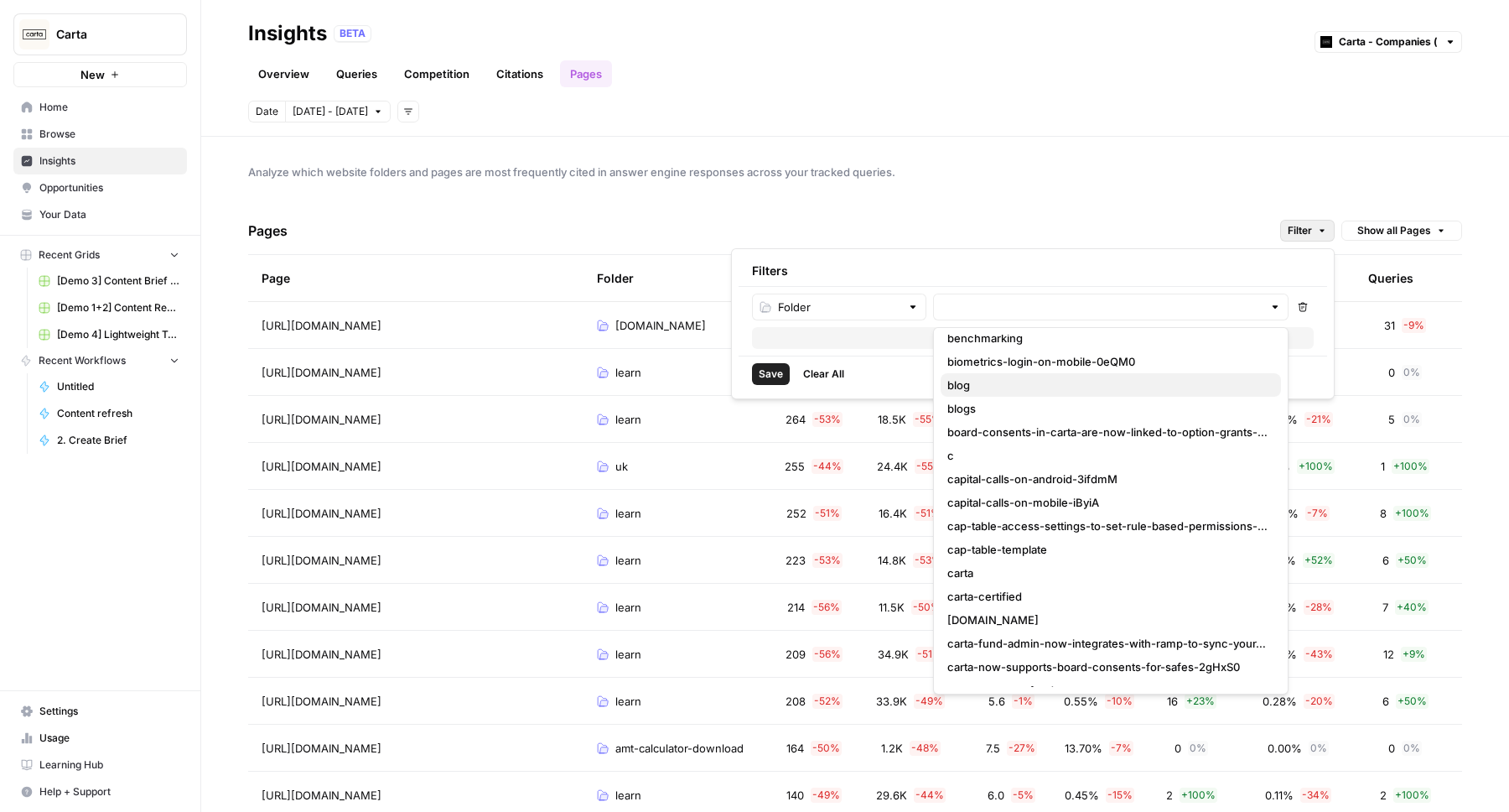
click at [961, 386] on span "blog" at bounding box center [1108, 385] width 321 height 17
type input "blog"
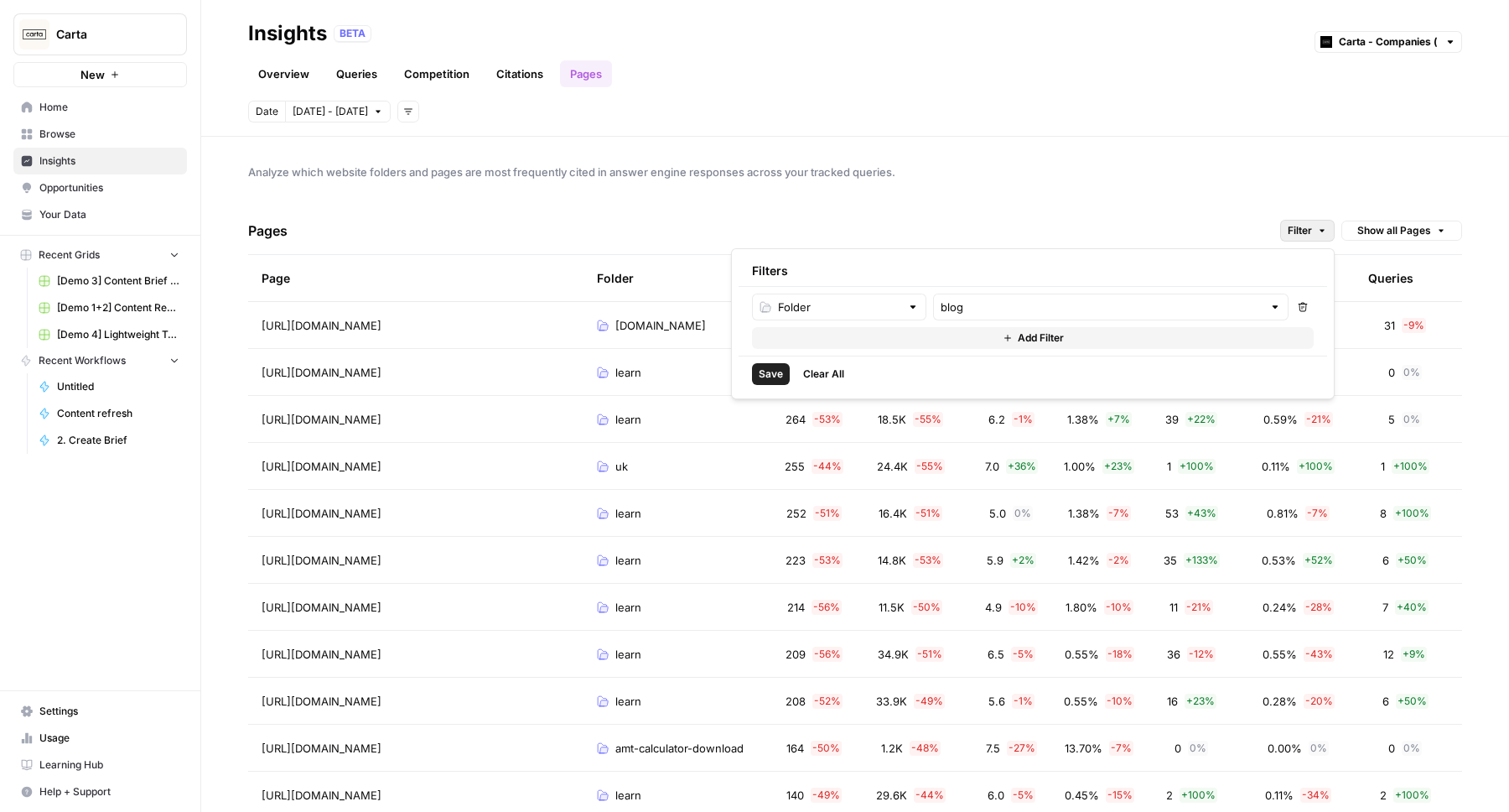
click at [761, 381] on span "Save" at bounding box center [771, 374] width 25 height 15
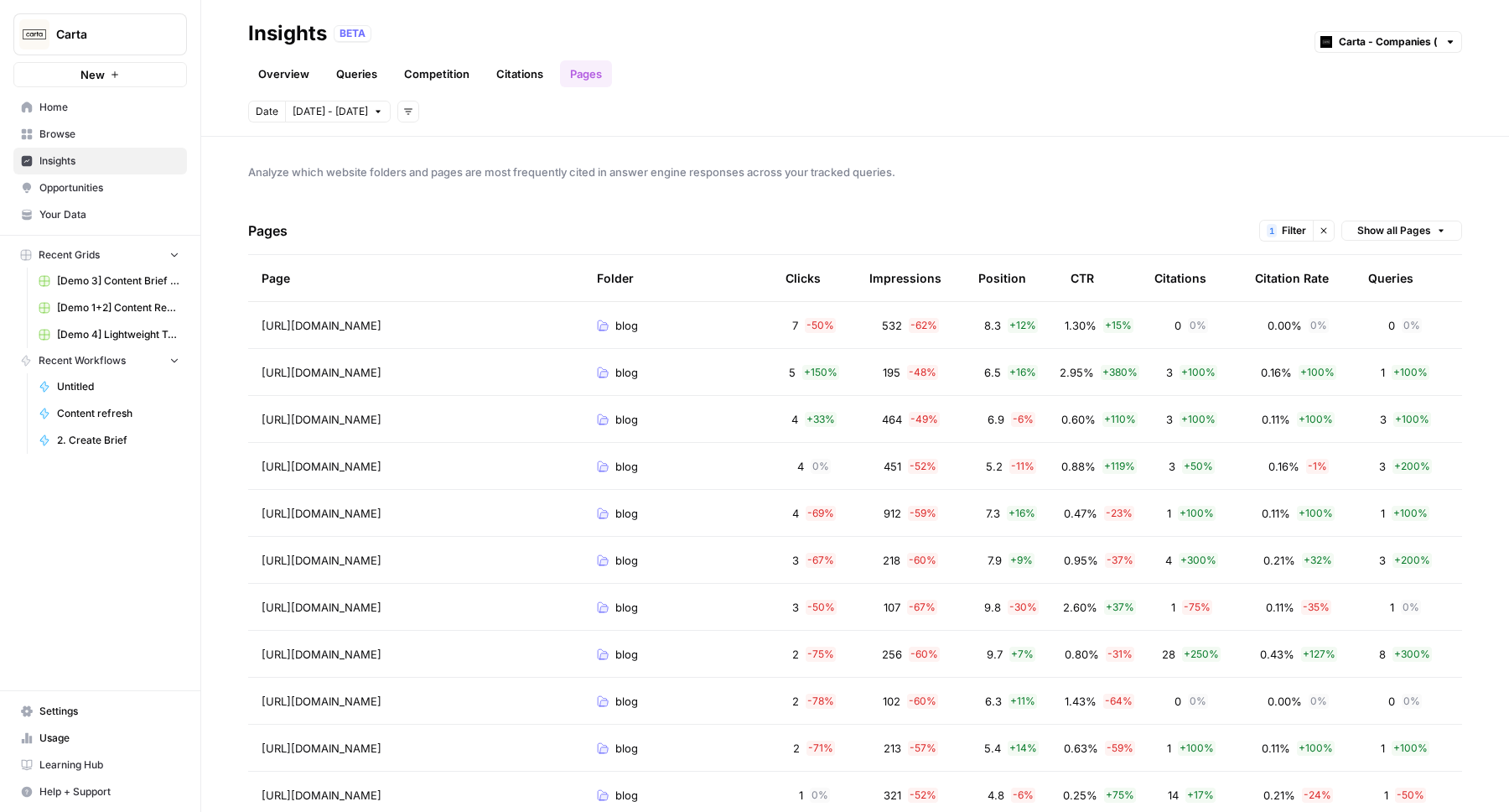
click at [638, 173] on span "Analyze which website folders and pages are most frequently cited in answer eng…" at bounding box center [854, 172] width 1214 height 17
click at [786, 104] on div "Date [DATE] - [DATE] Add filters" at bounding box center [854, 111] width 1214 height 22
click at [546, 140] on div "Analyze which website folders and pages are most frequently cited in answer eng…" at bounding box center [854, 474] width 1308 height 675
click at [352, 77] on link "Queries" at bounding box center [357, 74] width 61 height 26
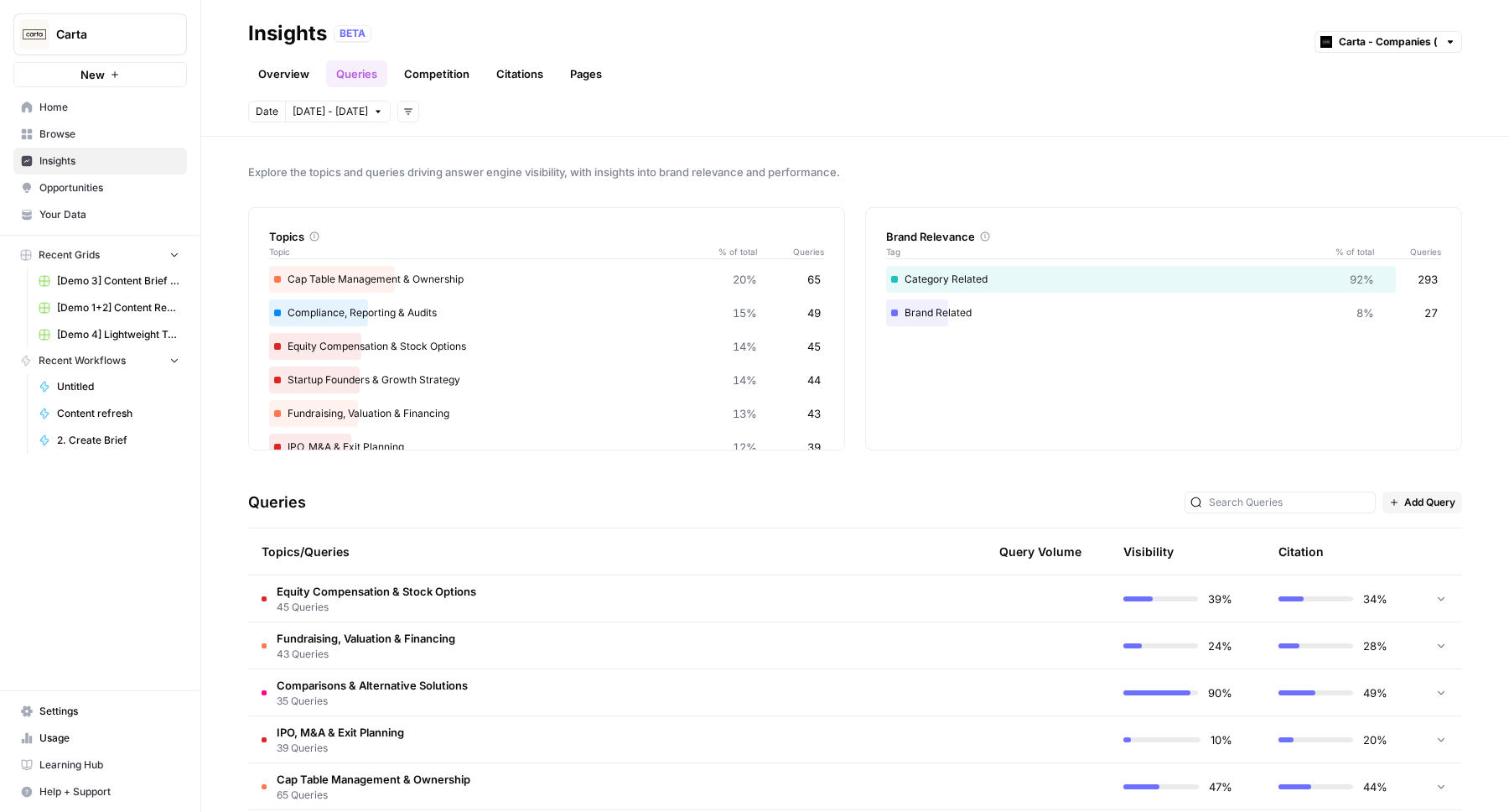
click at [1417, 498] on span "Add Query" at bounding box center [1430, 503] width 51 height 15
click at [1418, 565] on span "Bulk Upload" at bounding box center [1446, 563] width 62 height 17
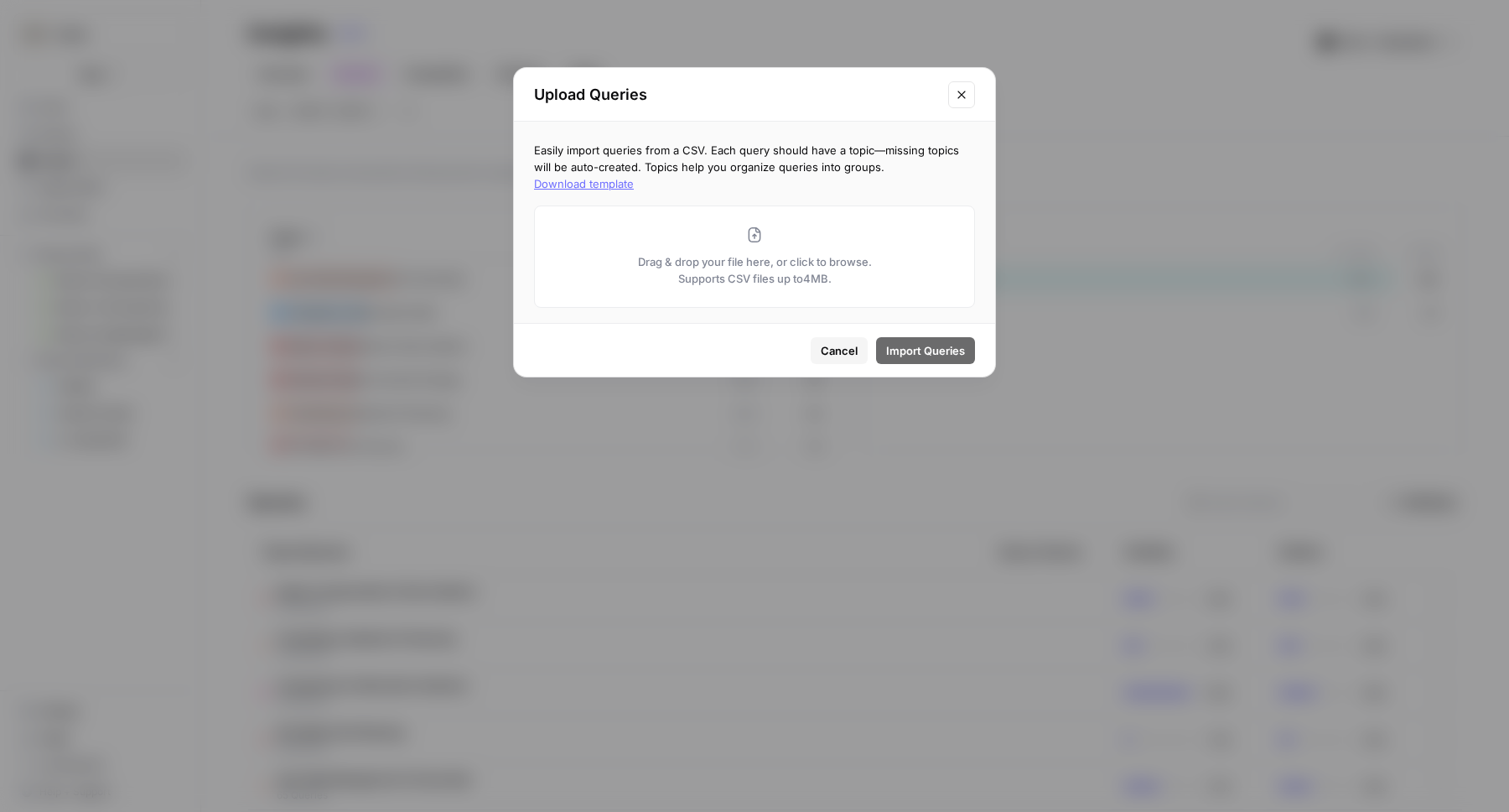
drag, startPoint x: 564, startPoint y: 143, endPoint x: 646, endPoint y: 170, distance: 86.3
click at [646, 170] on div "Easily import queries from a CSV. Each query should have a topic—missing topics…" at bounding box center [754, 222] width 481 height 201
click at [957, 94] on icon "Close modal" at bounding box center [962, 94] width 13 height 13
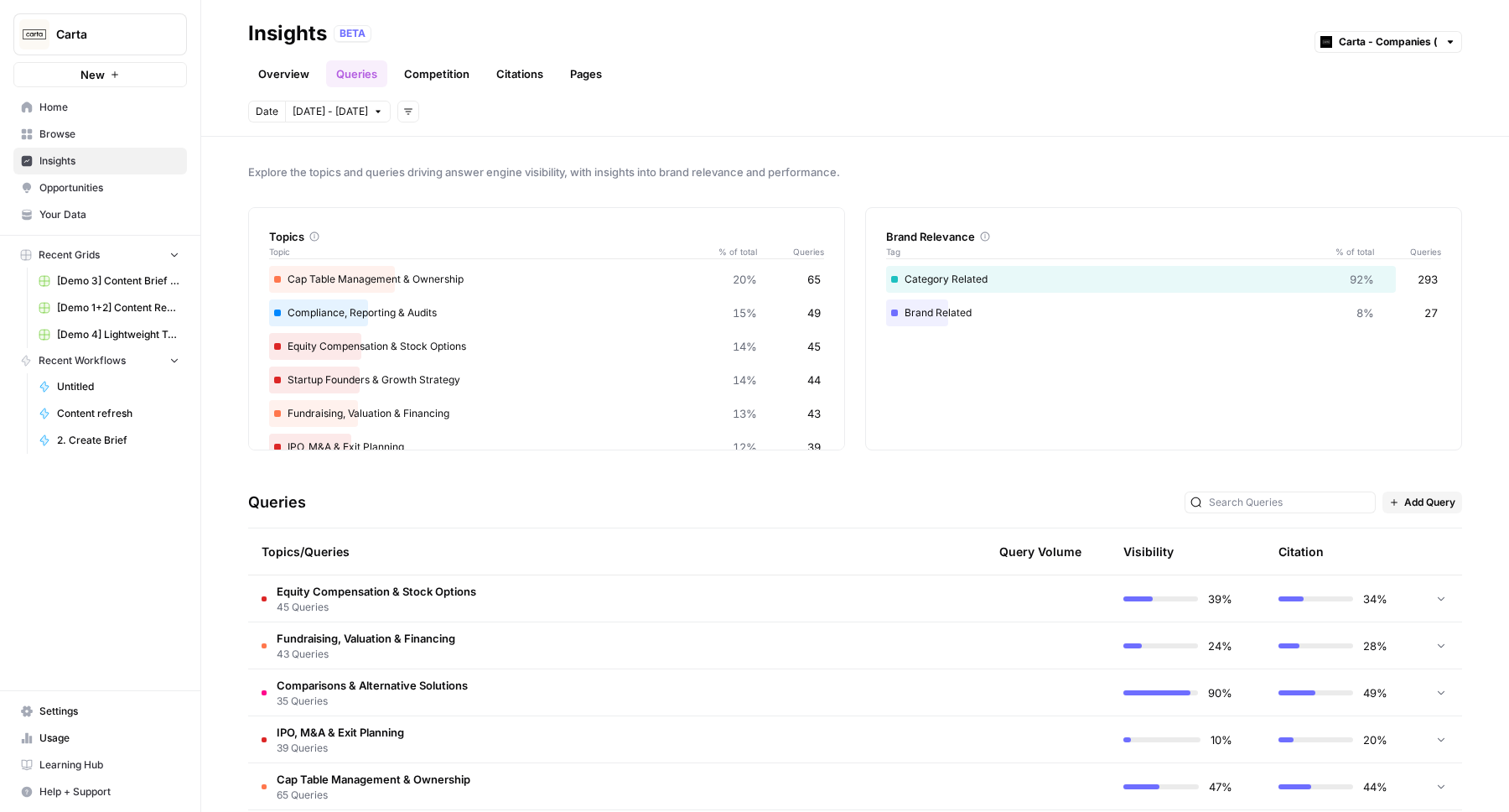
click at [141, 192] on span "Opportunities" at bounding box center [109, 188] width 140 height 15
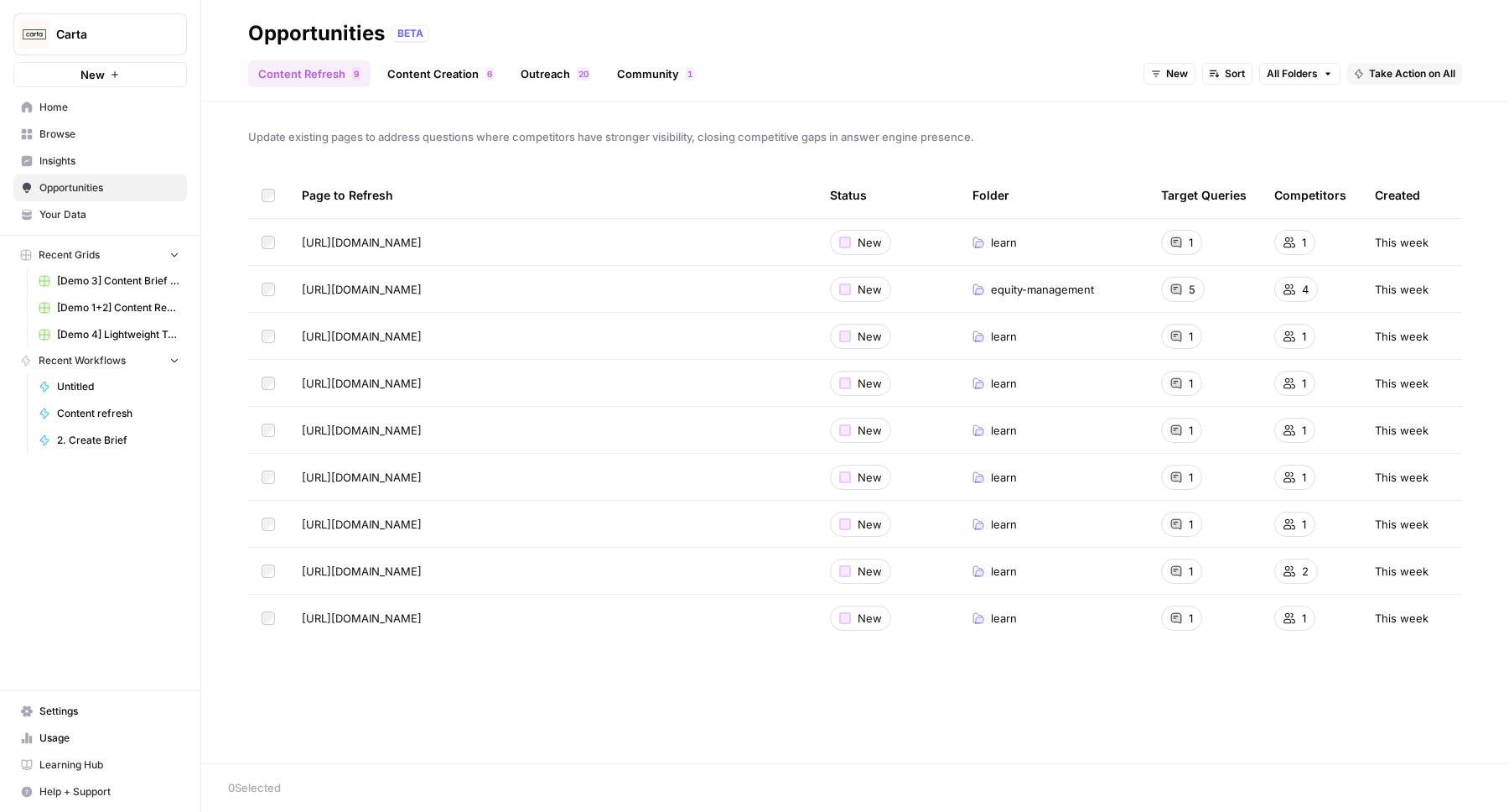
click at [1280, 75] on span "All Folders" at bounding box center [1292, 74] width 51 height 15
click at [1299, 112] on span "blog" at bounding box center [1343, 110] width 105 height 17
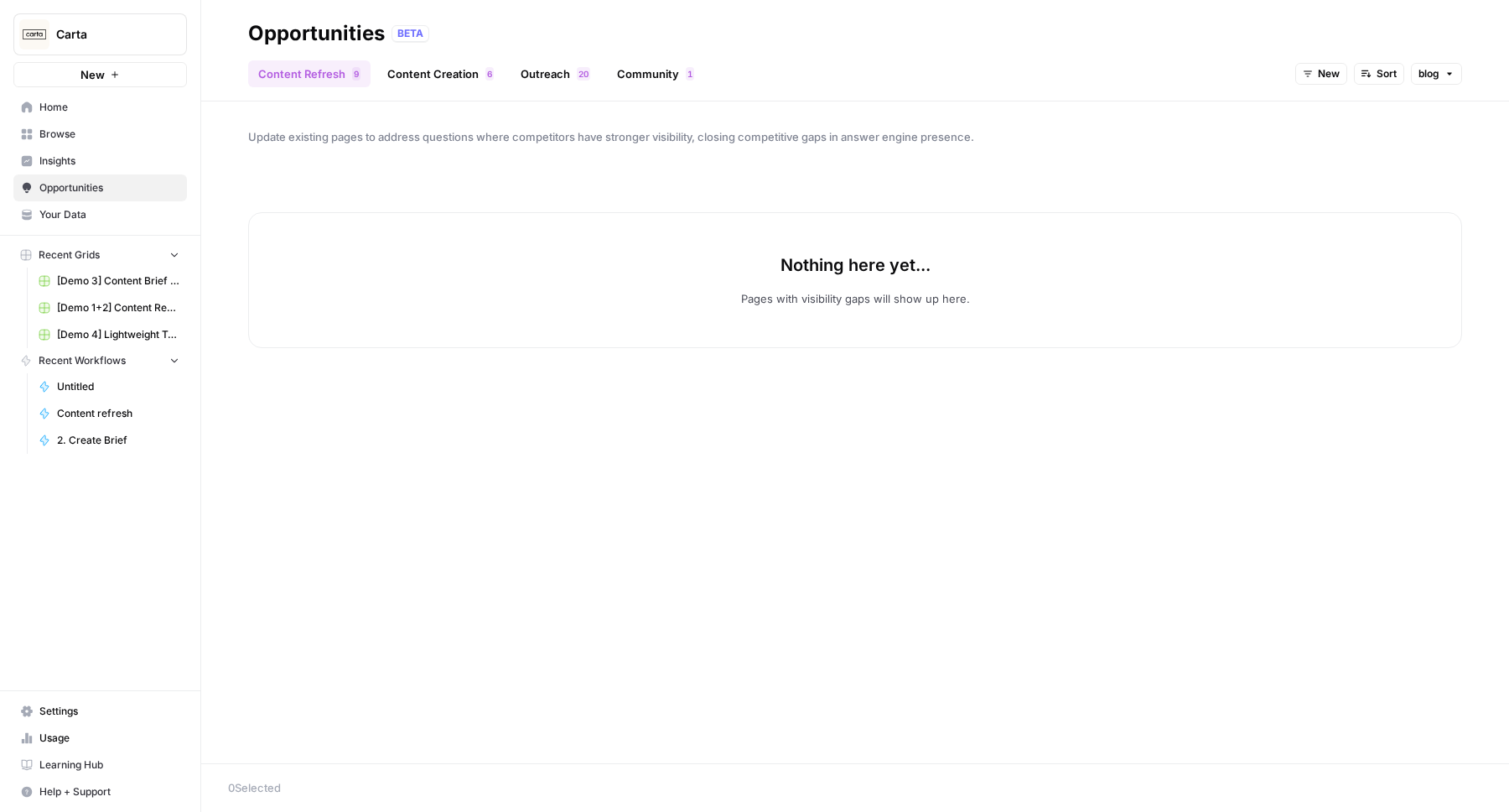
click at [1375, 74] on button "Sort" at bounding box center [1379, 74] width 50 height 22
click at [1318, 70] on span "New" at bounding box center [1329, 74] width 22 height 15
click at [1425, 74] on span "blog" at bounding box center [1429, 74] width 21 height 15
click at [1353, 108] on span "All Folders" at bounding box center [1380, 110] width 124 height 17
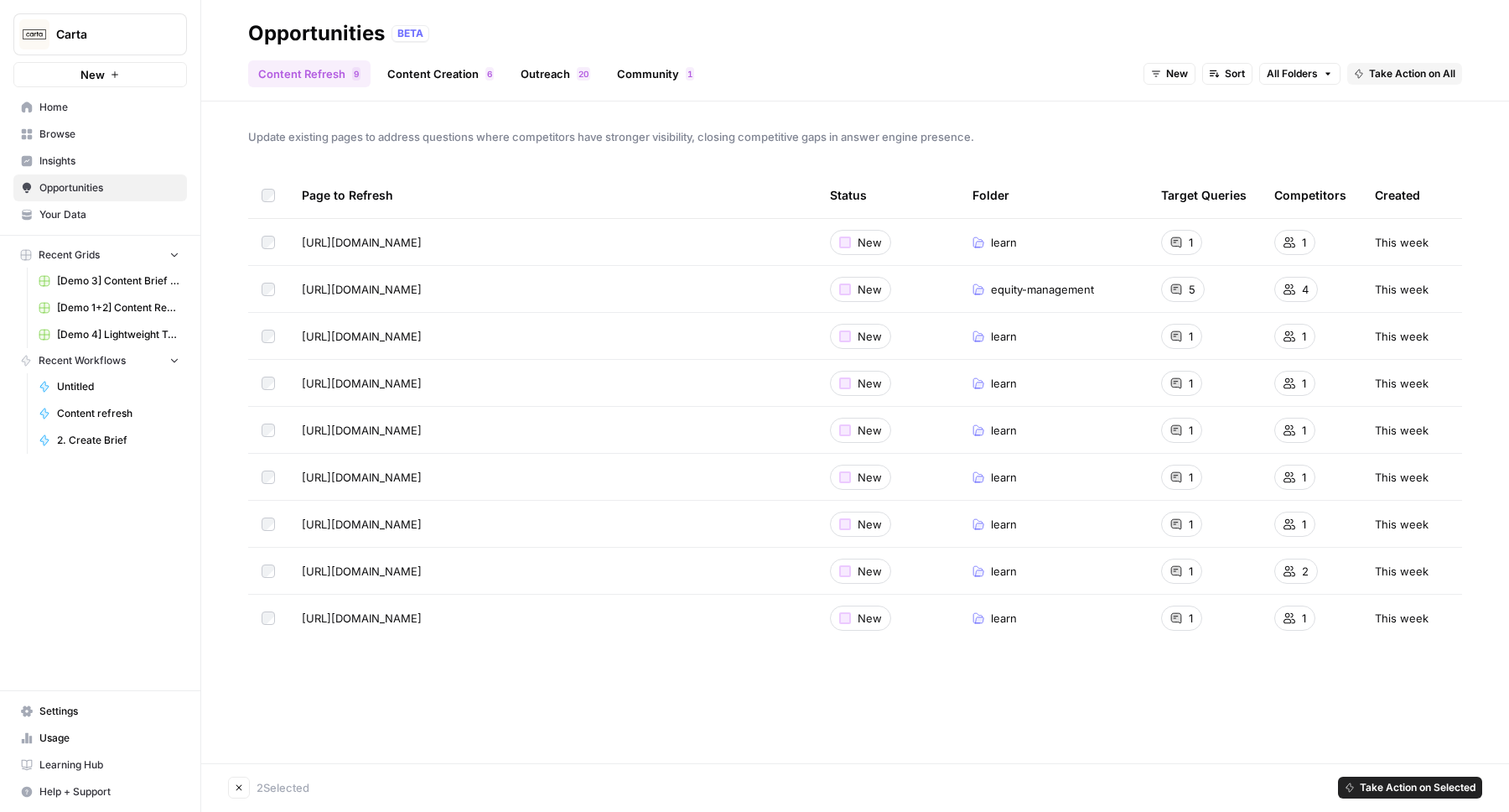
click at [267, 420] on td at bounding box center [268, 429] width 41 height 46
click at [1391, 787] on span "Take Action on Selected" at bounding box center [1418, 787] width 116 height 15
click at [1397, 751] on span "Add to Existing Grid" at bounding box center [1420, 752] width 101 height 17
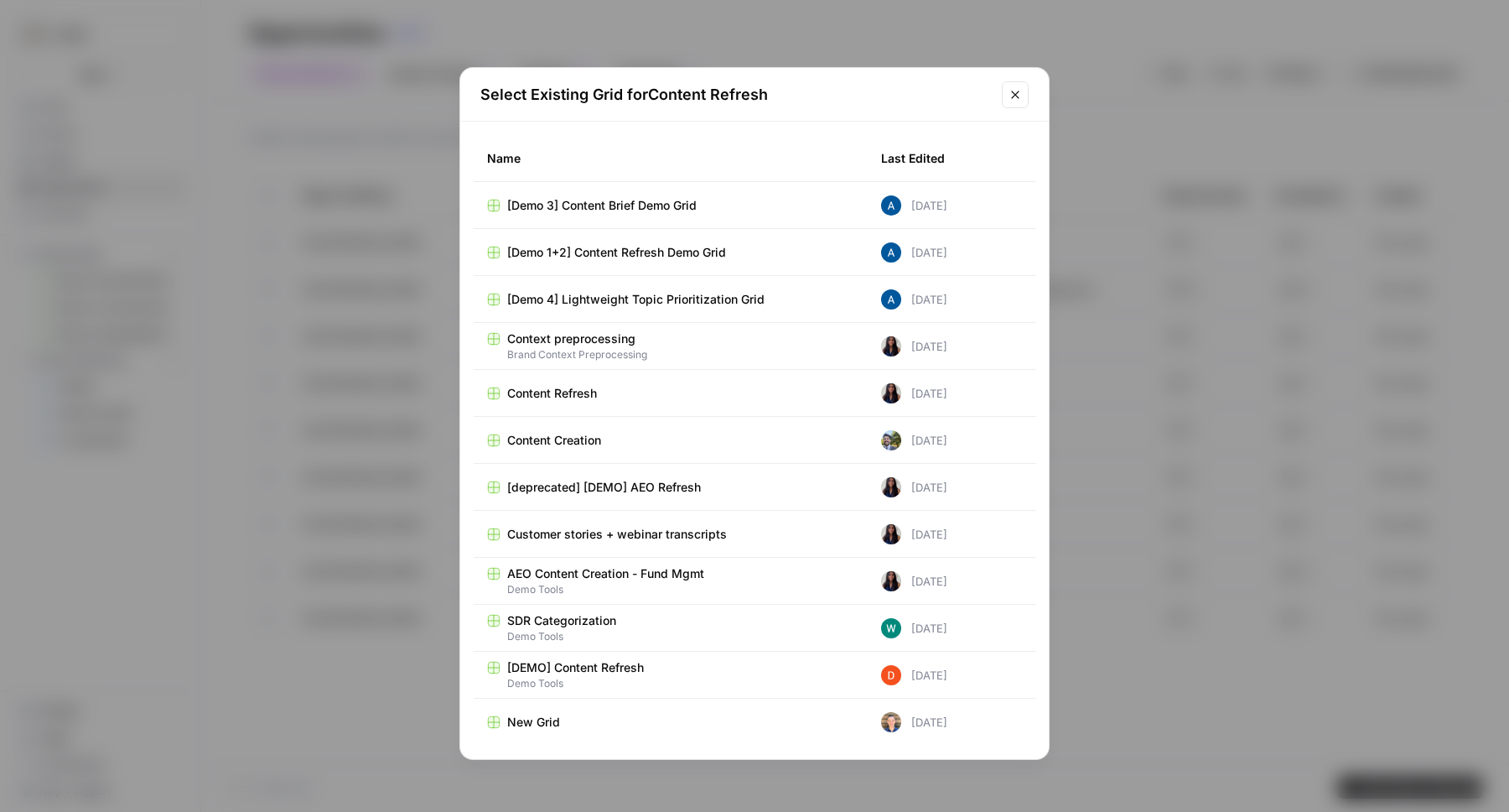
click at [637, 391] on div "Content Refresh" at bounding box center [671, 393] width 367 height 17
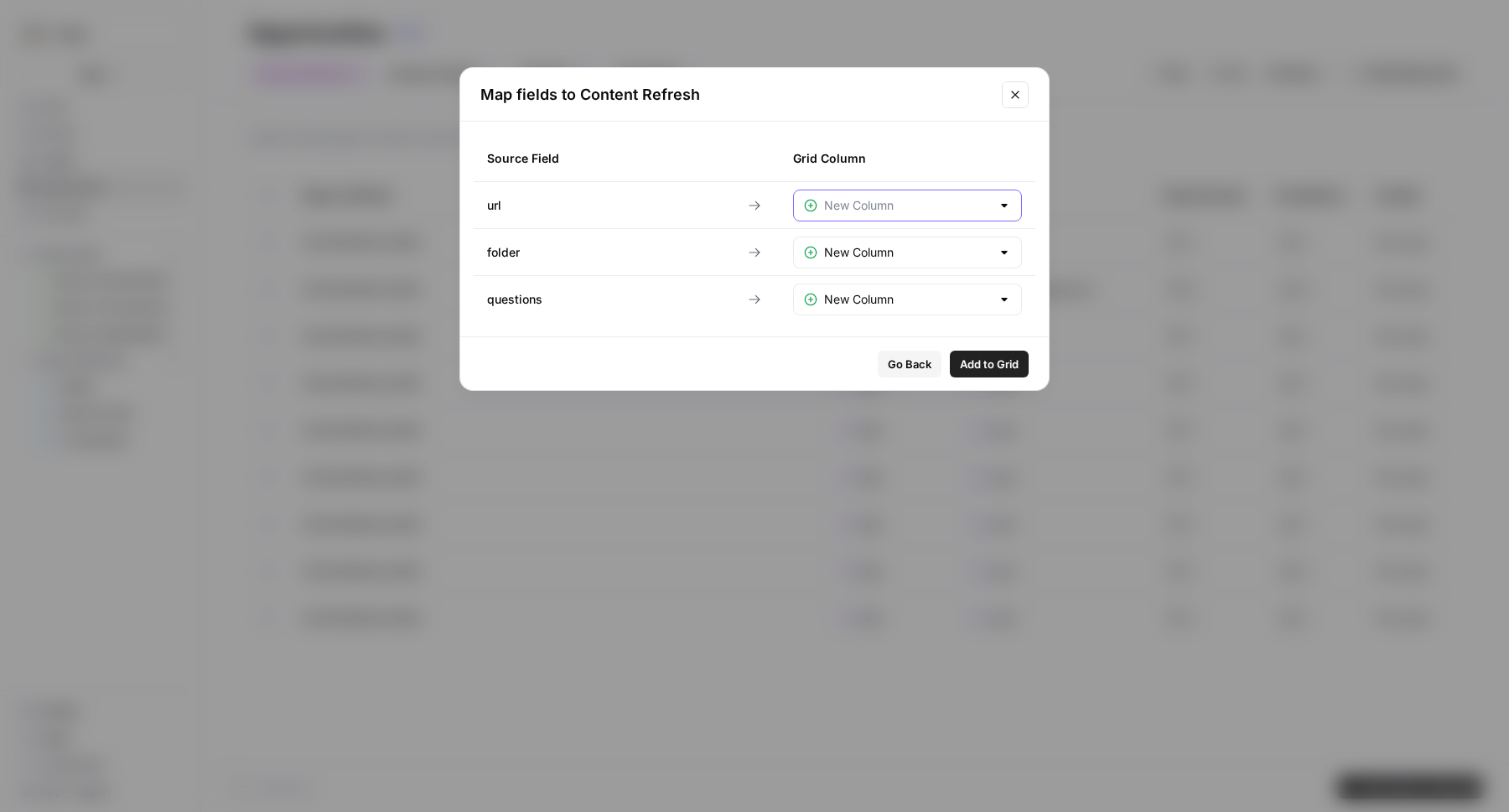
click at [846, 211] on input "text" at bounding box center [907, 206] width 167 height 17
type input "New Column"
click at [811, 341] on div "Go Back Add to Grid" at bounding box center [754, 363] width 589 height 53
click at [1018, 103] on button "Close modal" at bounding box center [1015, 94] width 26 height 26
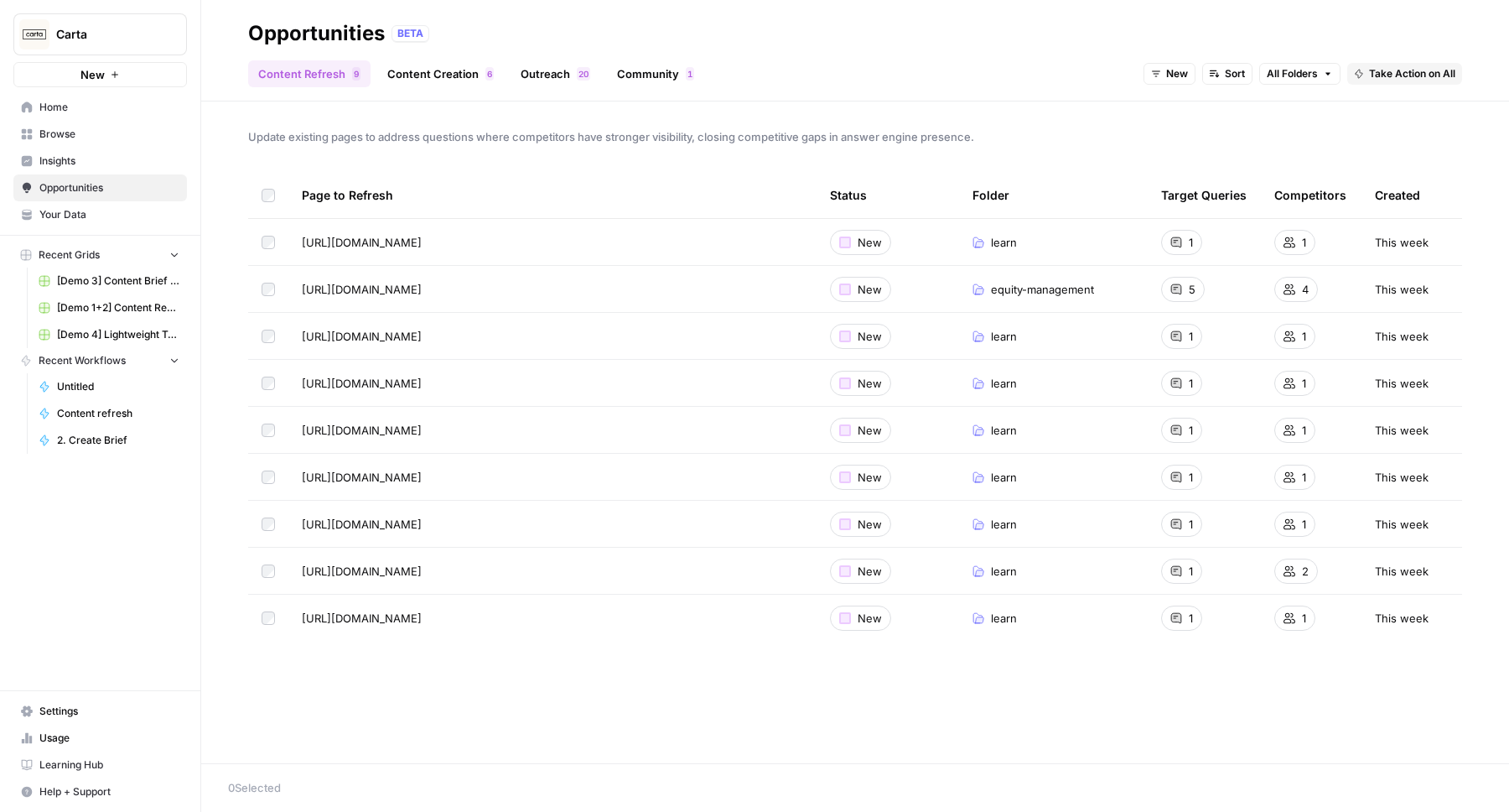
click at [452, 77] on link "Content Creation 6" at bounding box center [440, 74] width 126 height 26
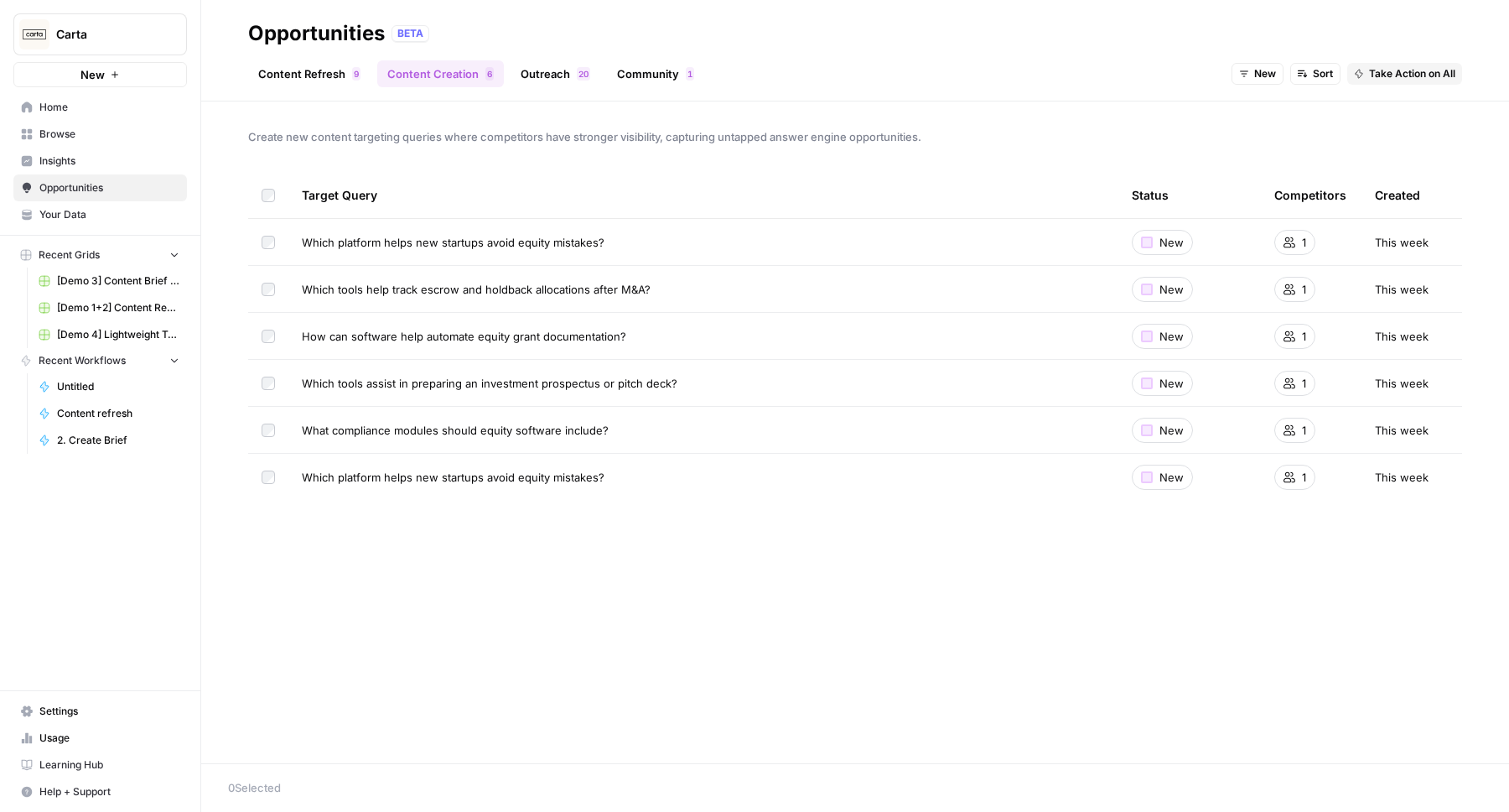
click at [556, 76] on link "Outreach 0 2" at bounding box center [555, 74] width 90 height 26
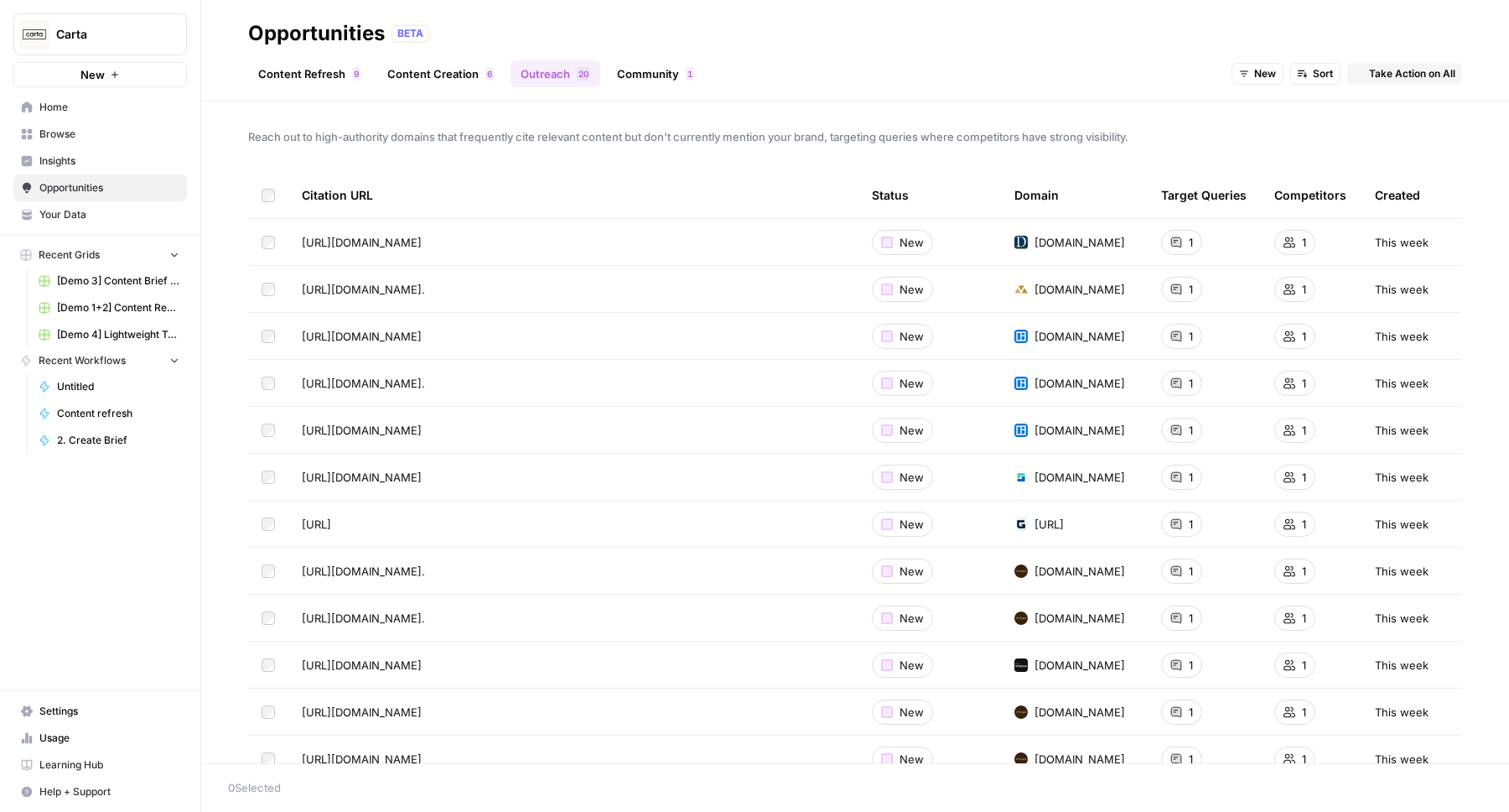
click at [649, 72] on link "Community 1" at bounding box center [655, 74] width 97 height 26
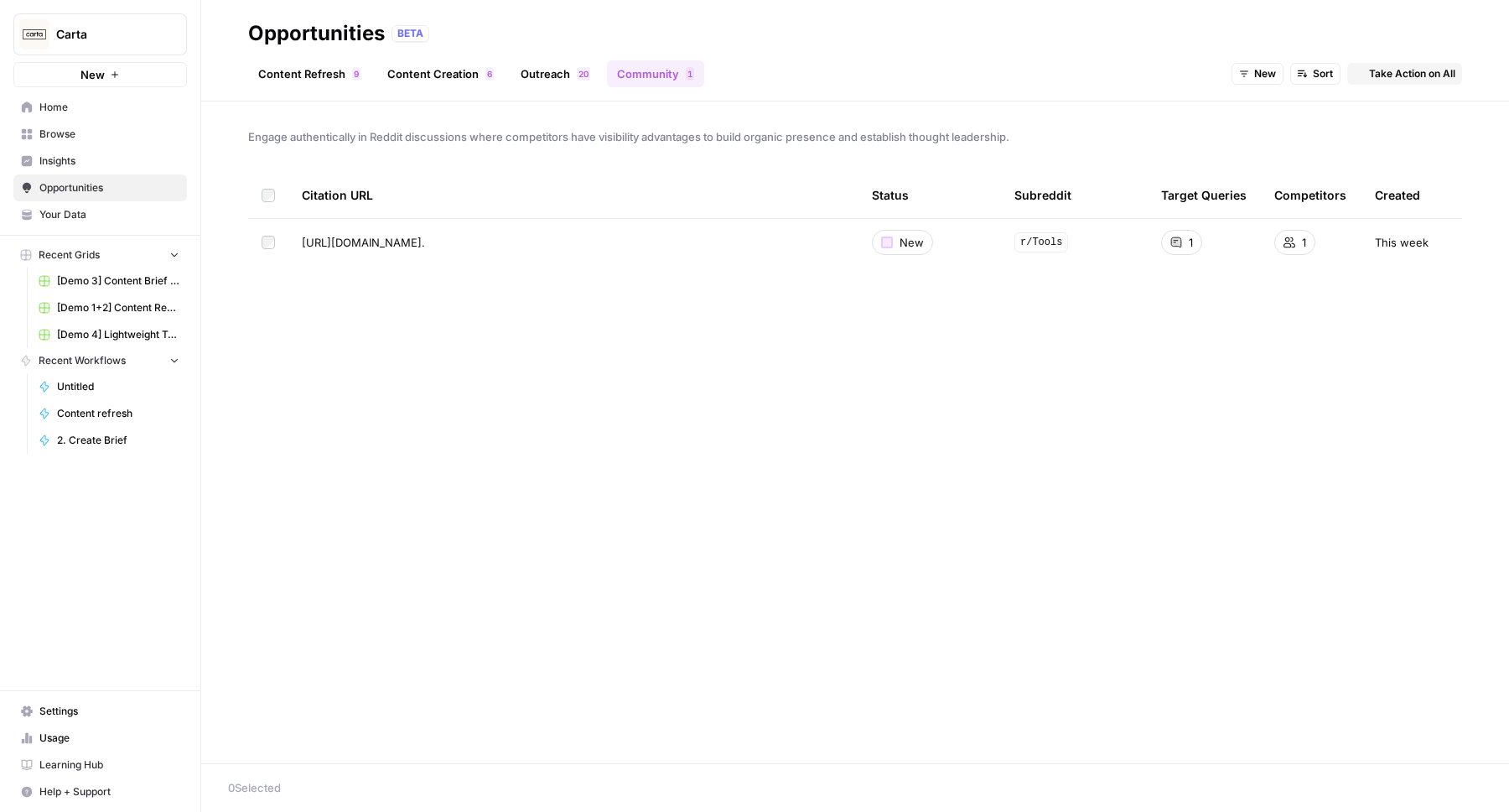
click at [309, 75] on link "Content Refresh 9" at bounding box center [309, 74] width 123 height 26
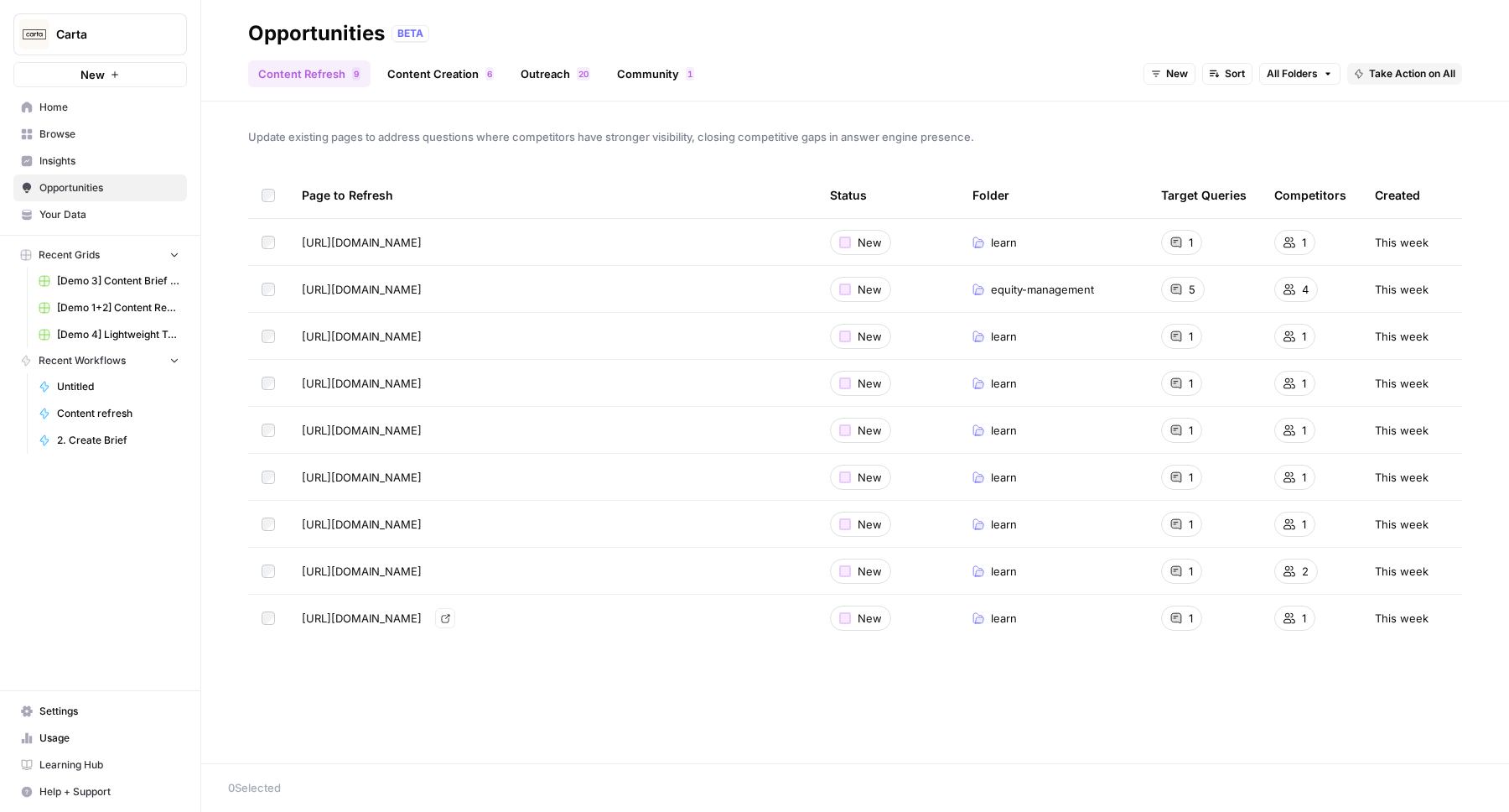
drag, startPoint x: 238, startPoint y: 192, endPoint x: 724, endPoint y: 630, distance: 654.2
click at [724, 630] on div "Update existing pages to address questions where competitors have stronger visi…" at bounding box center [854, 432] width 1308 height 661
click at [632, 650] on div "Update existing pages to address questions where competitors have stronger visi…" at bounding box center [854, 432] width 1308 height 661
click at [69, 156] on span "Insights" at bounding box center [109, 161] width 140 height 15
